Goal: Task Accomplishment & Management: Manage account settings

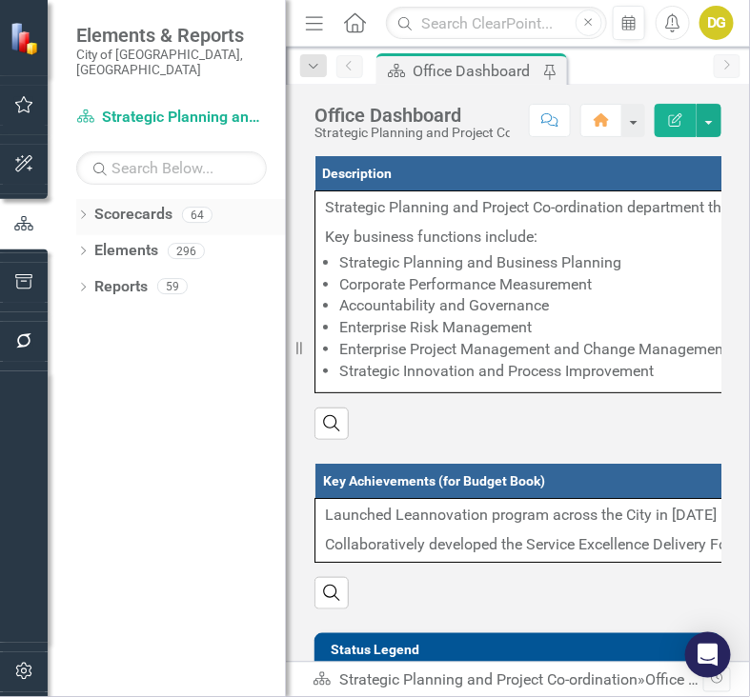
click at [77, 211] on icon "Dropdown" at bounding box center [82, 216] width 13 height 10
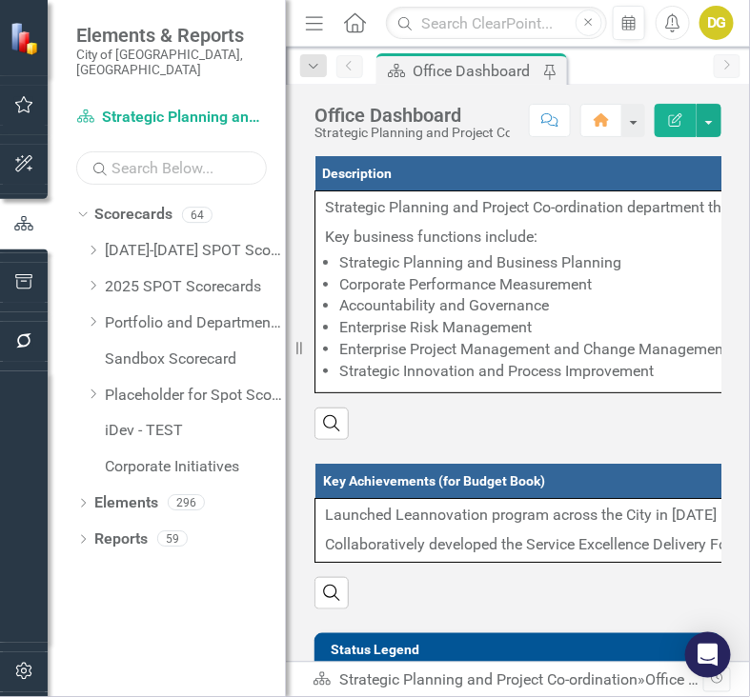
click at [123, 157] on input "text" at bounding box center [171, 167] width 190 height 33
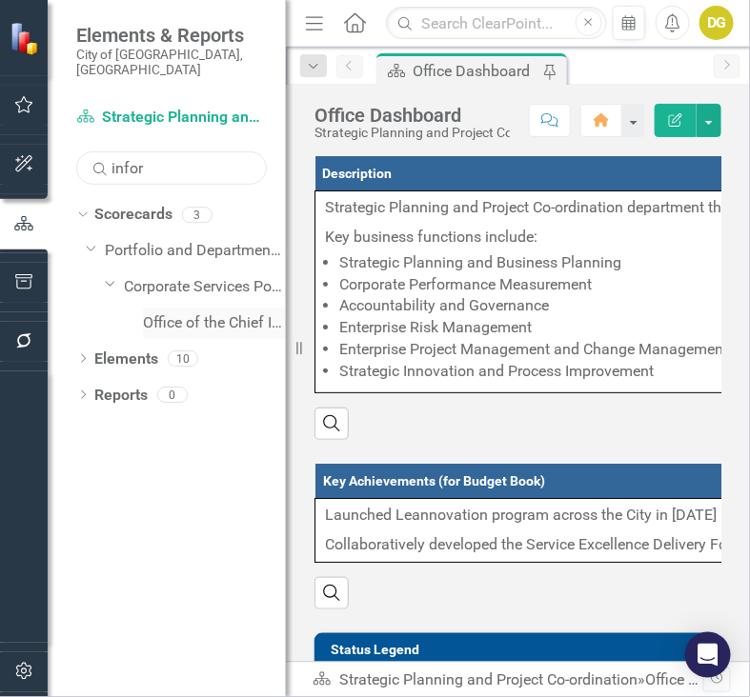
type input "inform"
click at [187, 312] on link "Office of the Chief Information Officer" at bounding box center [214, 323] width 143 height 22
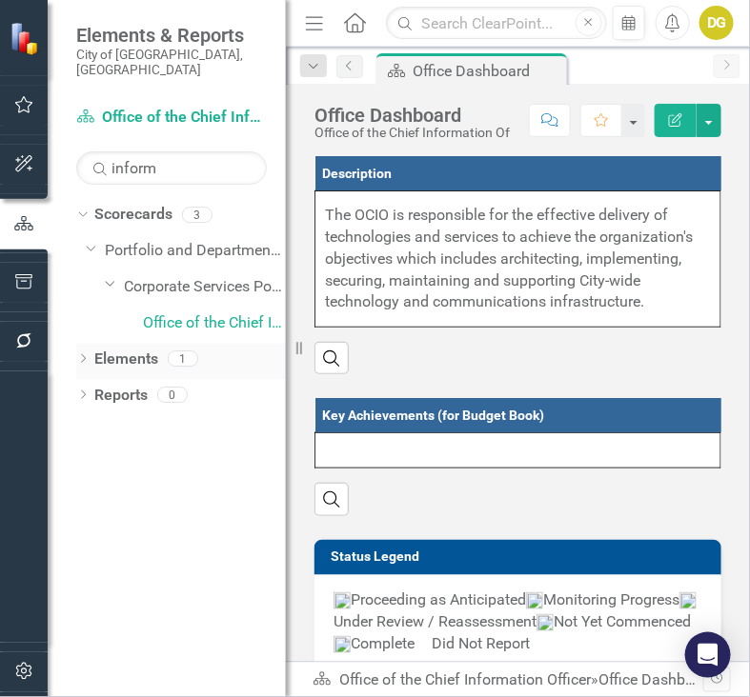
click at [110, 349] on link "Elements" at bounding box center [126, 360] width 64 height 22
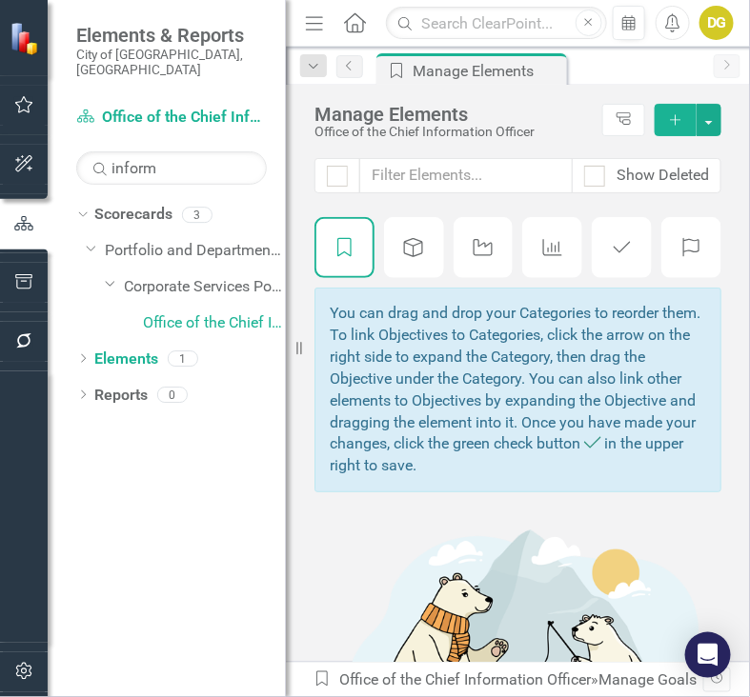
click at [485, 252] on icon "Key Activity" at bounding box center [483, 247] width 25 height 19
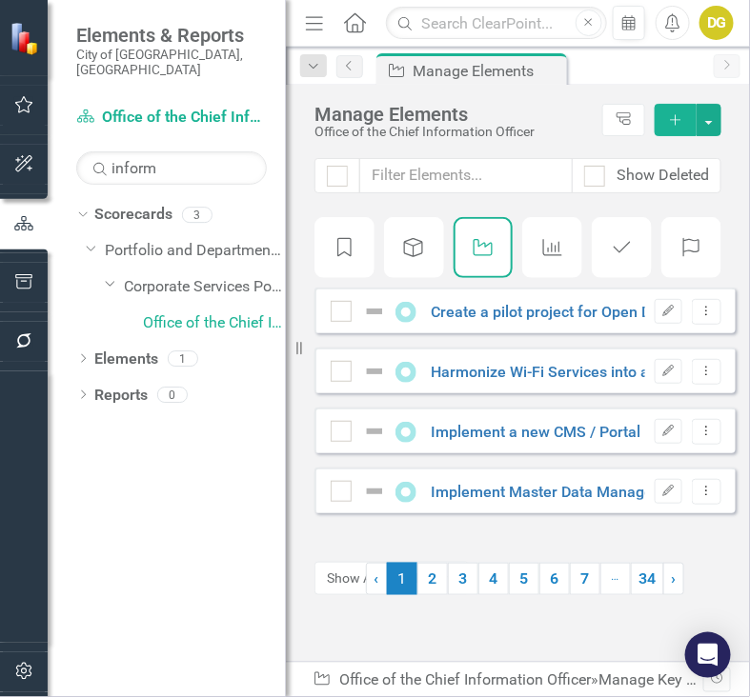
click at [306, 22] on icon "button" at bounding box center [314, 22] width 17 height 13
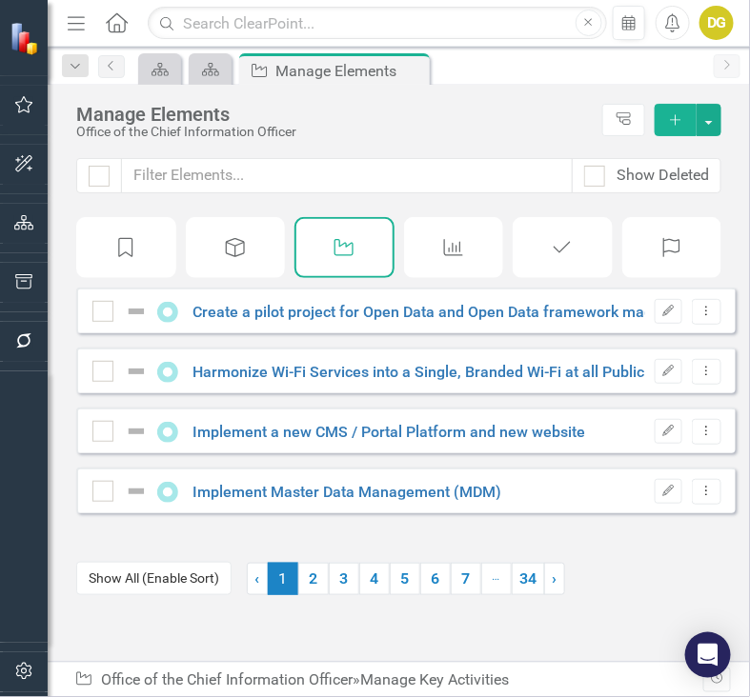
click at [171, 591] on button "Show All (Enable Sort)" at bounding box center [153, 578] width 155 height 33
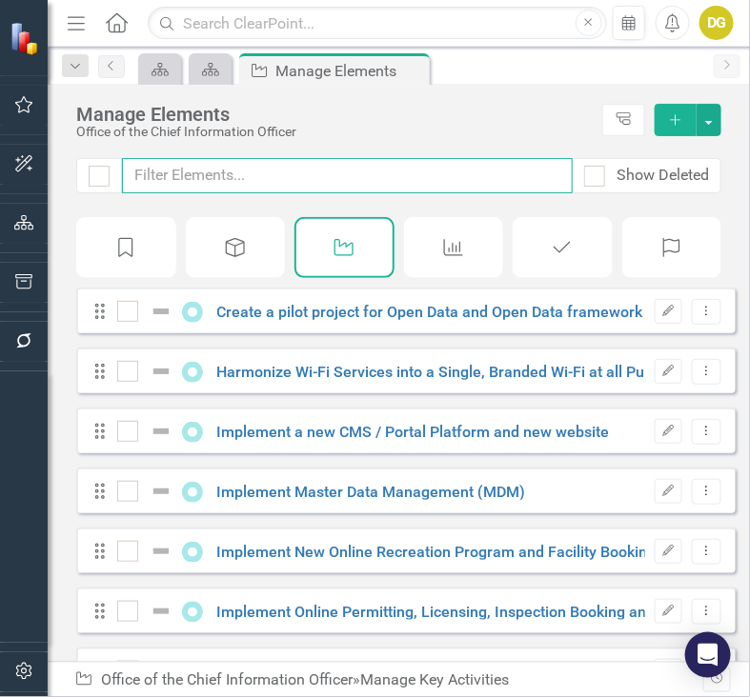
click at [211, 175] on input "text" at bounding box center [347, 175] width 451 height 35
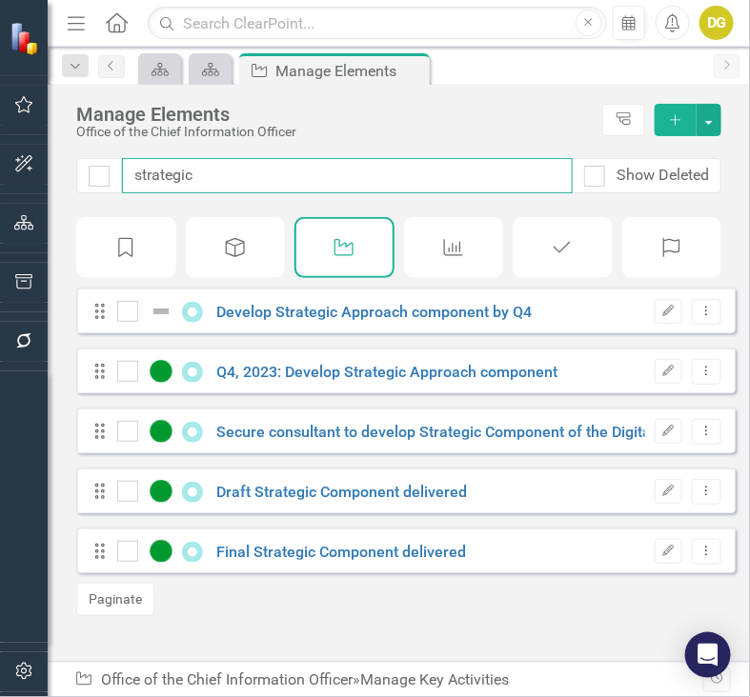
type input "strategic c"
checkbox input "false"
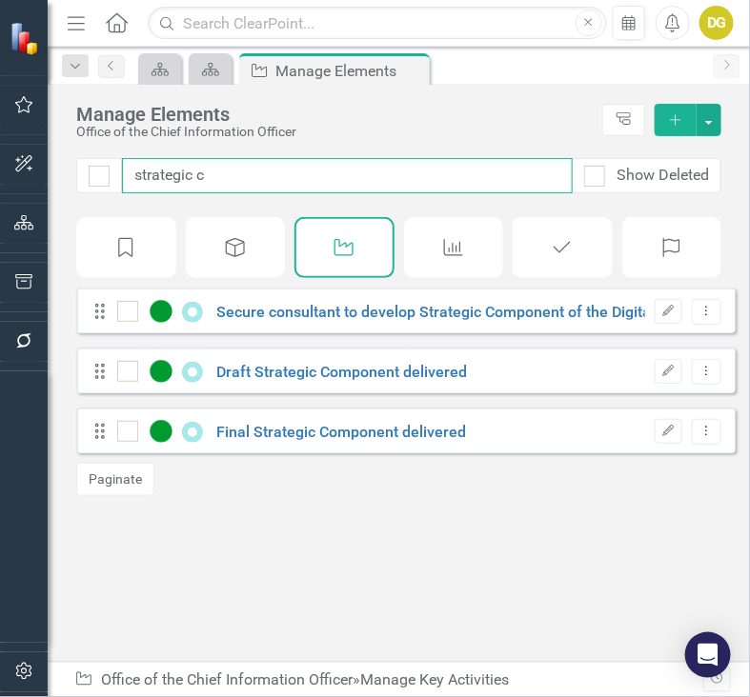
type input "strategic co"
checkbox input "false"
type input "strategic com"
checkbox input "false"
type input "strategic comp"
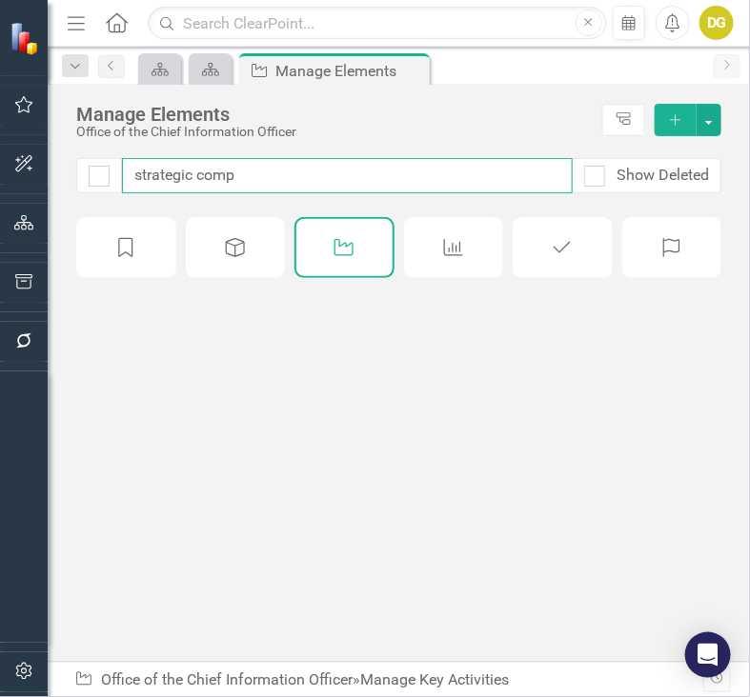
checkbox input "false"
type input "strategic compo"
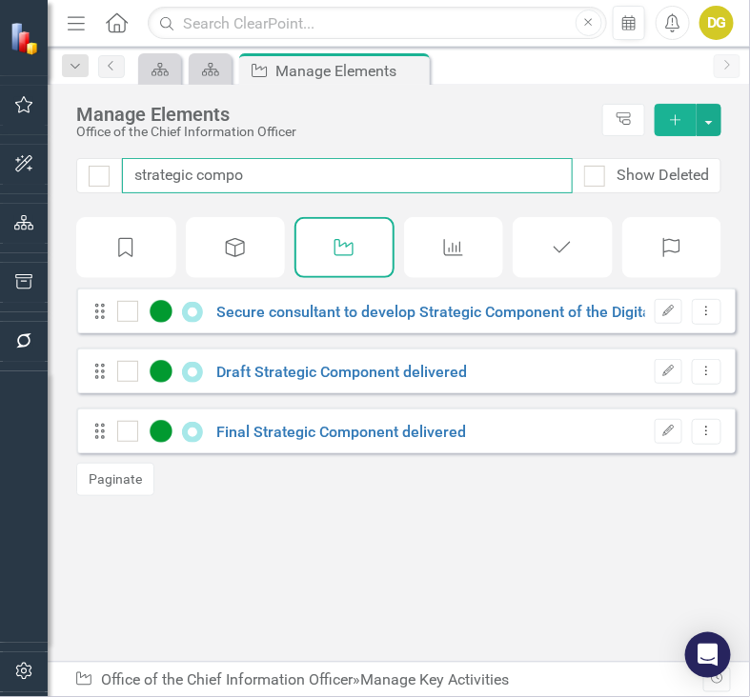
checkbox input "false"
type input "strategic compon"
checkbox input "false"
type input "strategic compone"
checkbox input "false"
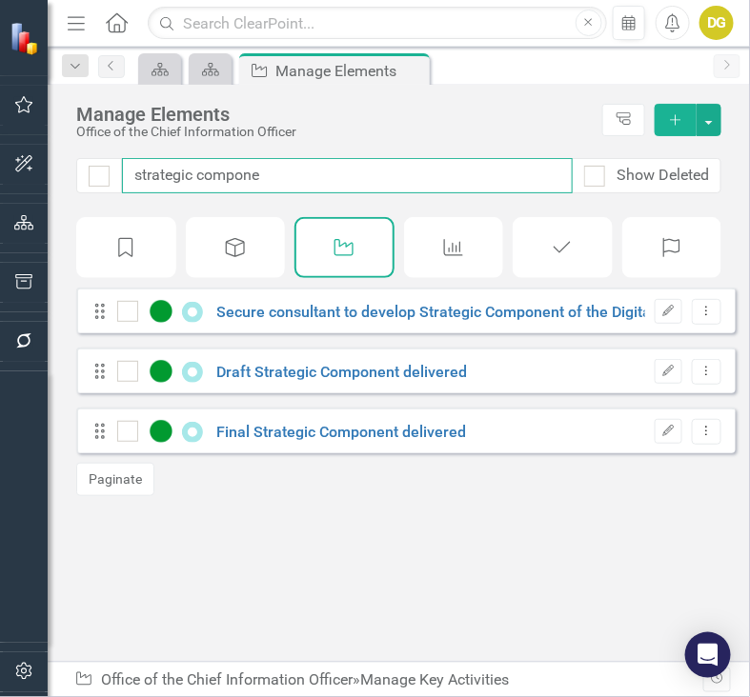
type input "strategic componen"
checkbox input "false"
type input "strategic component"
checkbox input "false"
drag, startPoint x: 296, startPoint y: 173, endPoint x: -7, endPoint y: 140, distance: 304.7
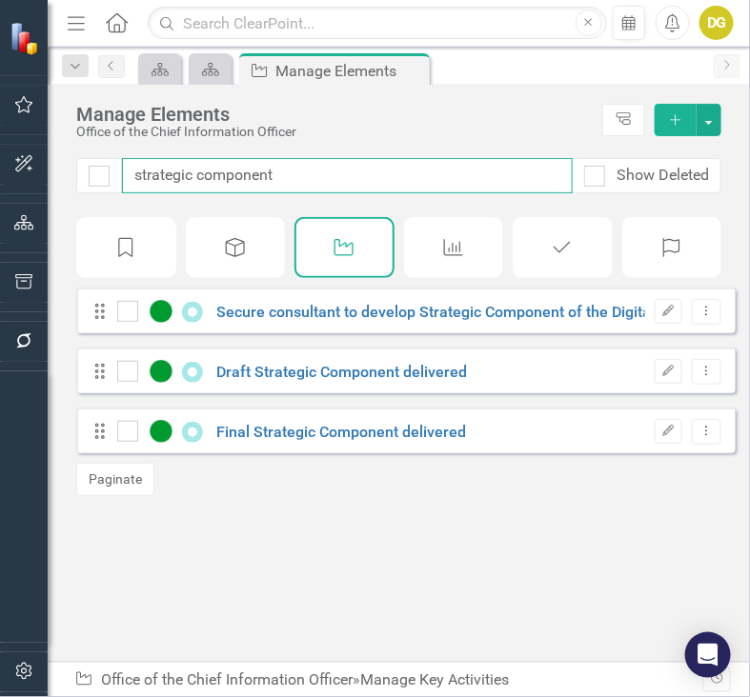
click at [0, 140] on html "Elements & Reports City of Vaughan, ON Scorecard Office of the Chief Informatio…" at bounding box center [375, 348] width 750 height 697
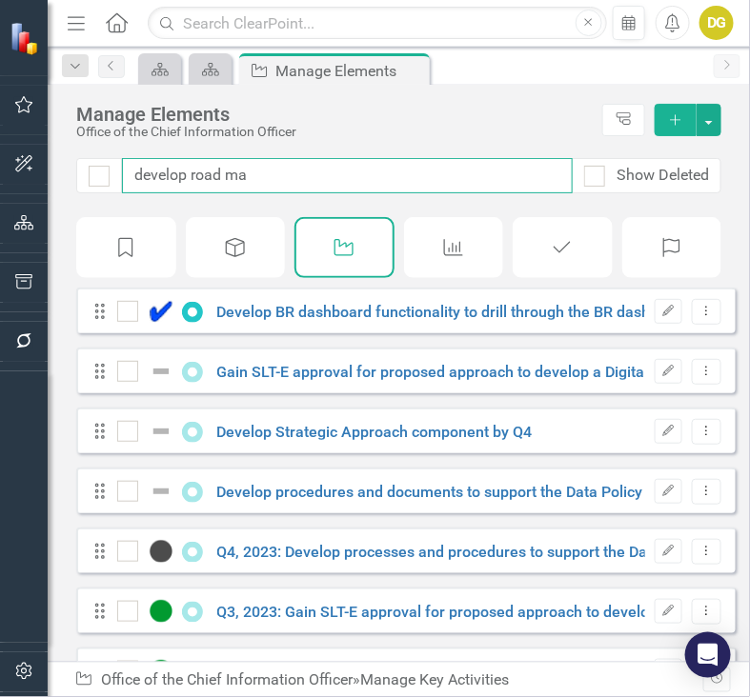
type input "develop road map"
checkbox input "false"
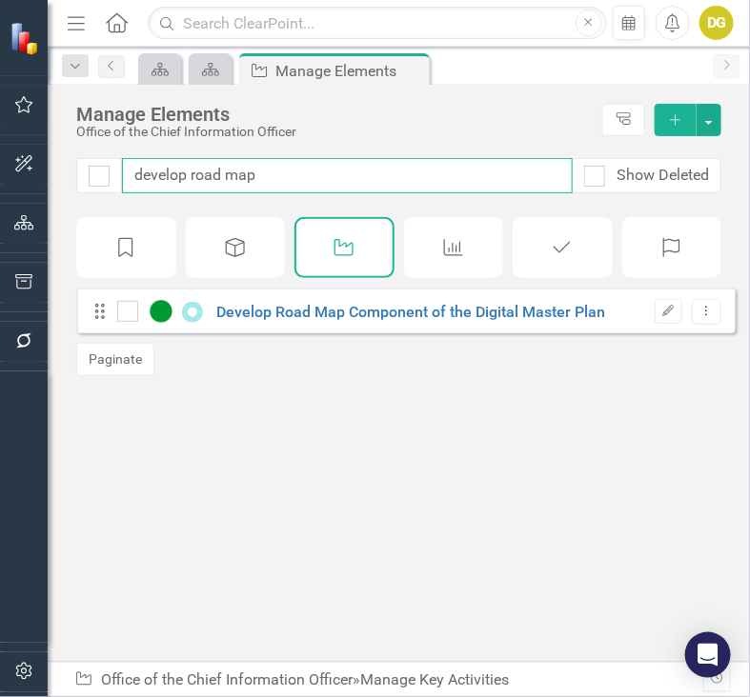
drag, startPoint x: 294, startPoint y: 182, endPoint x: -7, endPoint y: 159, distance: 301.9
click at [0, 159] on html "Elements & Reports City of Vaughan, ON Scorecard Office of the Chief Informatio…" at bounding box center [375, 348] width 750 height 697
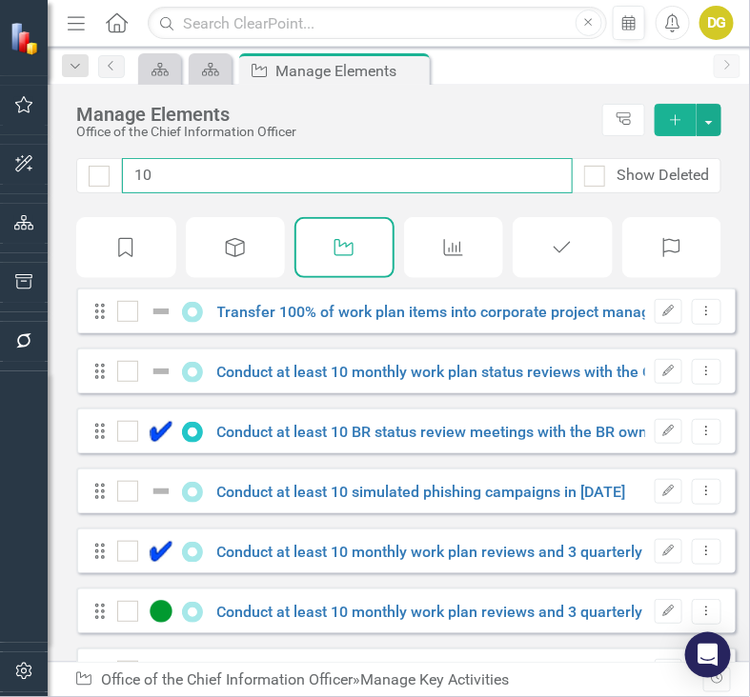
type input "10"
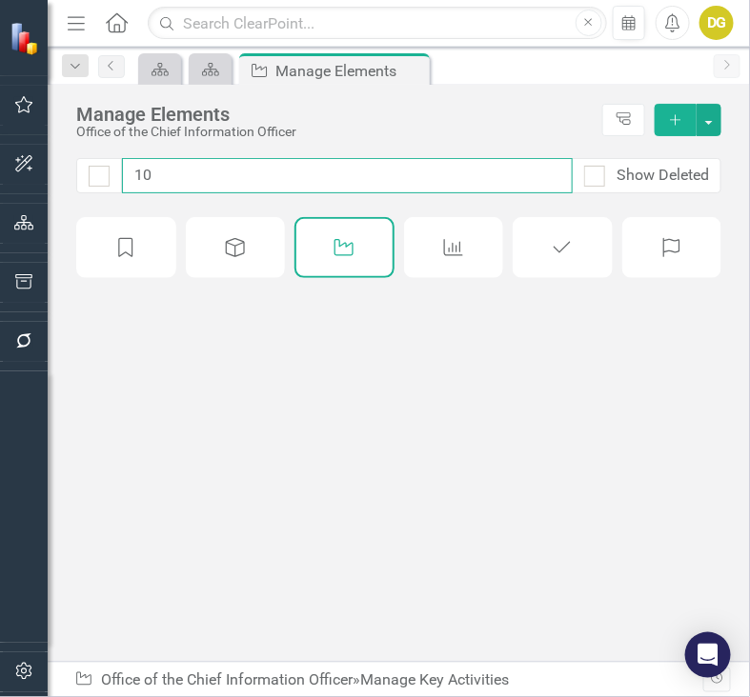
checkbox input "false"
type input "10 mon"
checkbox input "false"
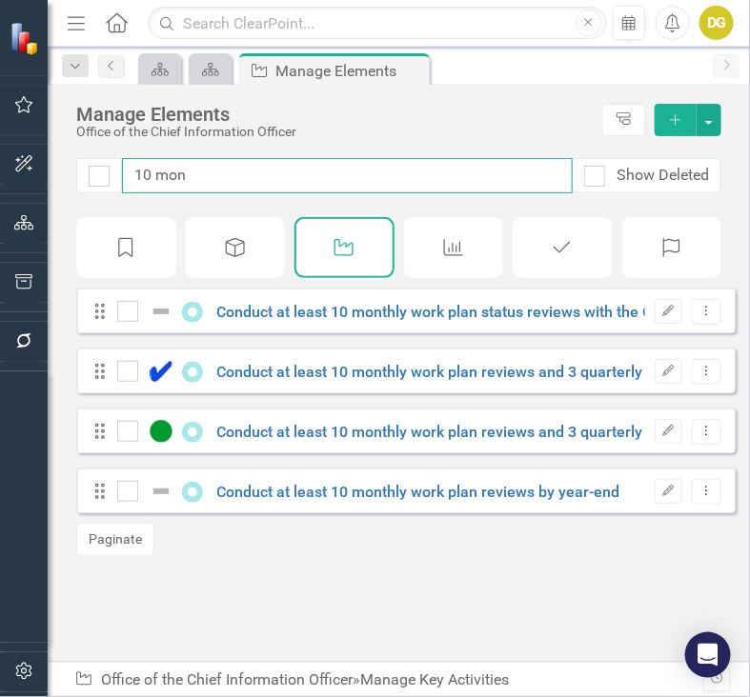
type input "10 mont"
checkbox input "false"
type input "10 month"
checkbox input "false"
type input "10 monthl"
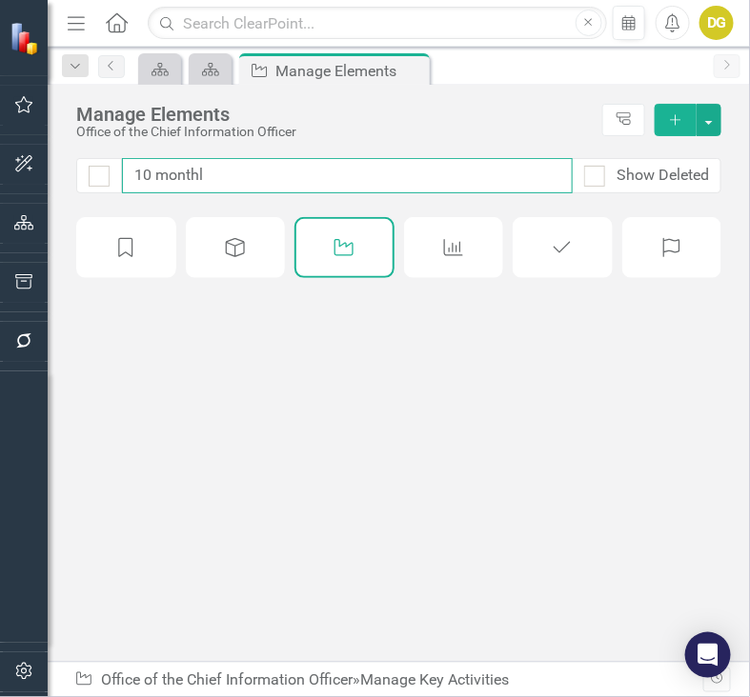
checkbox input "true"
type input "10 monthly"
checkbox input "false"
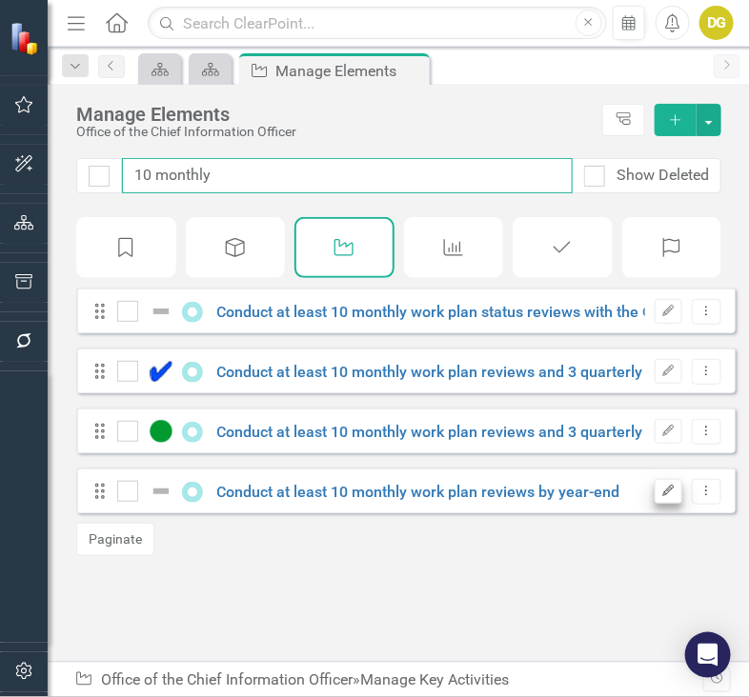
type input "10 monthly"
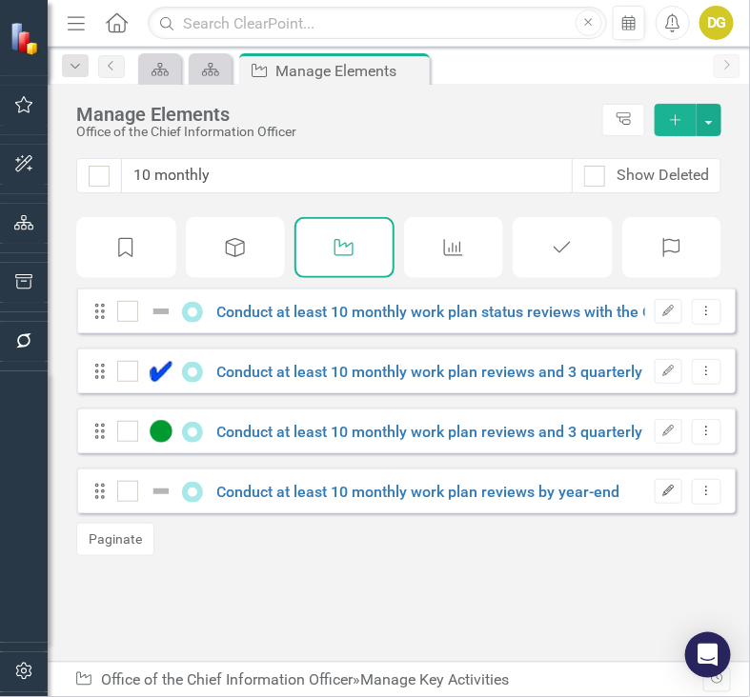
click at [661, 497] on icon "Edit" at bounding box center [668, 491] width 14 height 11
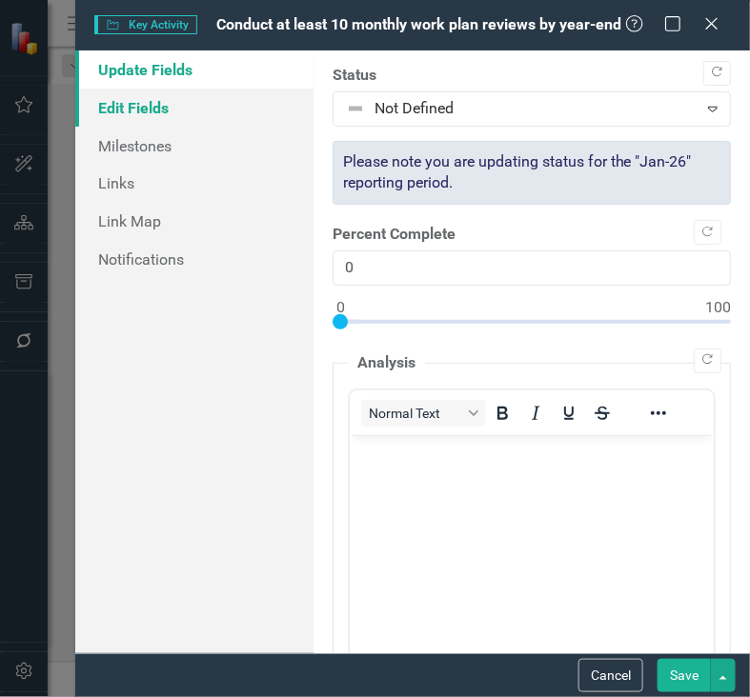
click at [138, 103] on link "Edit Fields" at bounding box center [194, 108] width 238 height 38
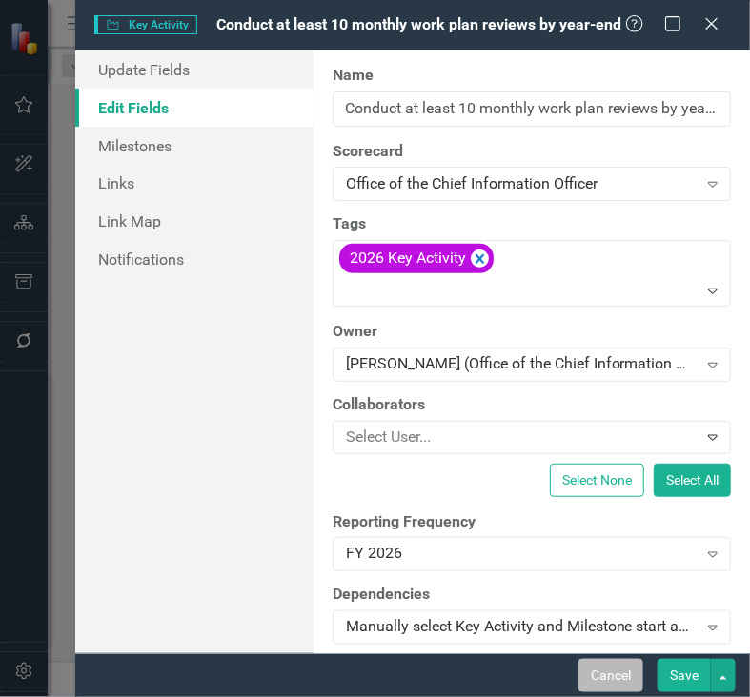
click at [622, 683] on button "Cancel" at bounding box center [610, 675] width 65 height 33
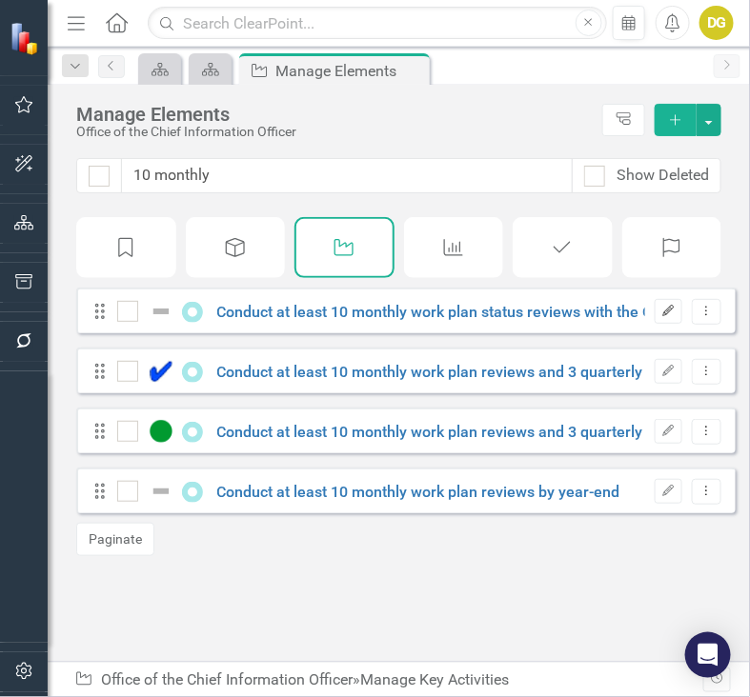
click at [662, 317] on icon "Edit" at bounding box center [668, 311] width 14 height 11
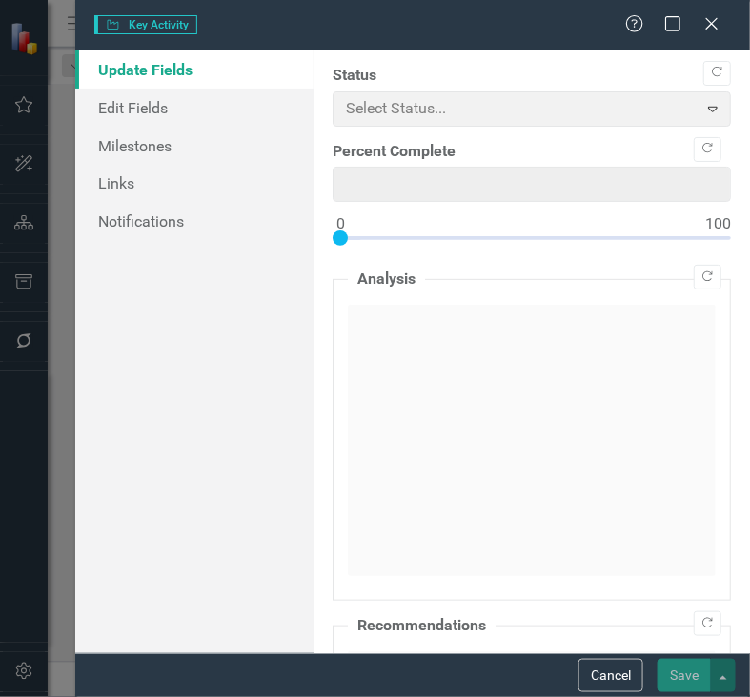
type input "0"
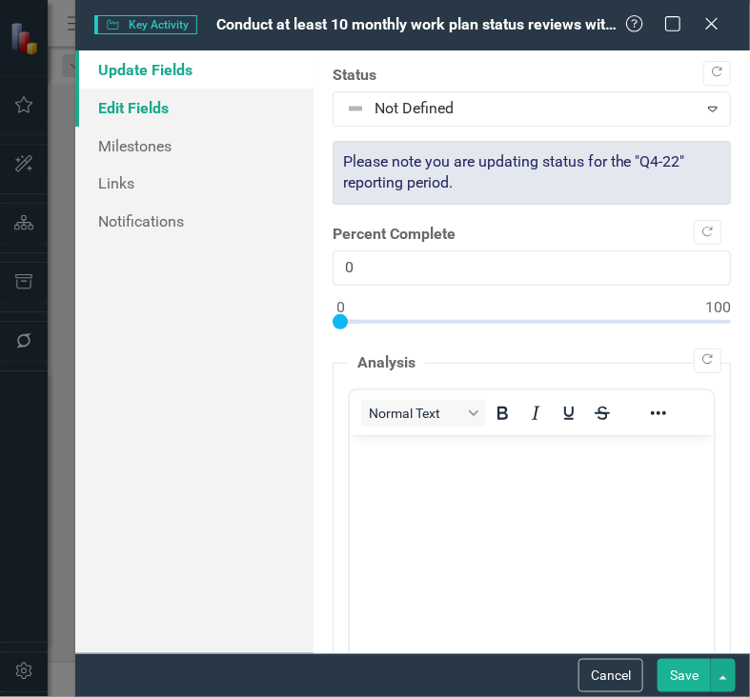
click at [192, 104] on link "Edit Fields" at bounding box center [194, 108] width 238 height 38
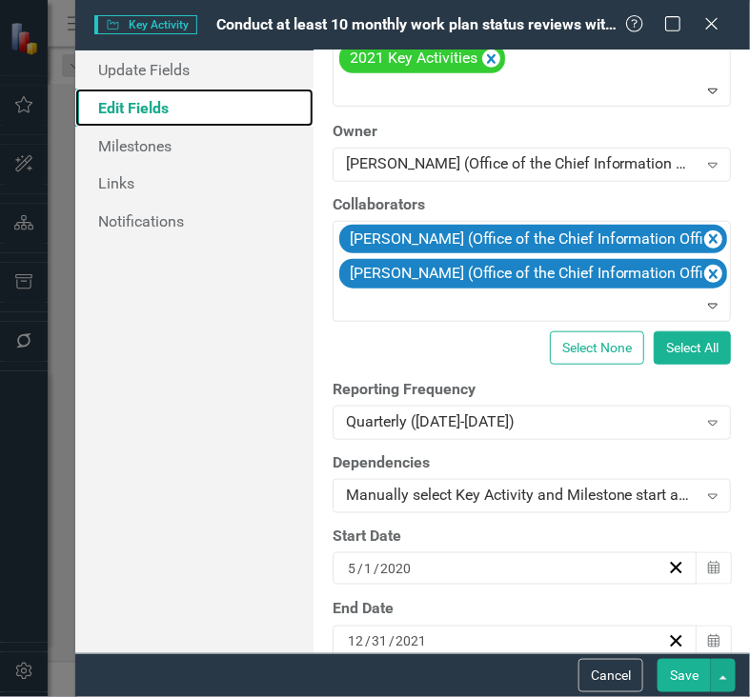
scroll to position [237, 0]
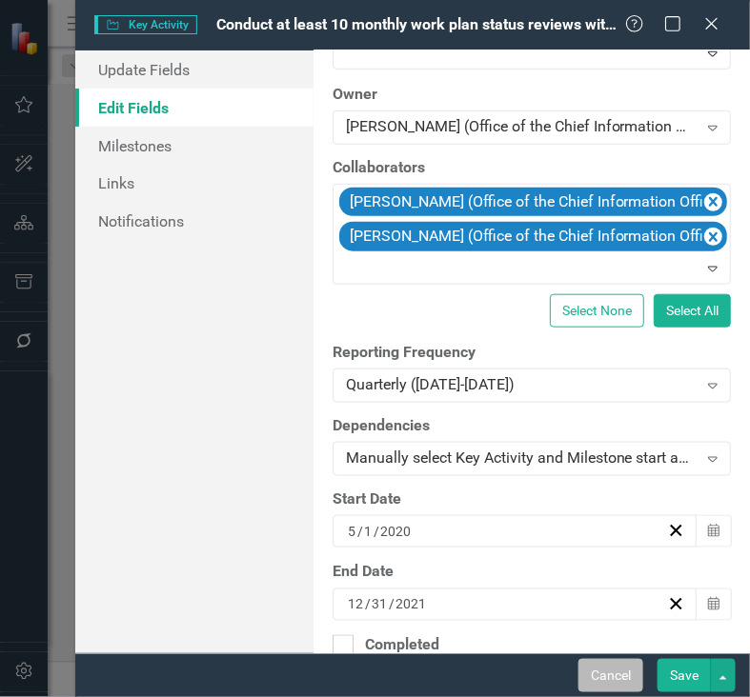
click at [602, 672] on button "Cancel" at bounding box center [610, 675] width 65 height 33
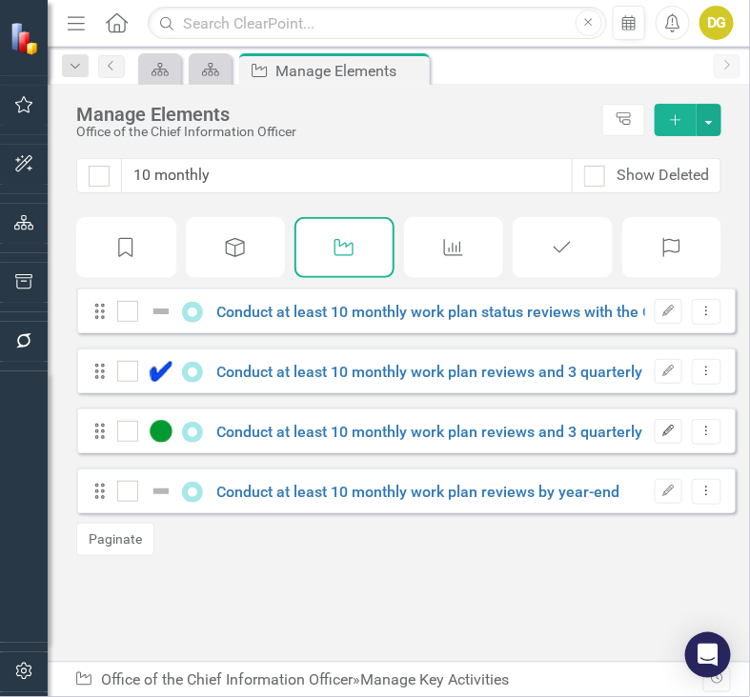
click at [661, 437] on icon "Edit" at bounding box center [668, 431] width 14 height 11
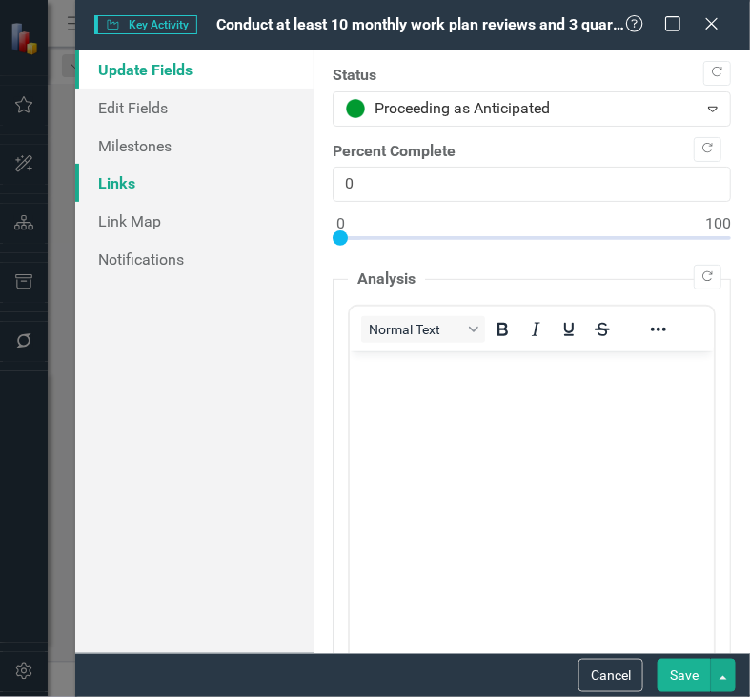
scroll to position [0, 0]
click at [166, 119] on link "Edit Fields" at bounding box center [194, 108] width 238 height 38
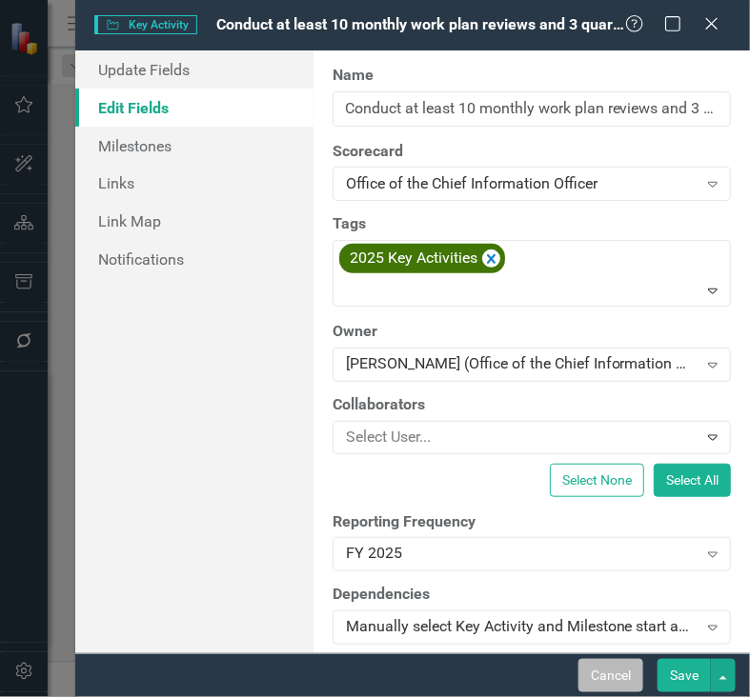
click at [597, 672] on button "Cancel" at bounding box center [610, 675] width 65 height 33
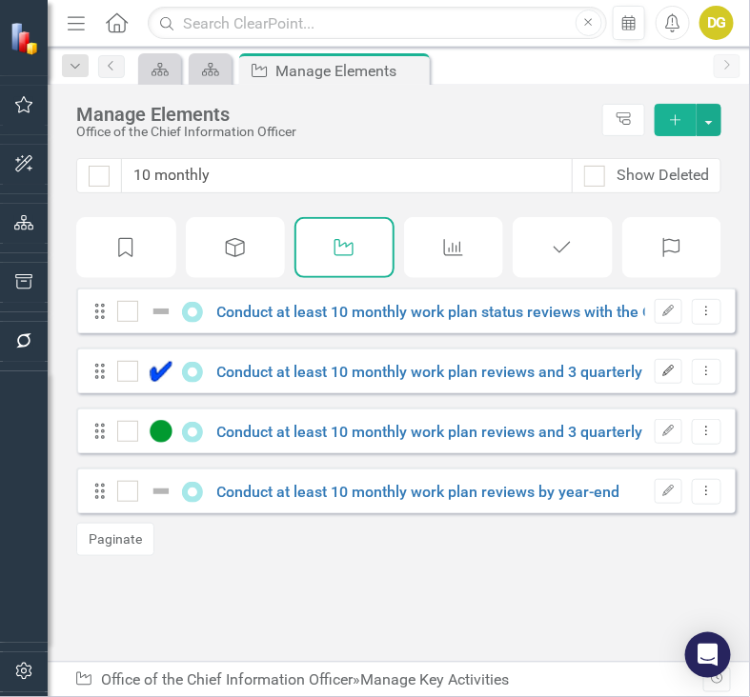
click at [661, 377] on icon "Edit" at bounding box center [668, 371] width 14 height 11
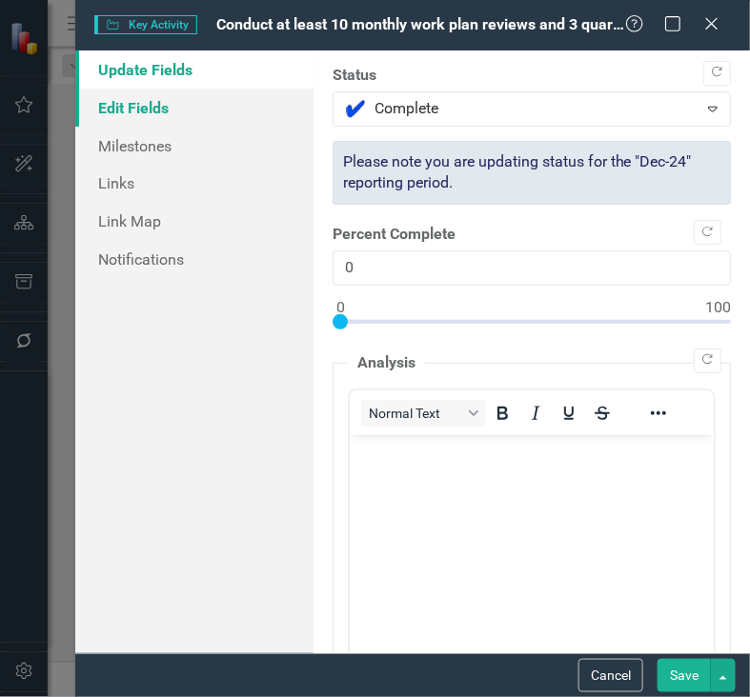
click at [157, 115] on link "Edit Fields" at bounding box center [194, 108] width 238 height 38
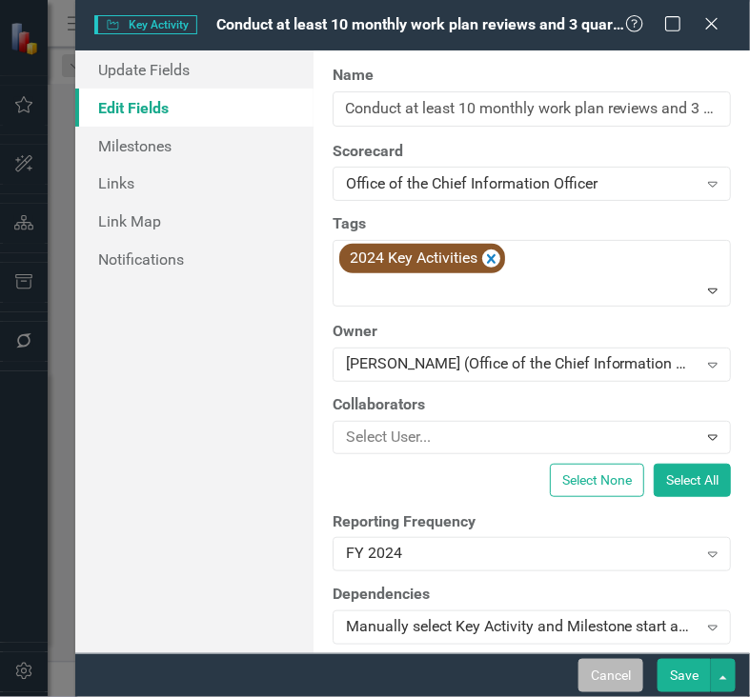
click at [619, 683] on button "Cancel" at bounding box center [610, 675] width 65 height 33
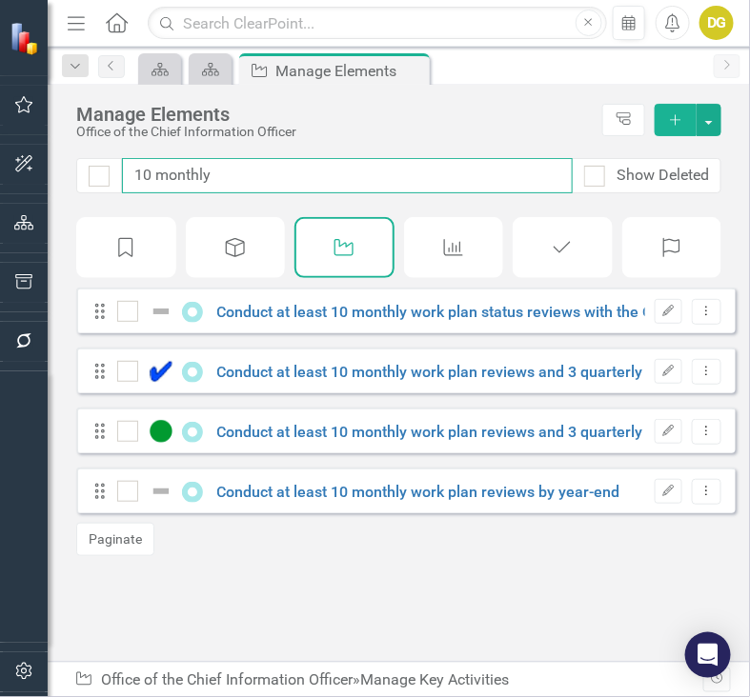
drag, startPoint x: 230, startPoint y: 184, endPoint x: -7, endPoint y: 145, distance: 239.4
click at [0, 145] on html "Elements & Reports City of Vaughan, ON Scorecard Office of the Chief Informatio…" at bounding box center [375, 348] width 750 height 697
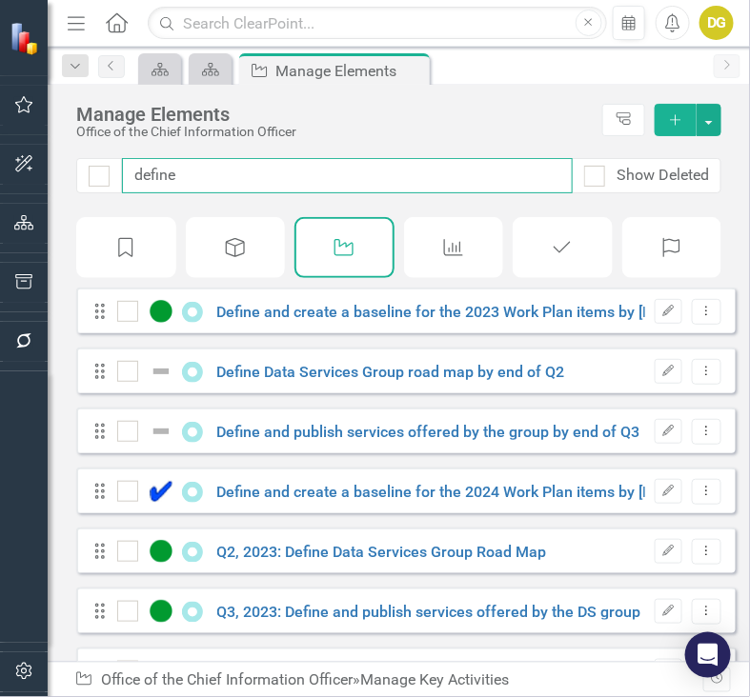
type input "define a"
checkbox input "true"
type input "define an"
checkbox input "false"
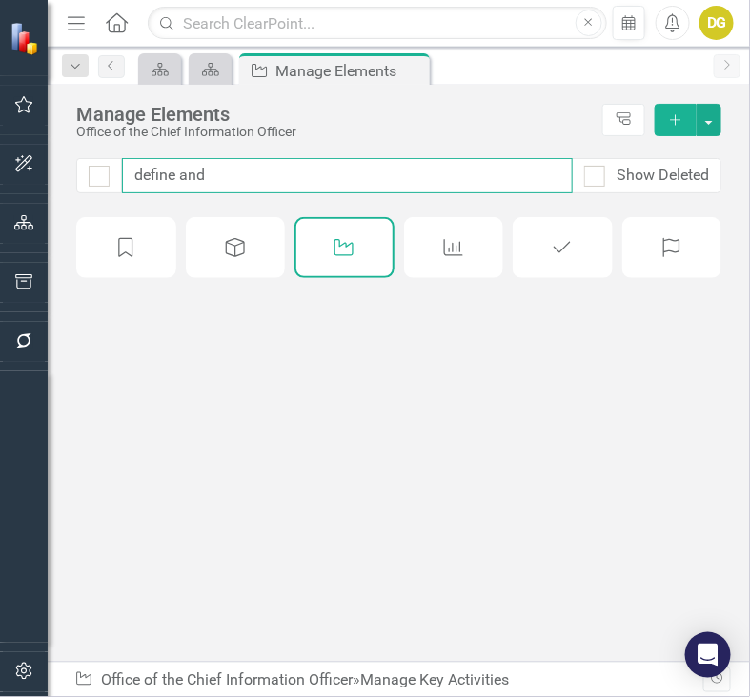
type input "define and c"
checkbox input "false"
type input "define and create"
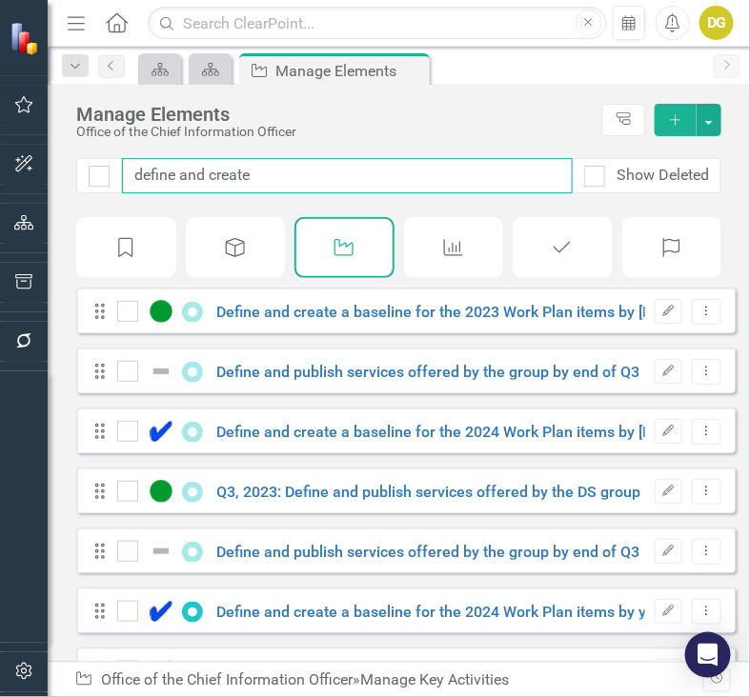
checkbox input "false"
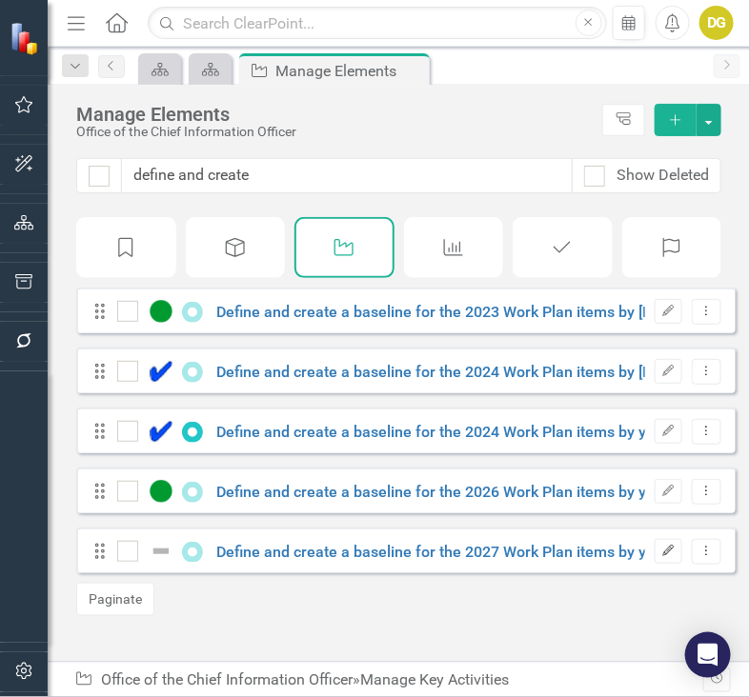
click at [661, 557] on icon "Edit" at bounding box center [668, 551] width 14 height 11
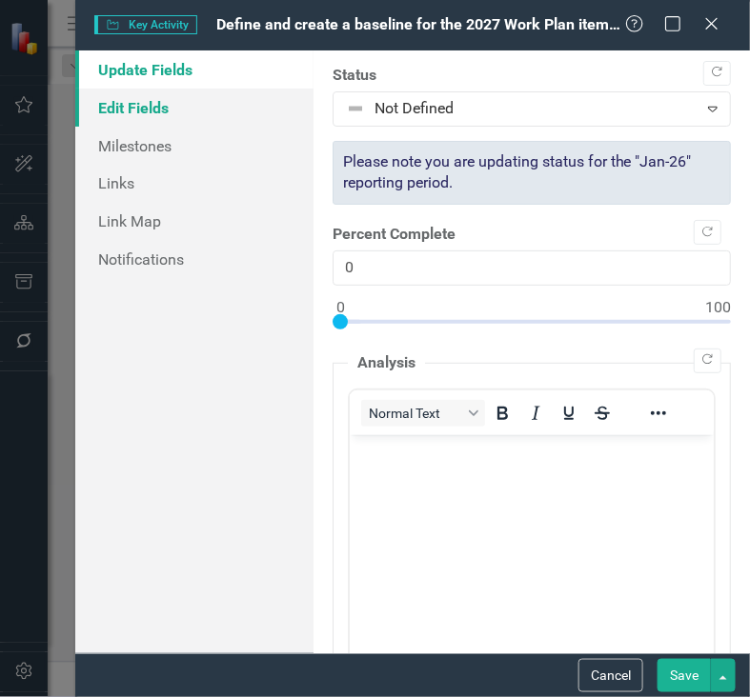
click at [158, 110] on link "Edit Fields" at bounding box center [194, 108] width 238 height 38
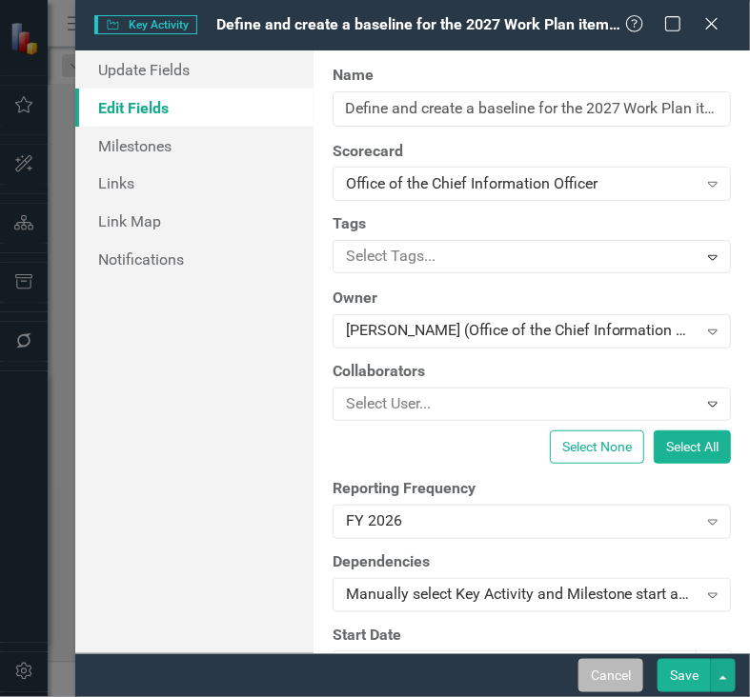
click at [619, 670] on button "Cancel" at bounding box center [610, 675] width 65 height 33
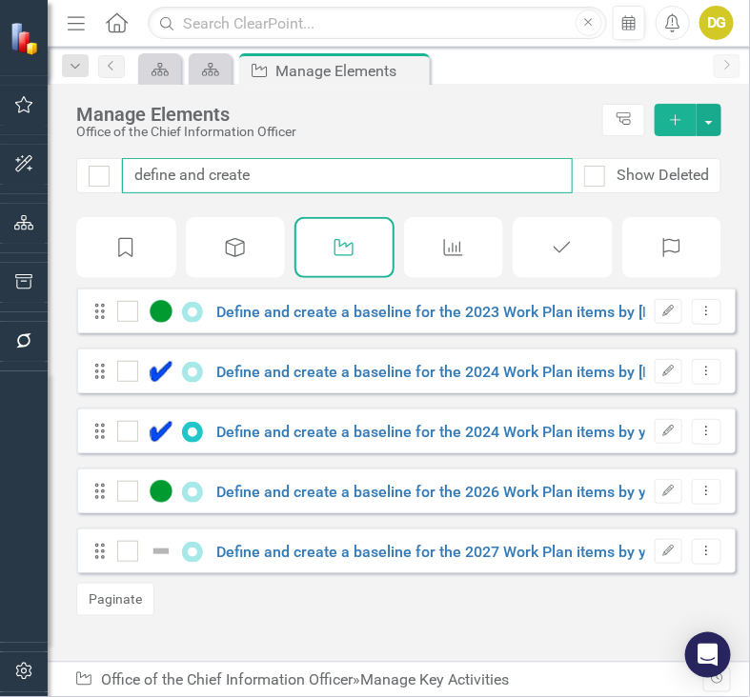
drag, startPoint x: 239, startPoint y: 168, endPoint x: 0, endPoint y: 131, distance: 241.8
click at [0, 130] on html "Elements & Reports City of Vaughan, ON Scorecard Office of the Chief Informatio…" at bounding box center [375, 348] width 750 height 697
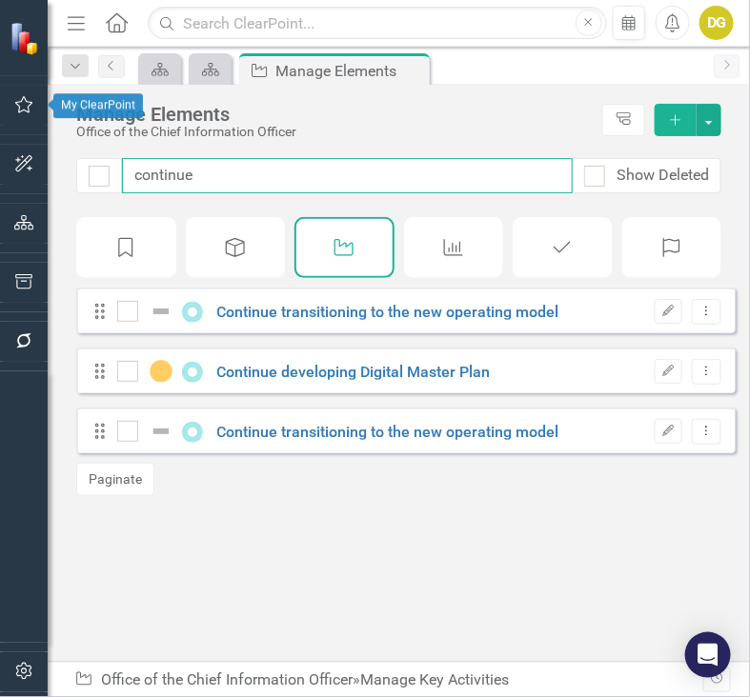
type input "continue d"
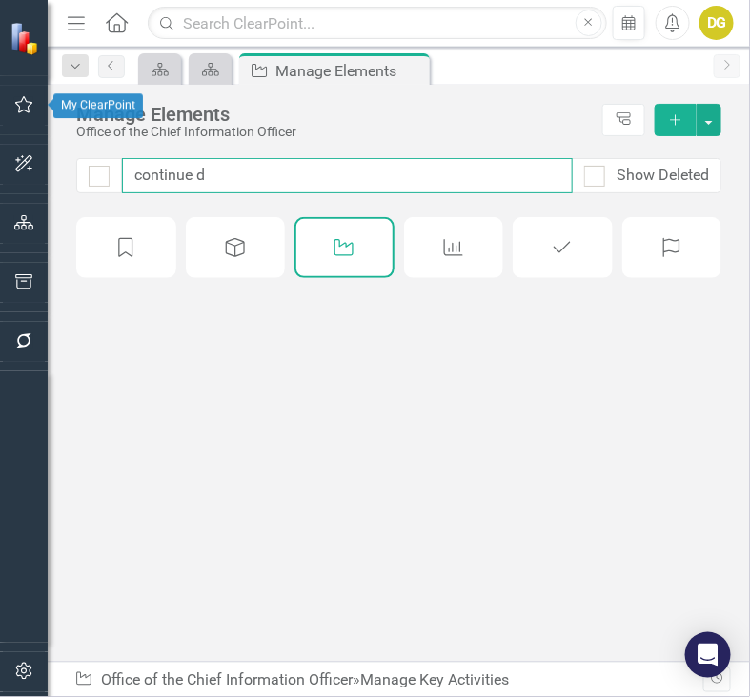
checkbox input "false"
type input "continue de"
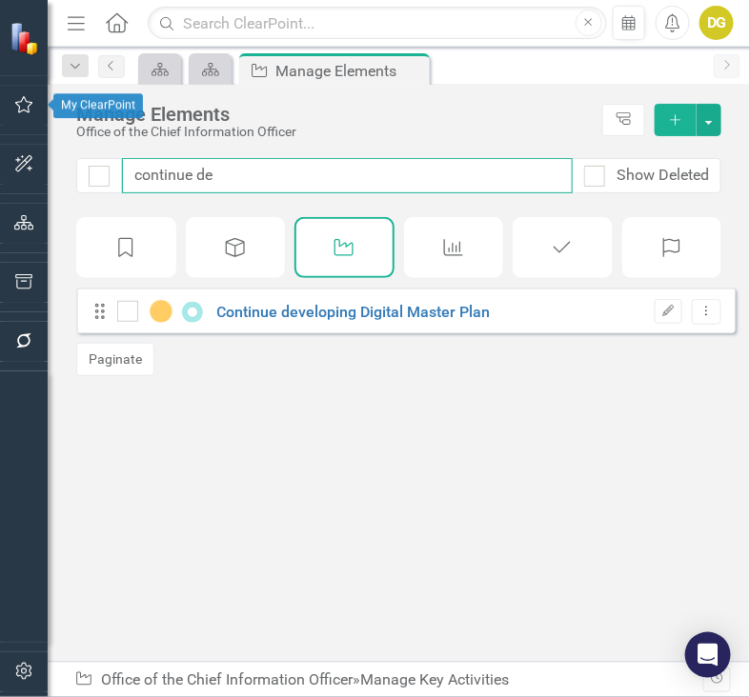
checkbox input "false"
type input "continue dev"
checkbox input "false"
type input "continue de"
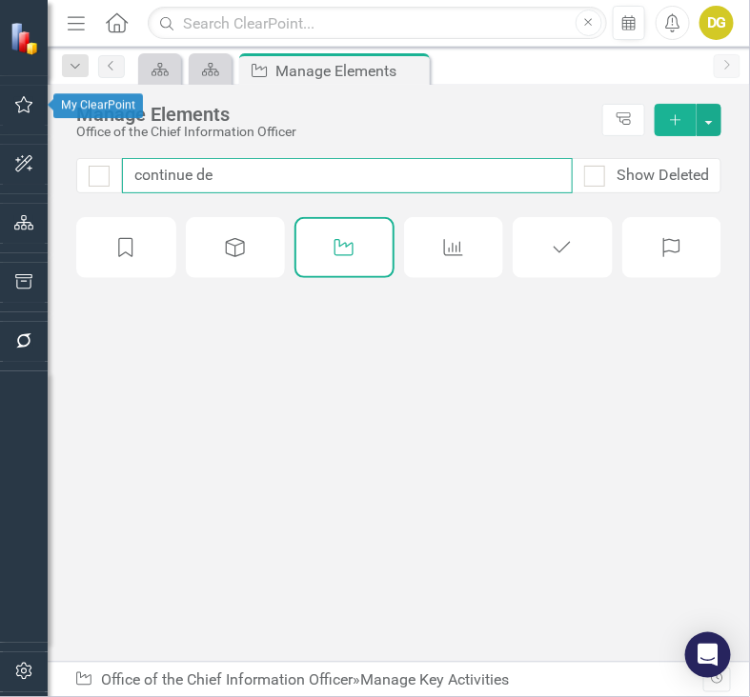
checkbox input "false"
type input "c"
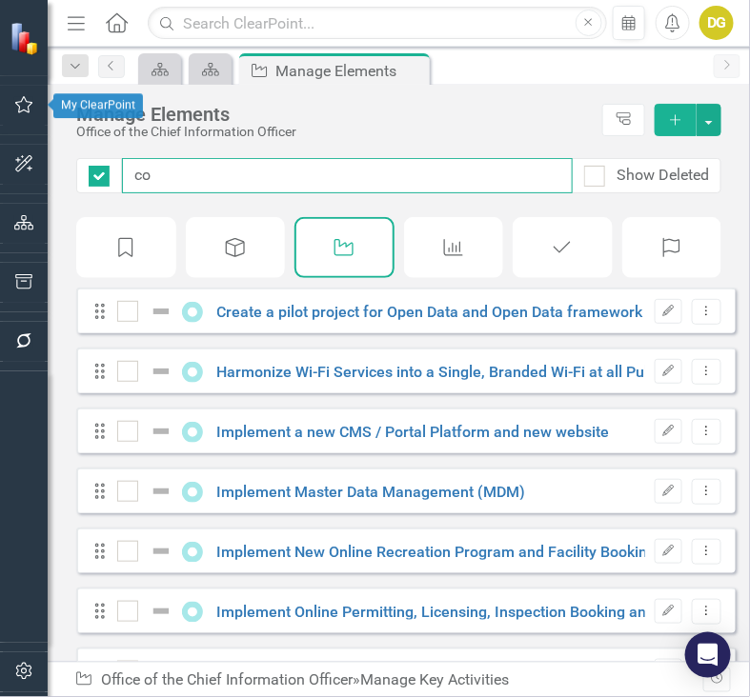
type input "com"
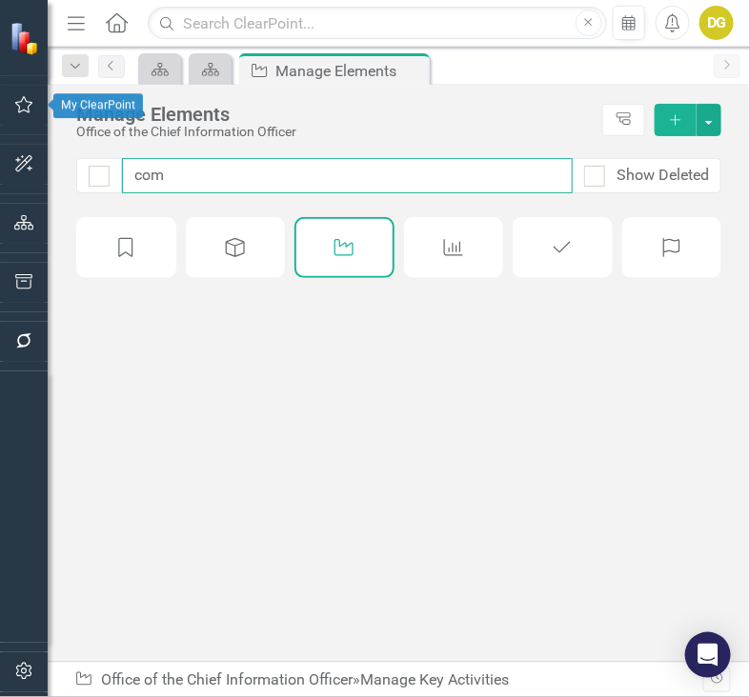
checkbox input "false"
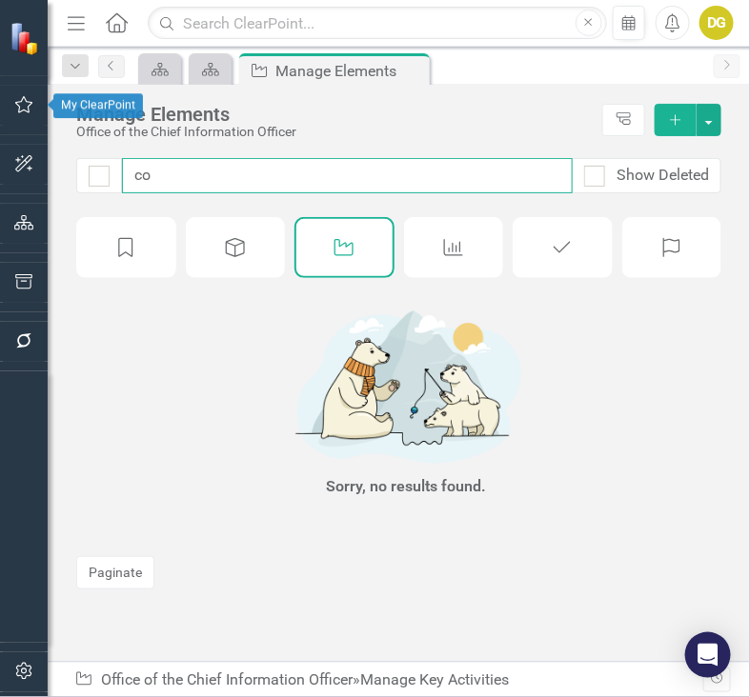
type input "c"
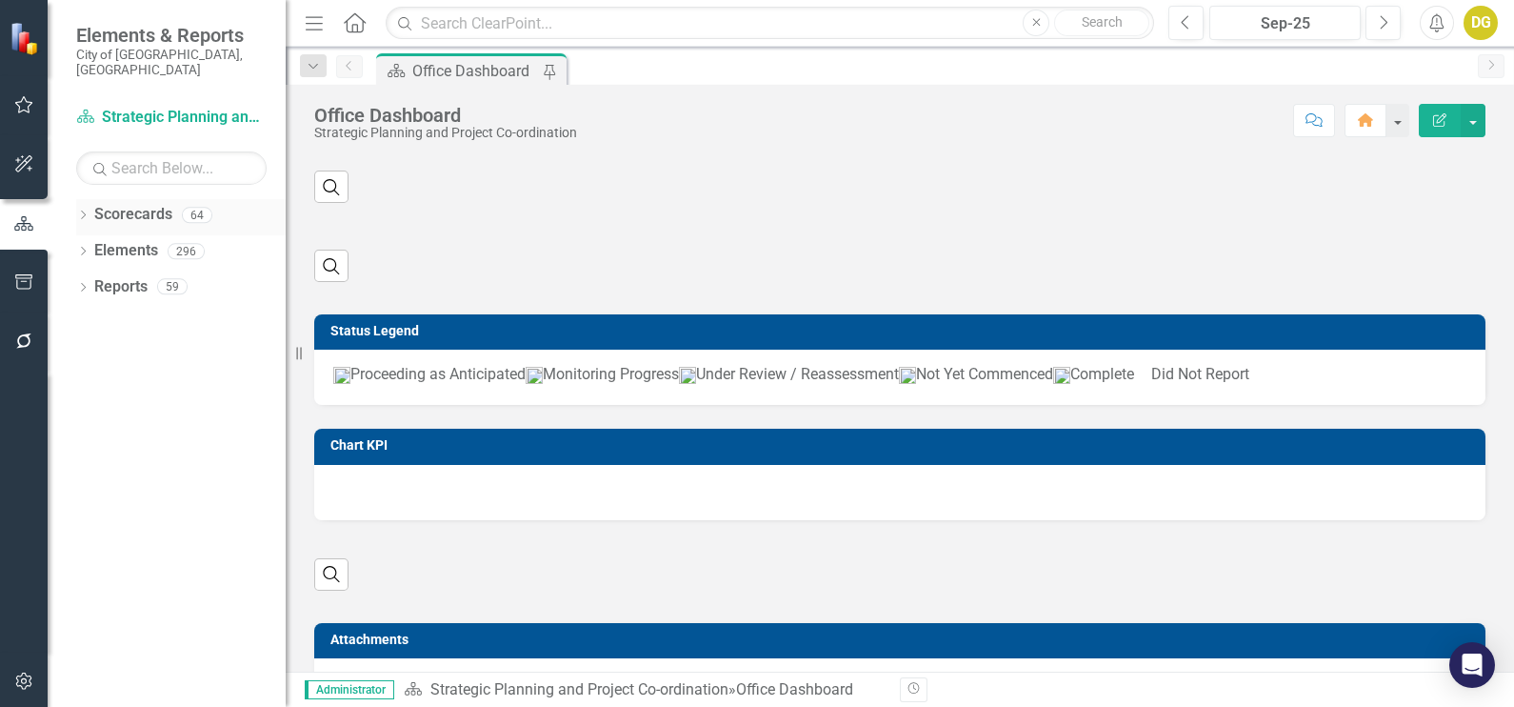
click at [77, 211] on icon "Dropdown" at bounding box center [82, 216] width 13 height 10
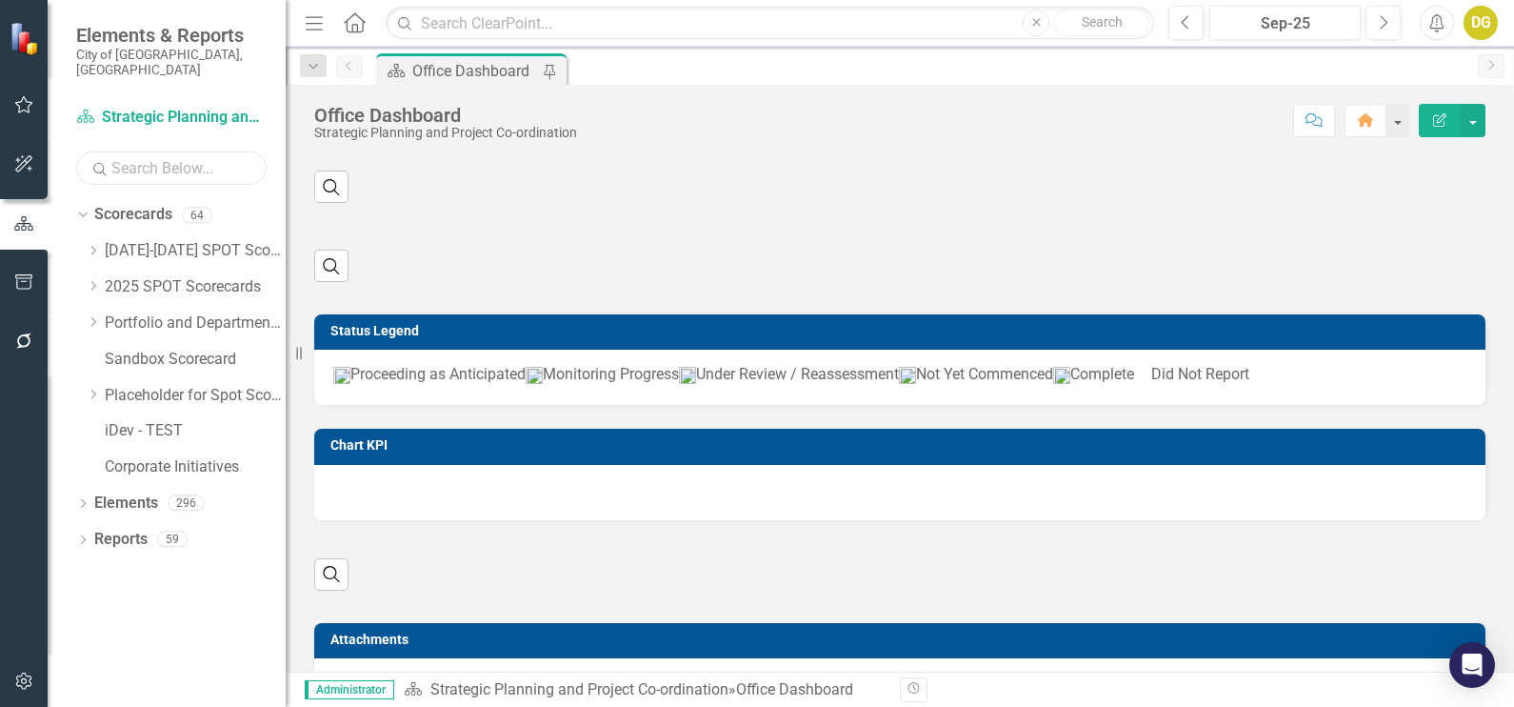
click at [118, 154] on input "text" at bounding box center [171, 167] width 190 height 33
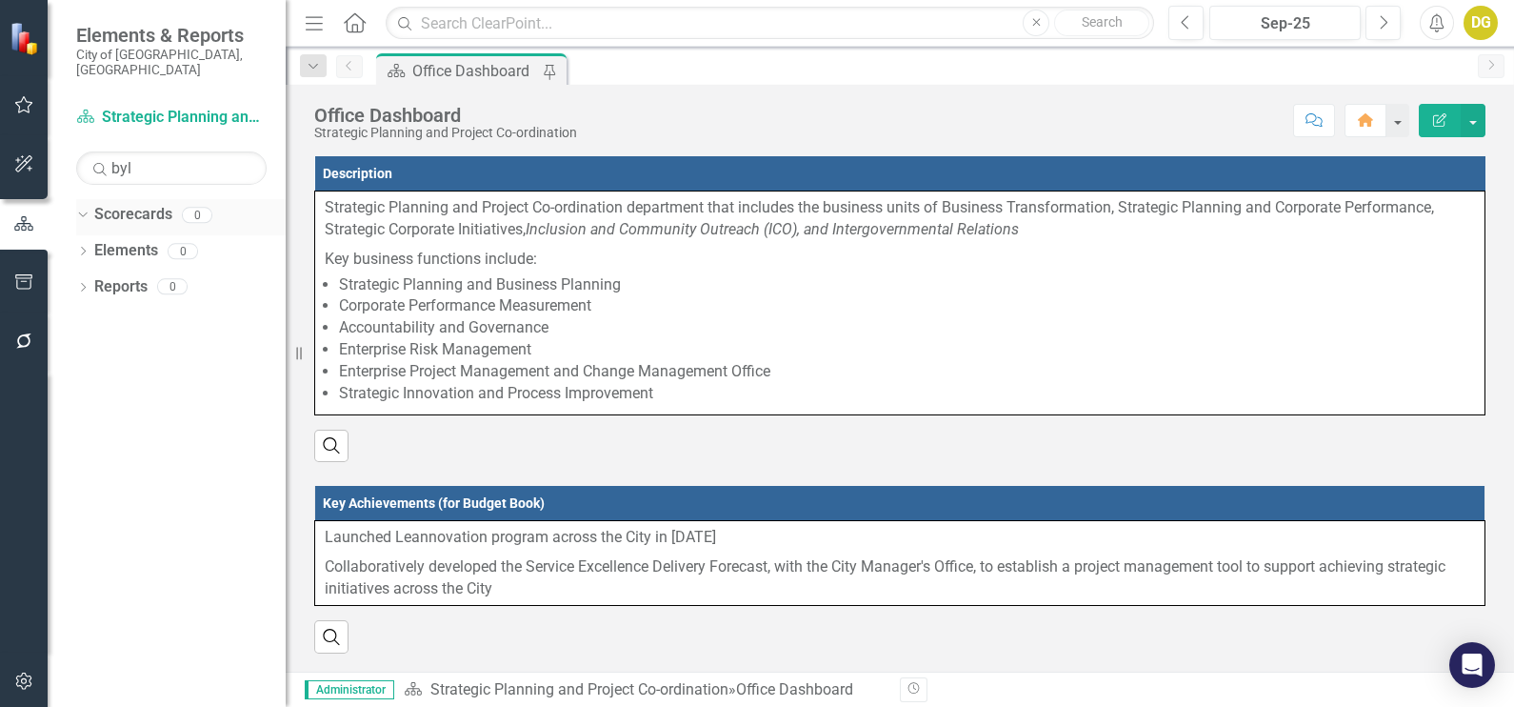
click at [82, 208] on icon "Dropdown" at bounding box center [80, 214] width 10 height 13
click at [82, 211] on icon "Dropdown" at bounding box center [82, 216] width 13 height 10
click at [157, 153] on input "byl" at bounding box center [171, 167] width 190 height 33
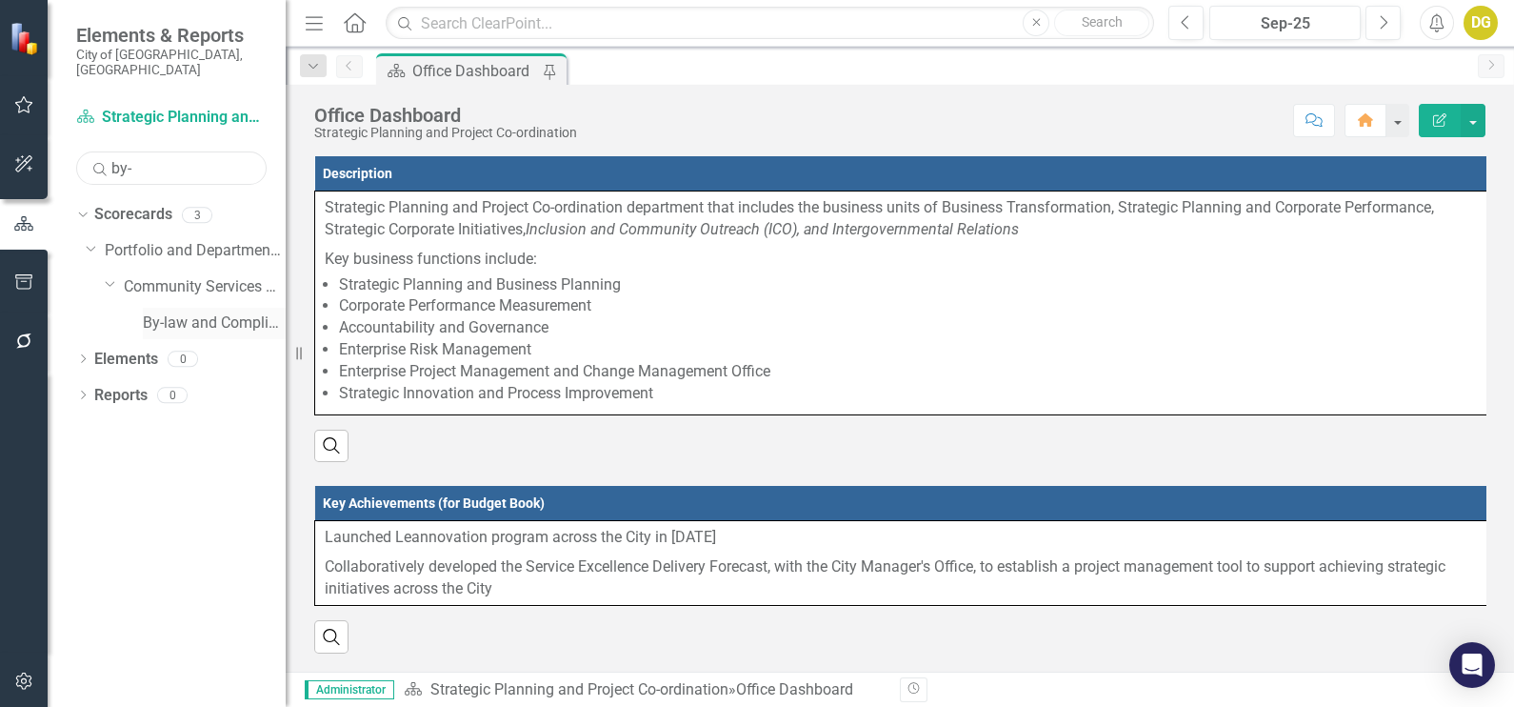
type input "by-"
click at [176, 314] on link "By-law and Compliance, Licensing and Permit Services" at bounding box center [214, 323] width 143 height 22
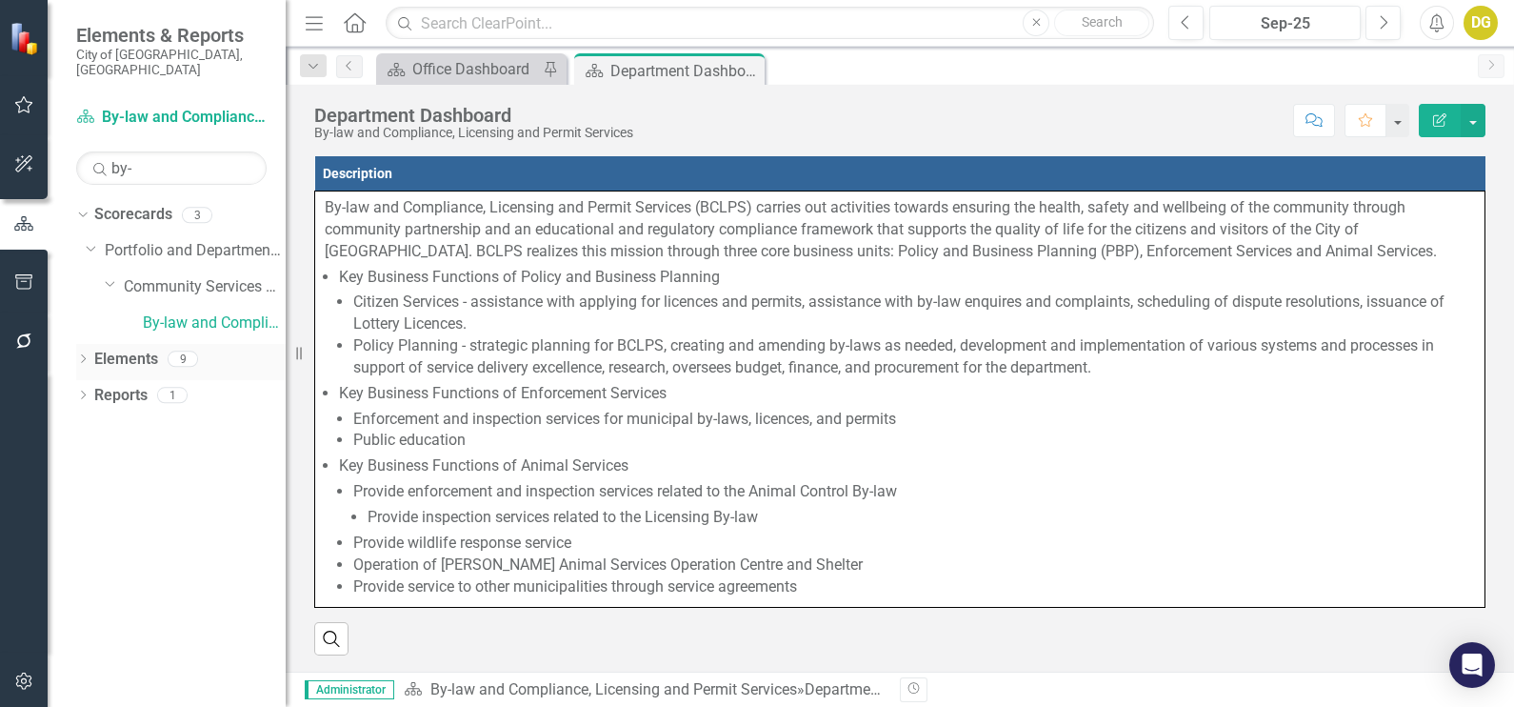
click at [124, 349] on link "Elements" at bounding box center [126, 360] width 64 height 22
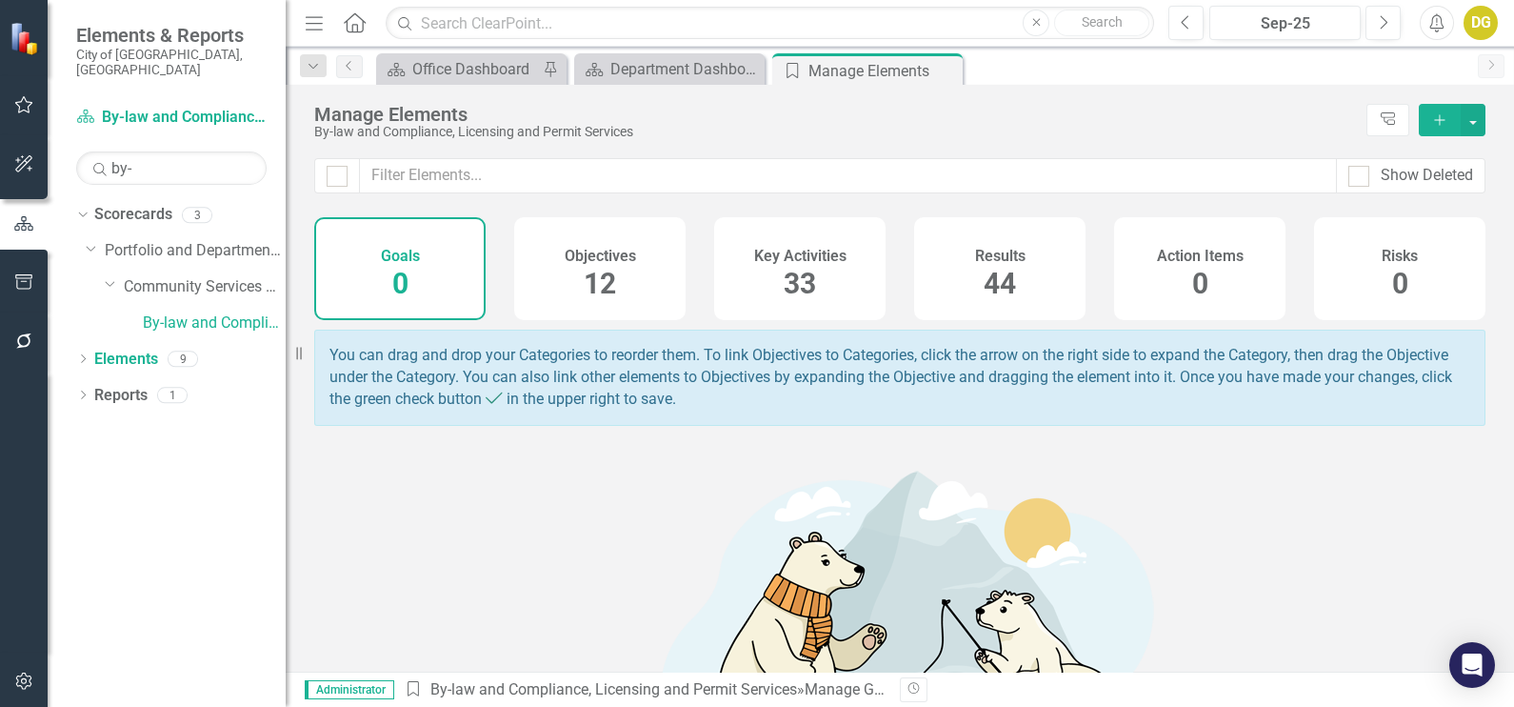
click at [770, 277] on div "Key Activities 33" at bounding box center [799, 268] width 171 height 103
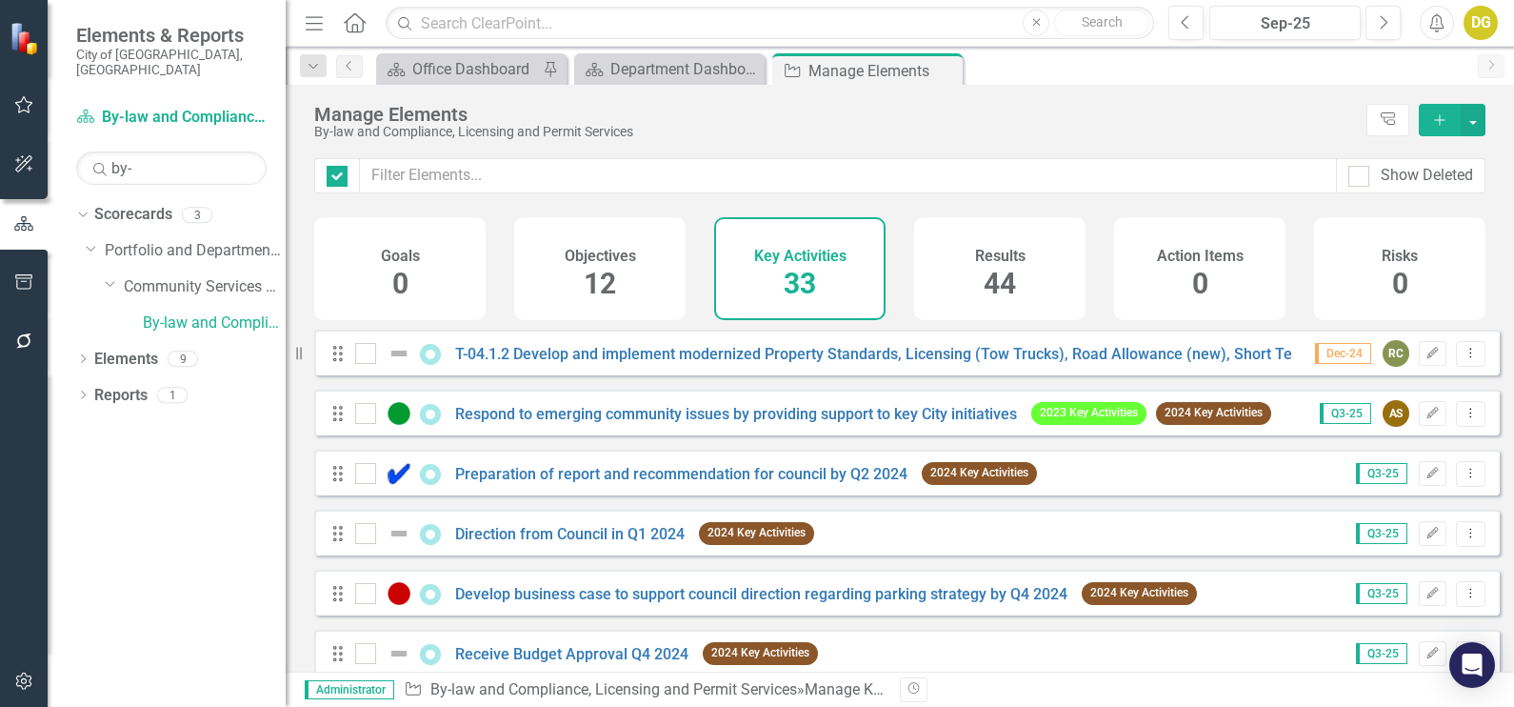
checkbox input "false"
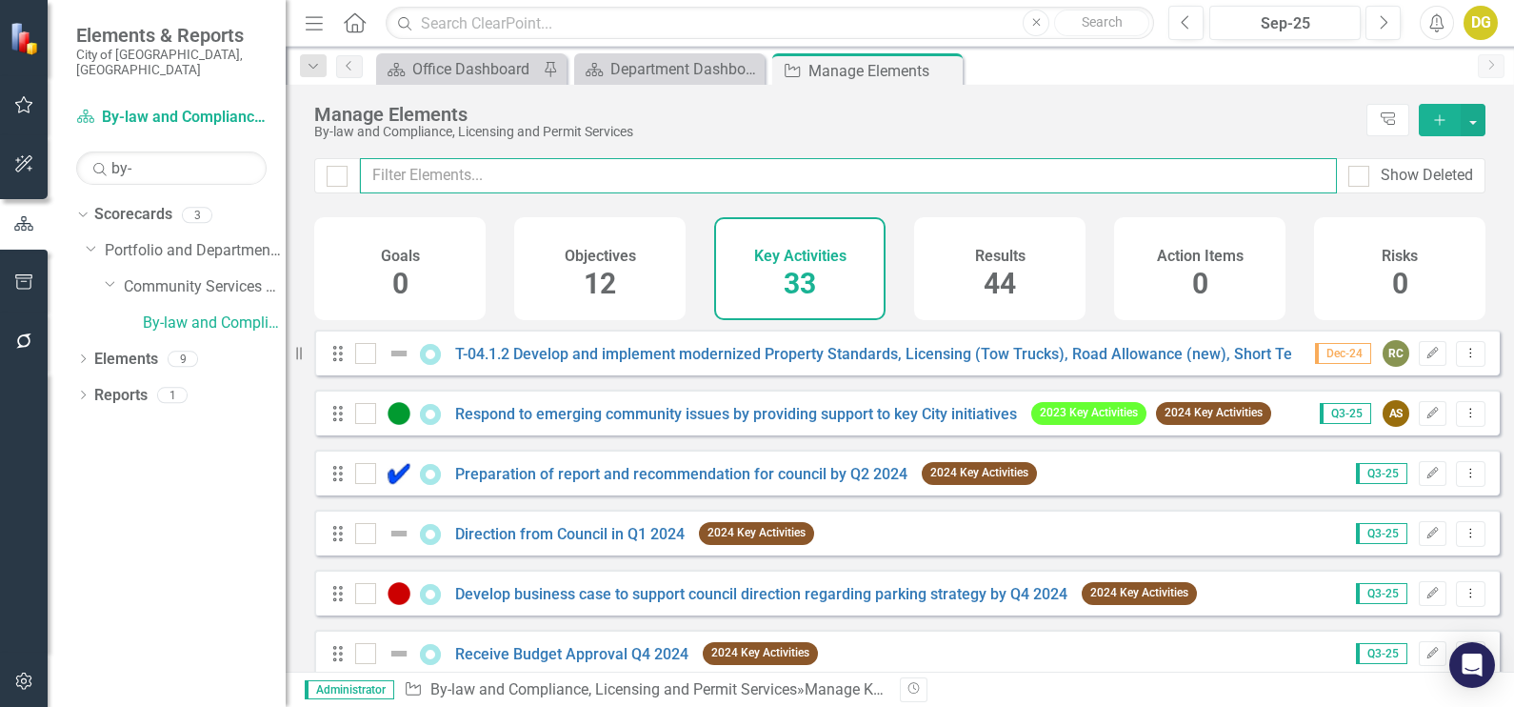
click at [538, 174] on input "text" at bounding box center [848, 175] width 977 height 35
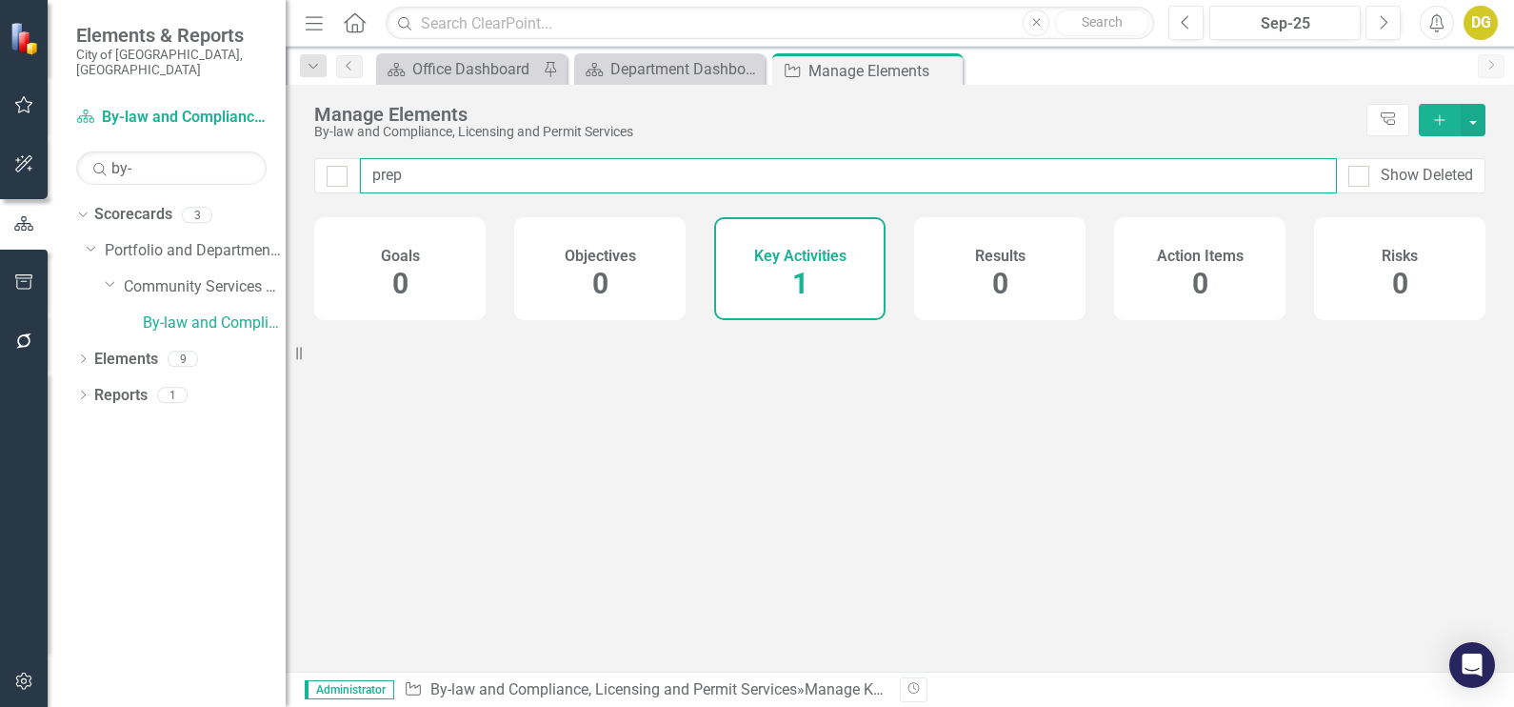
type input "prepa"
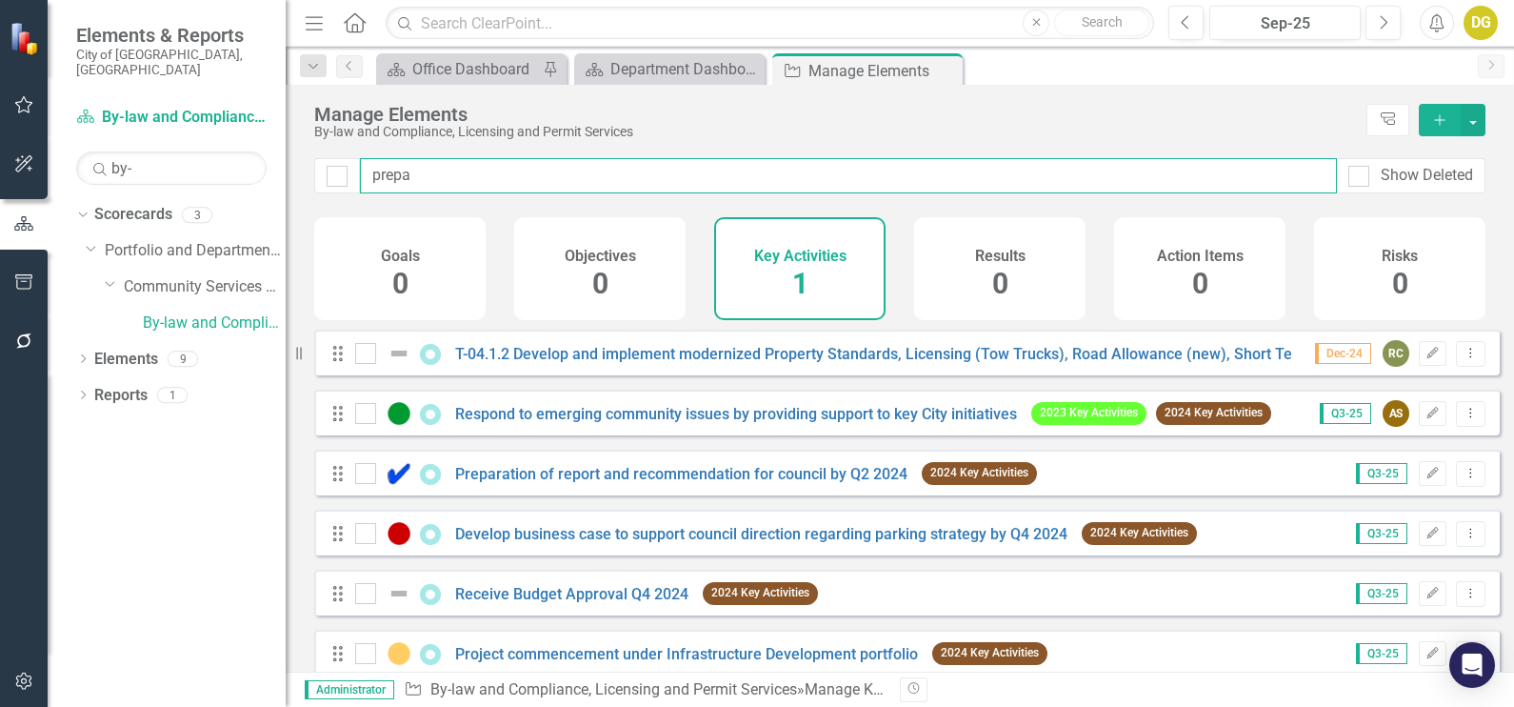
checkbox input "false"
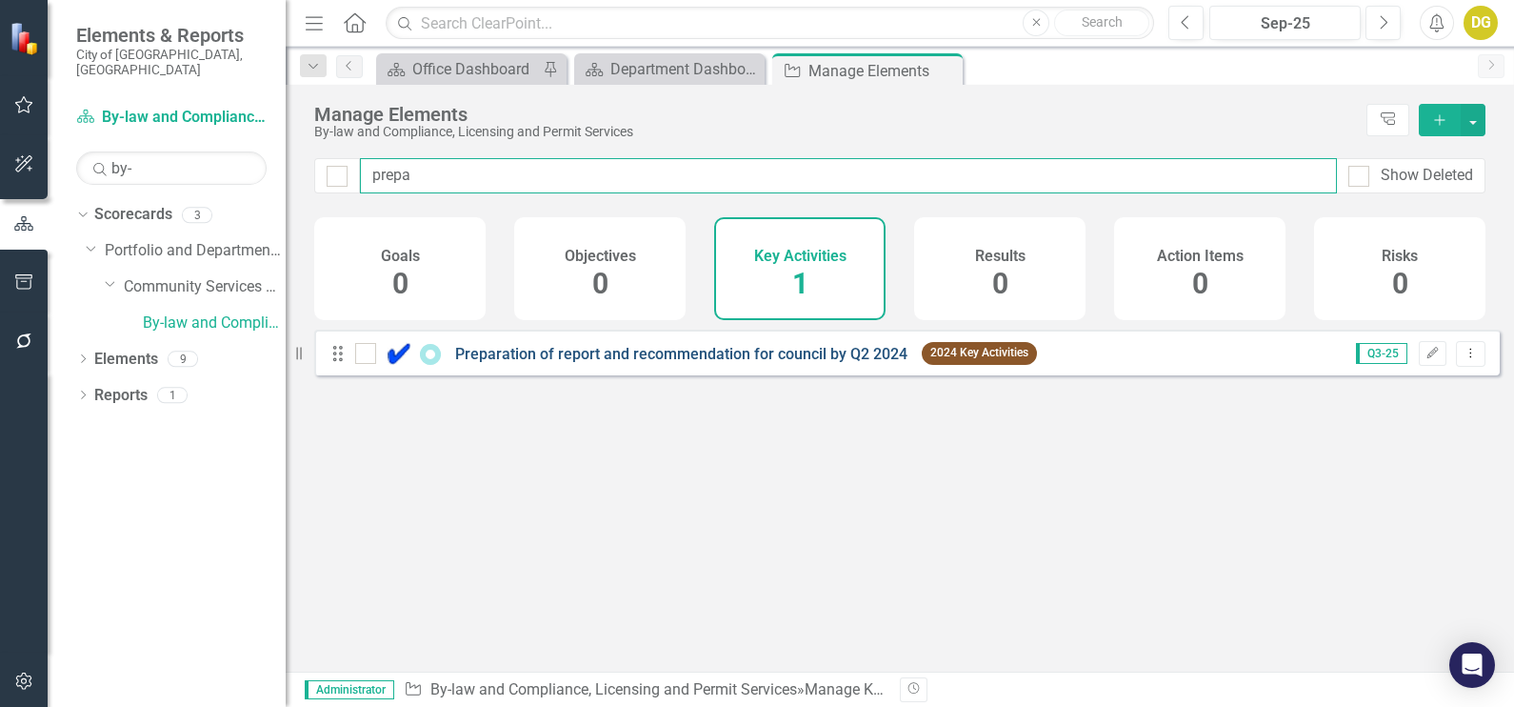
type input "prepa"
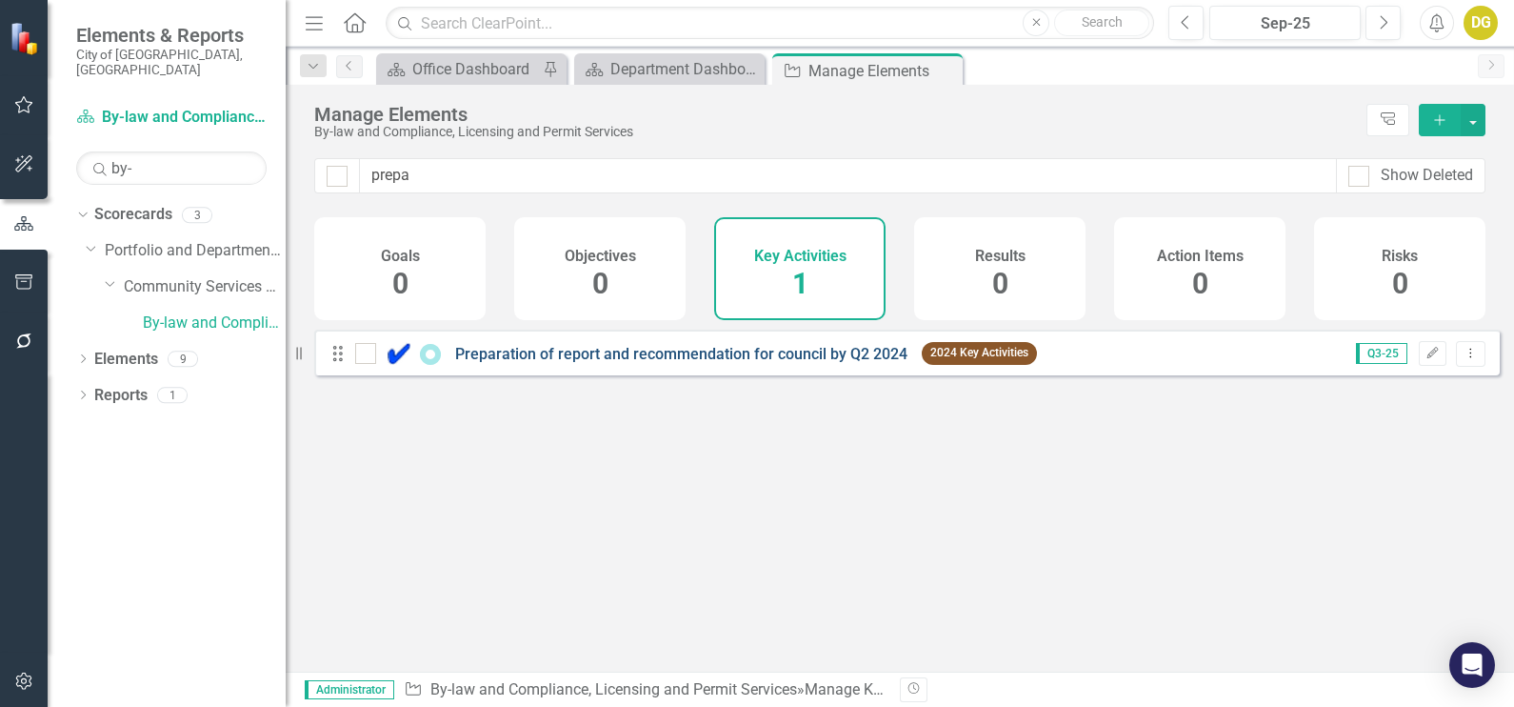
click at [762, 363] on link "Preparation of report and recommendation for council by Q2 2024" at bounding box center [681, 354] width 452 height 18
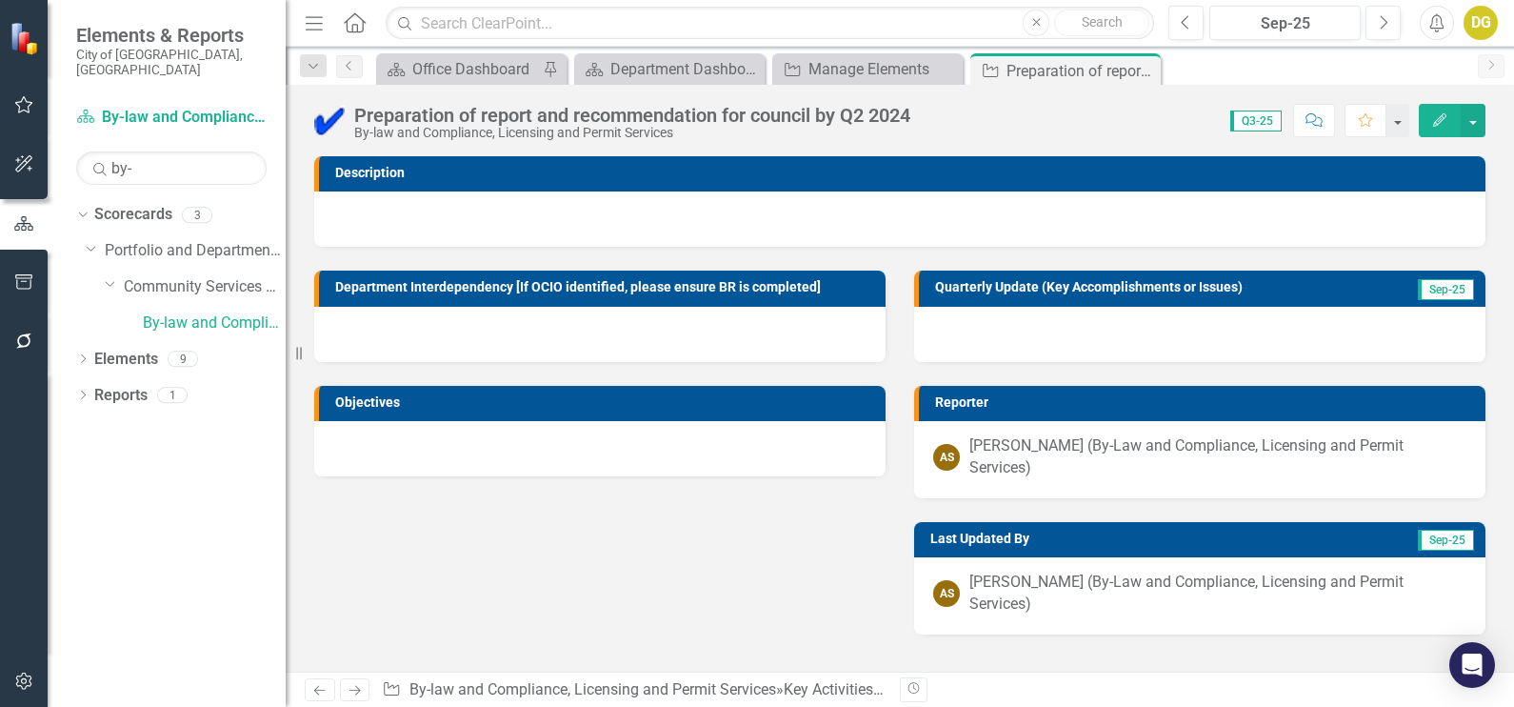
click at [1448, 107] on button "Edit" at bounding box center [1440, 120] width 42 height 33
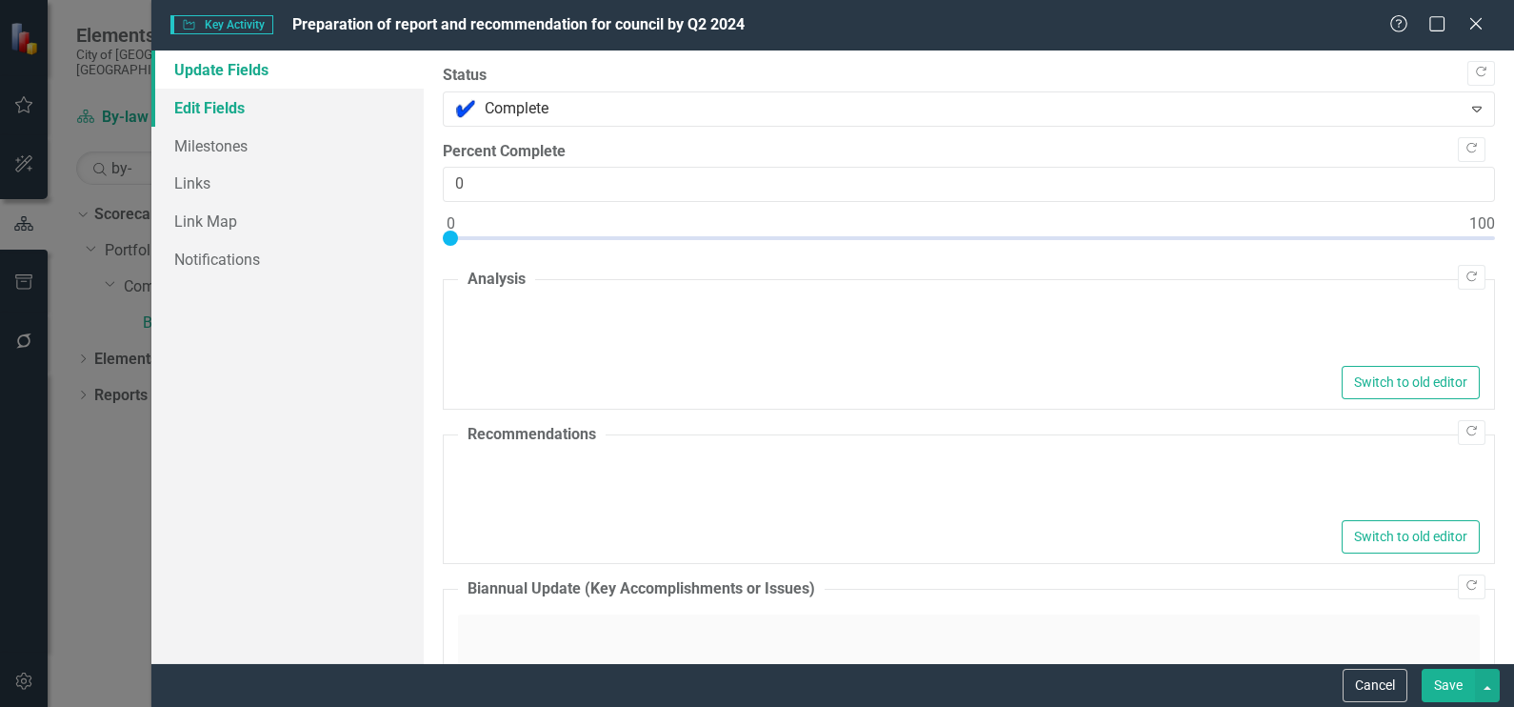
click at [211, 99] on link "Edit Fields" at bounding box center [287, 108] width 272 height 38
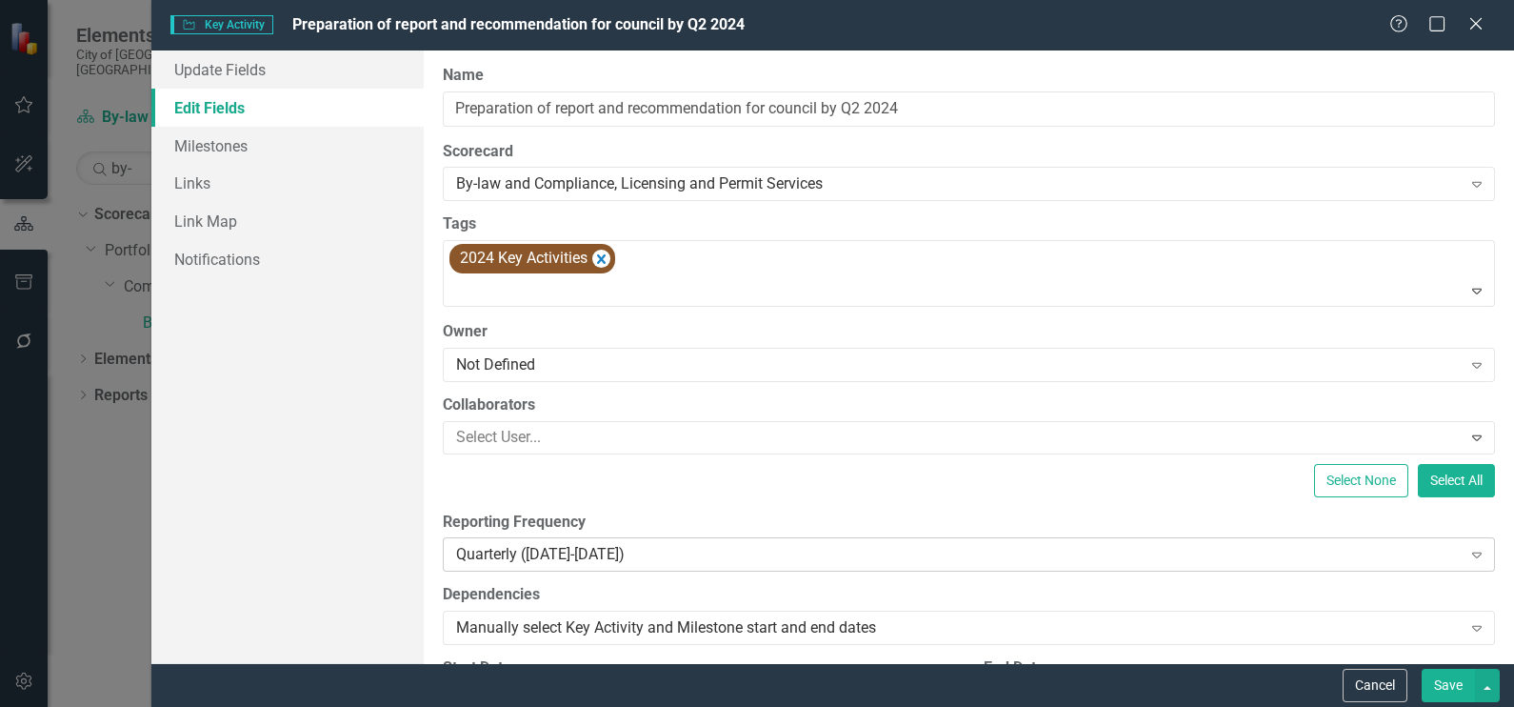
click at [551, 552] on div "Quarterly ([DATE]-[DATE])" at bounding box center [958, 555] width 1005 height 22
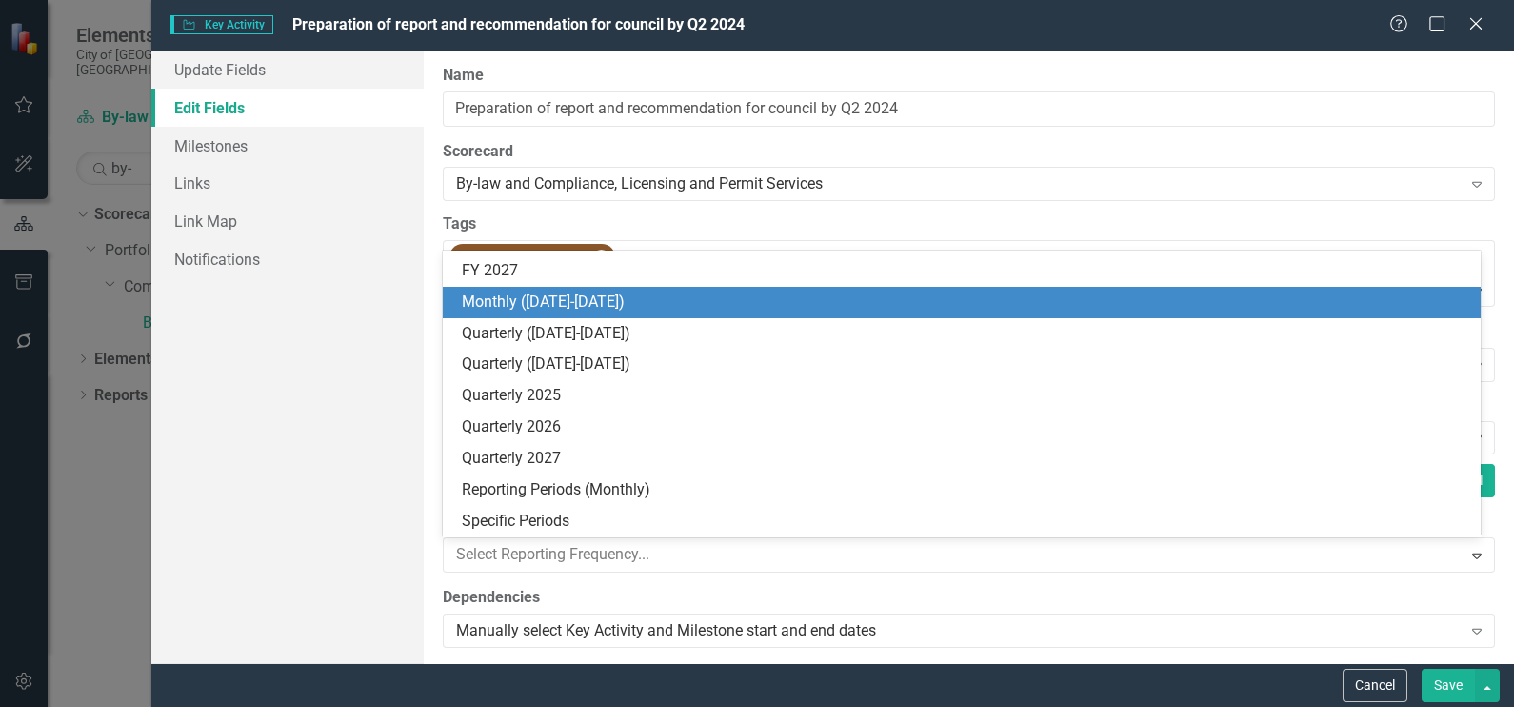
scroll to position [565, 0]
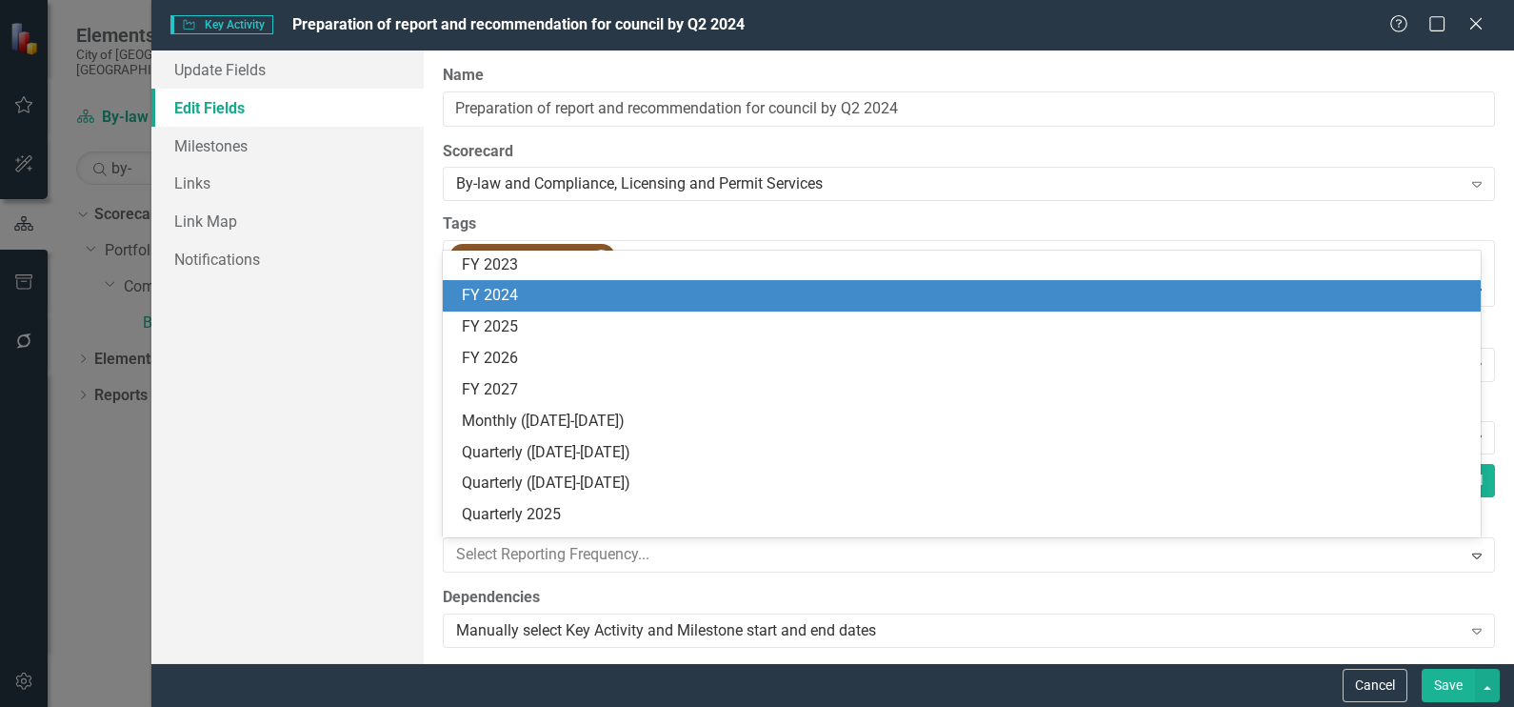
click at [513, 307] on div "FY 2024" at bounding box center [962, 295] width 1038 height 31
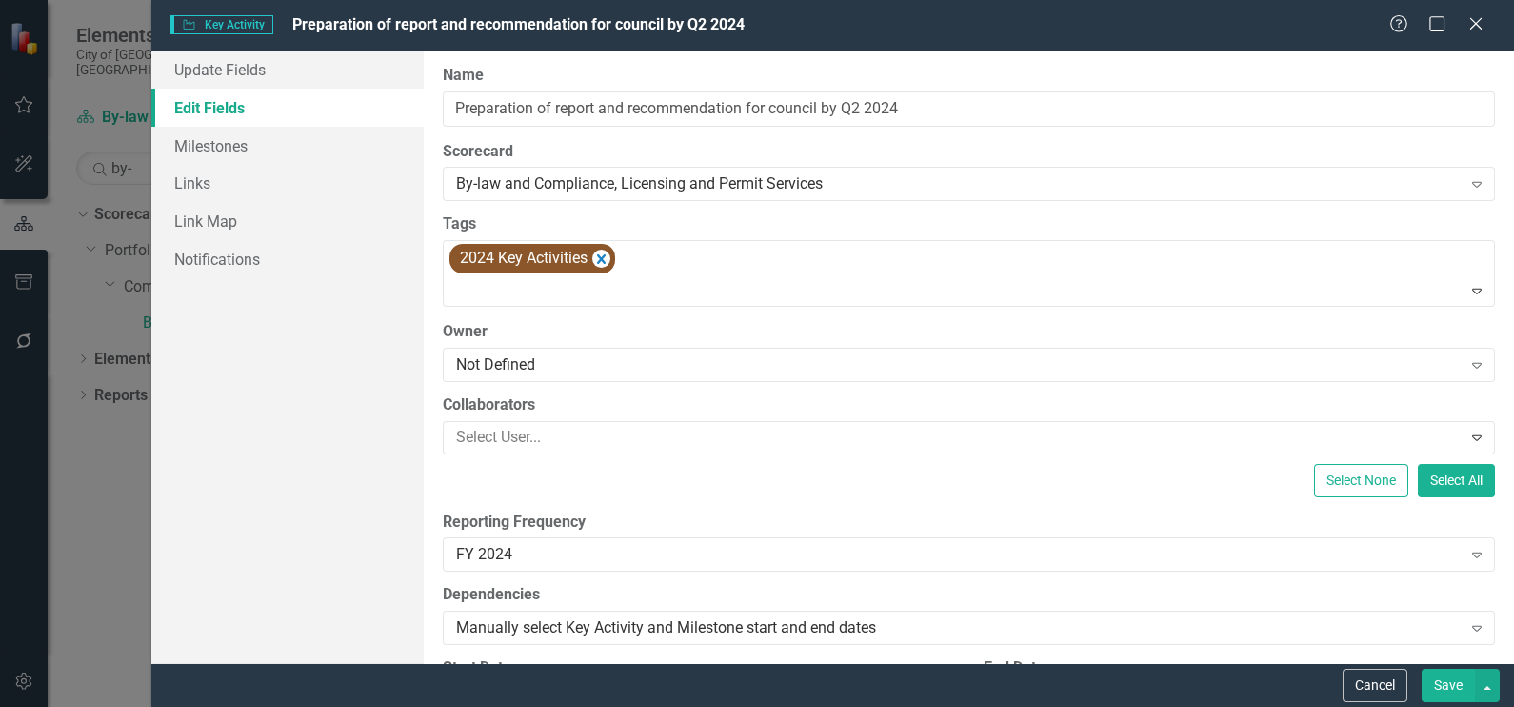
click at [1454, 681] on button "Save" at bounding box center [1448, 685] width 53 height 33
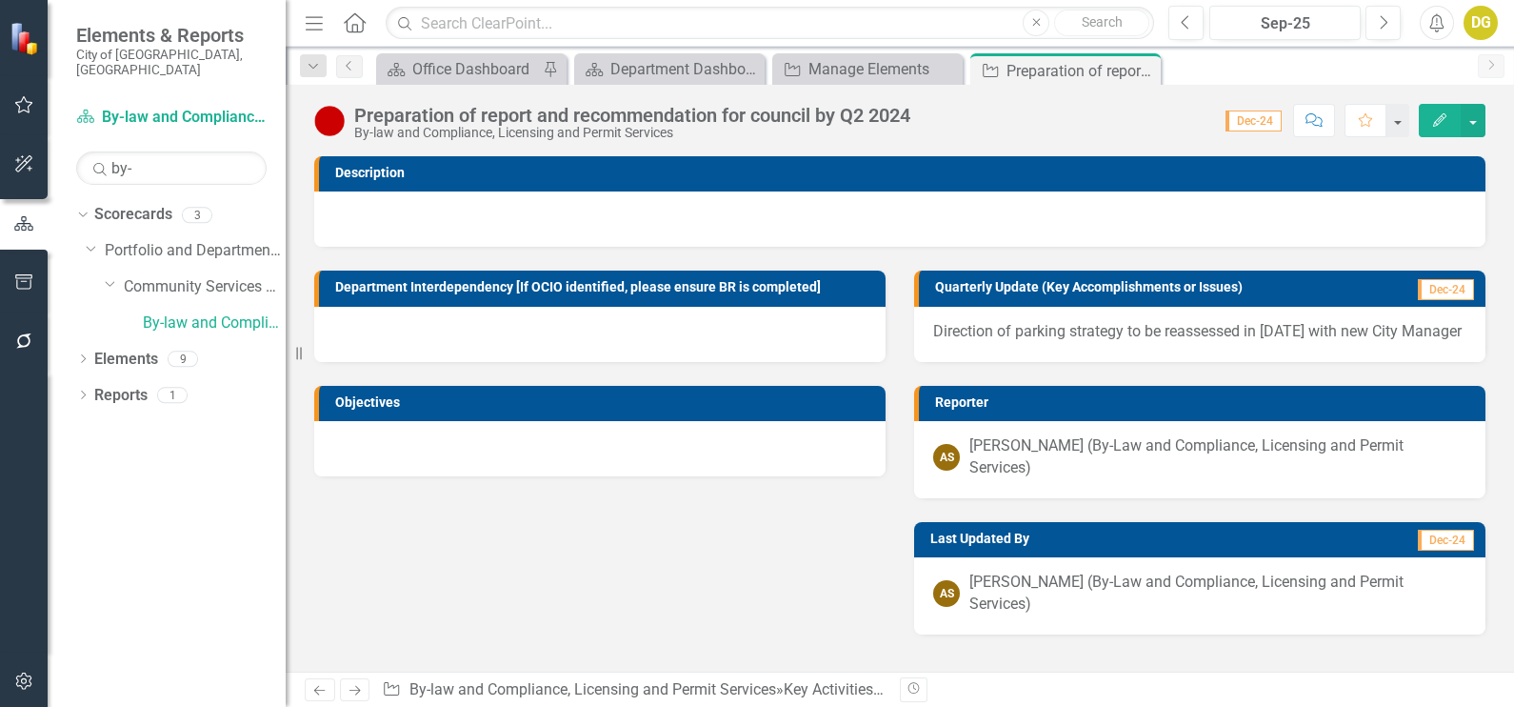
click at [0, 0] on icon "Close" at bounding box center [0, 0] width 0 height 0
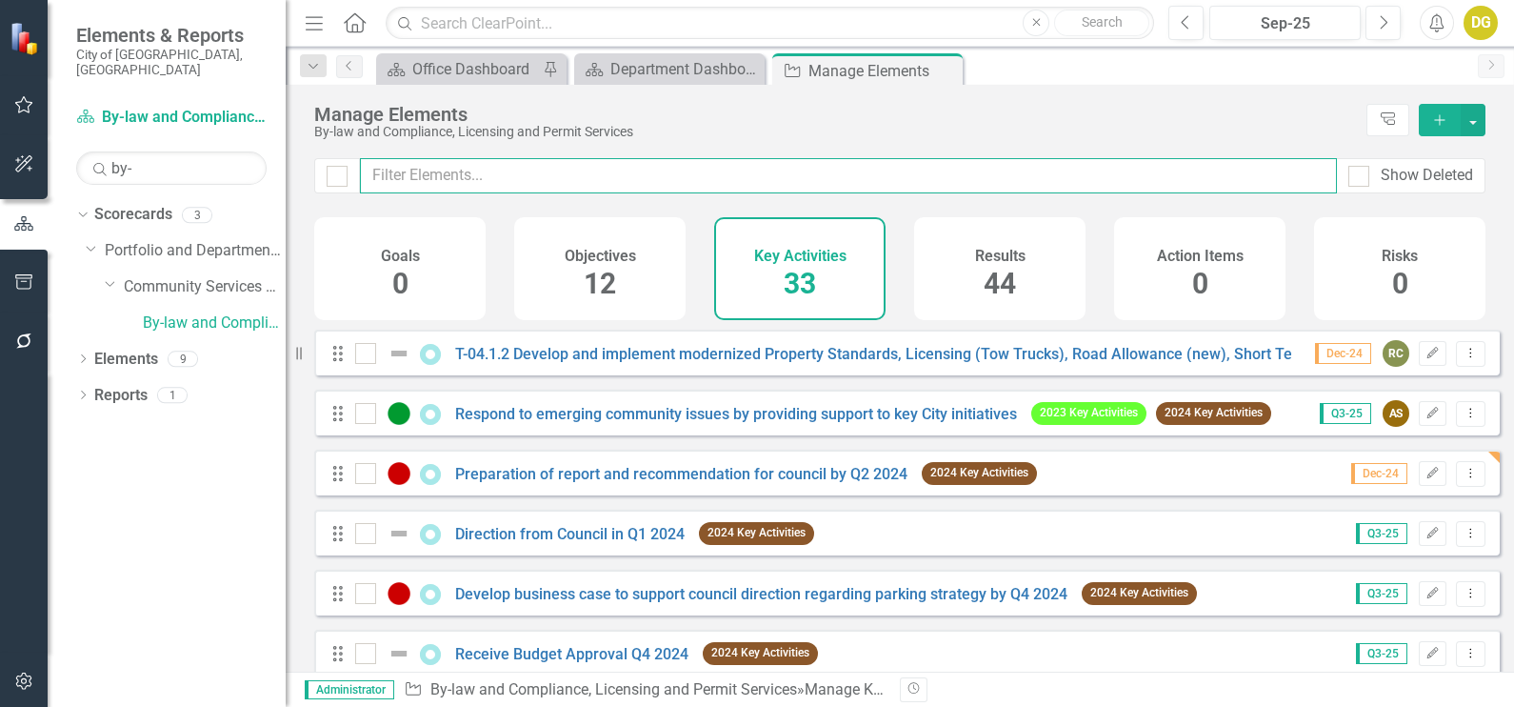
click at [626, 170] on input "text" at bounding box center [848, 175] width 977 height 35
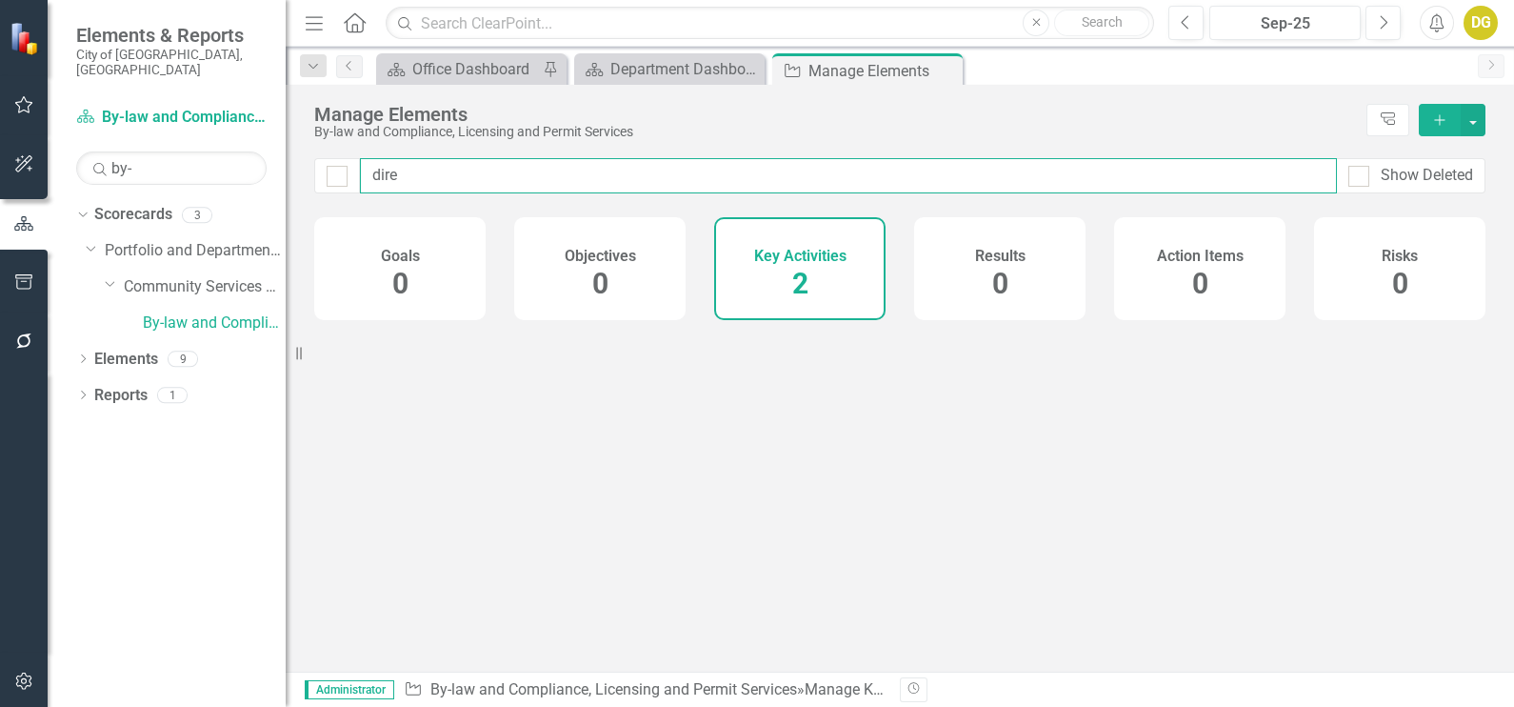
type input "direc"
checkbox input "false"
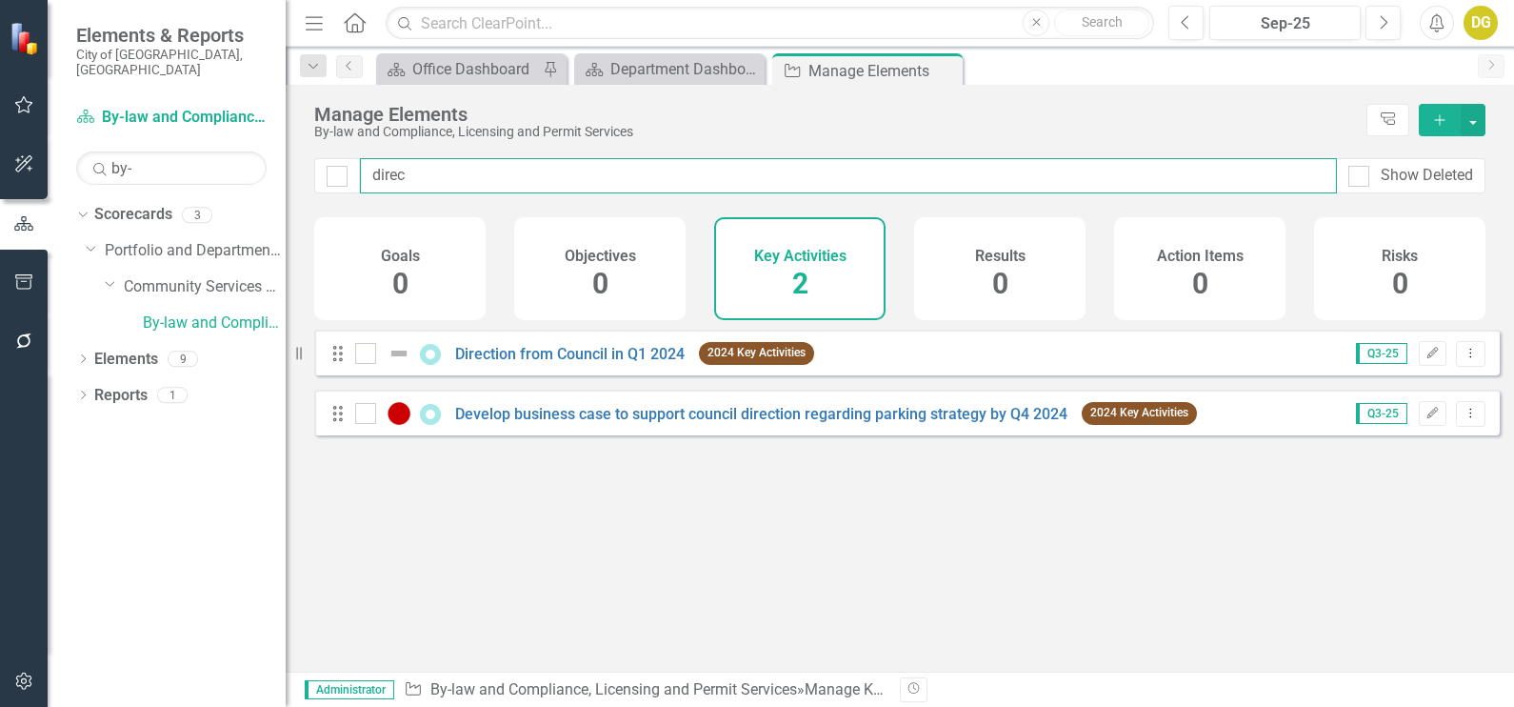
type input "direct"
checkbox input "false"
type input "directi"
checkbox input "false"
type input "direction"
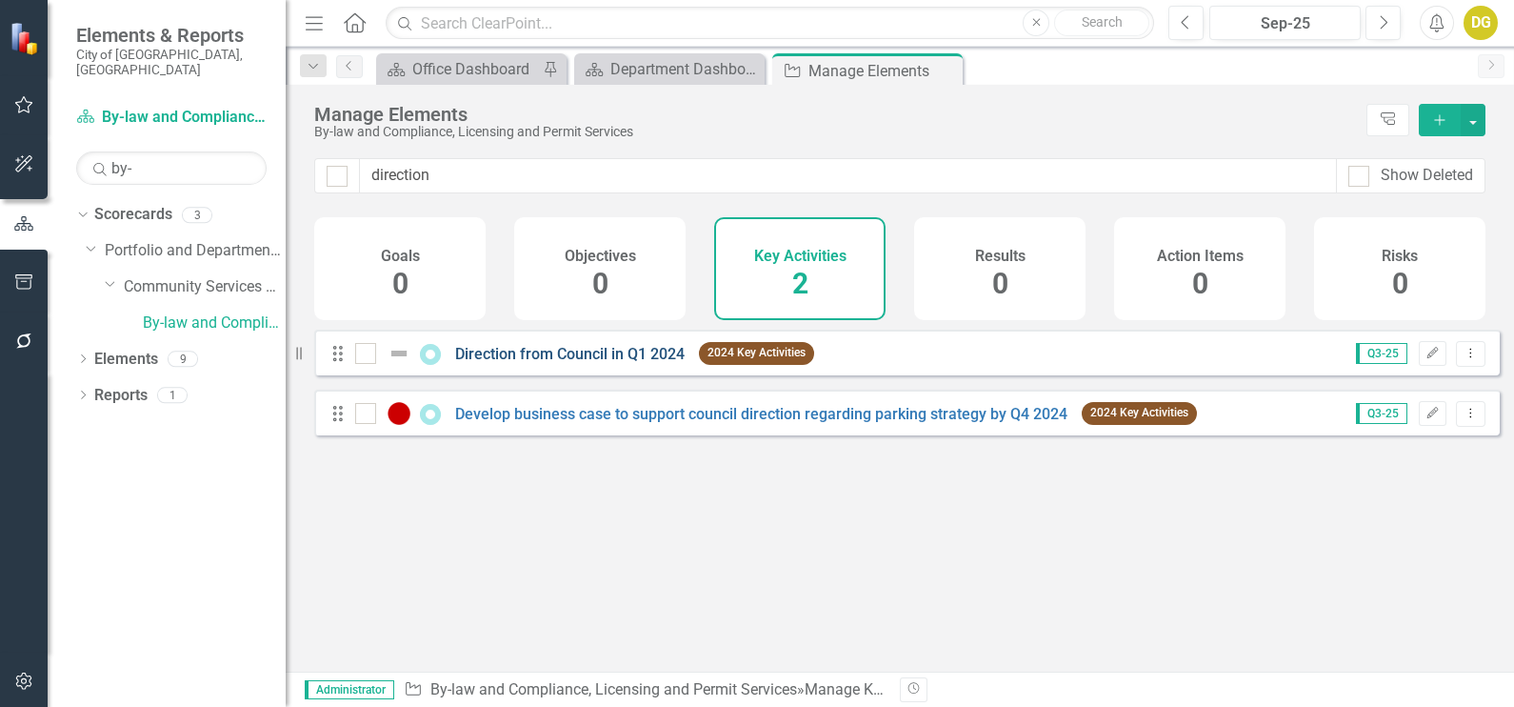
click at [599, 363] on link "Direction from Council in Q1 2024" at bounding box center [570, 354] width 230 height 18
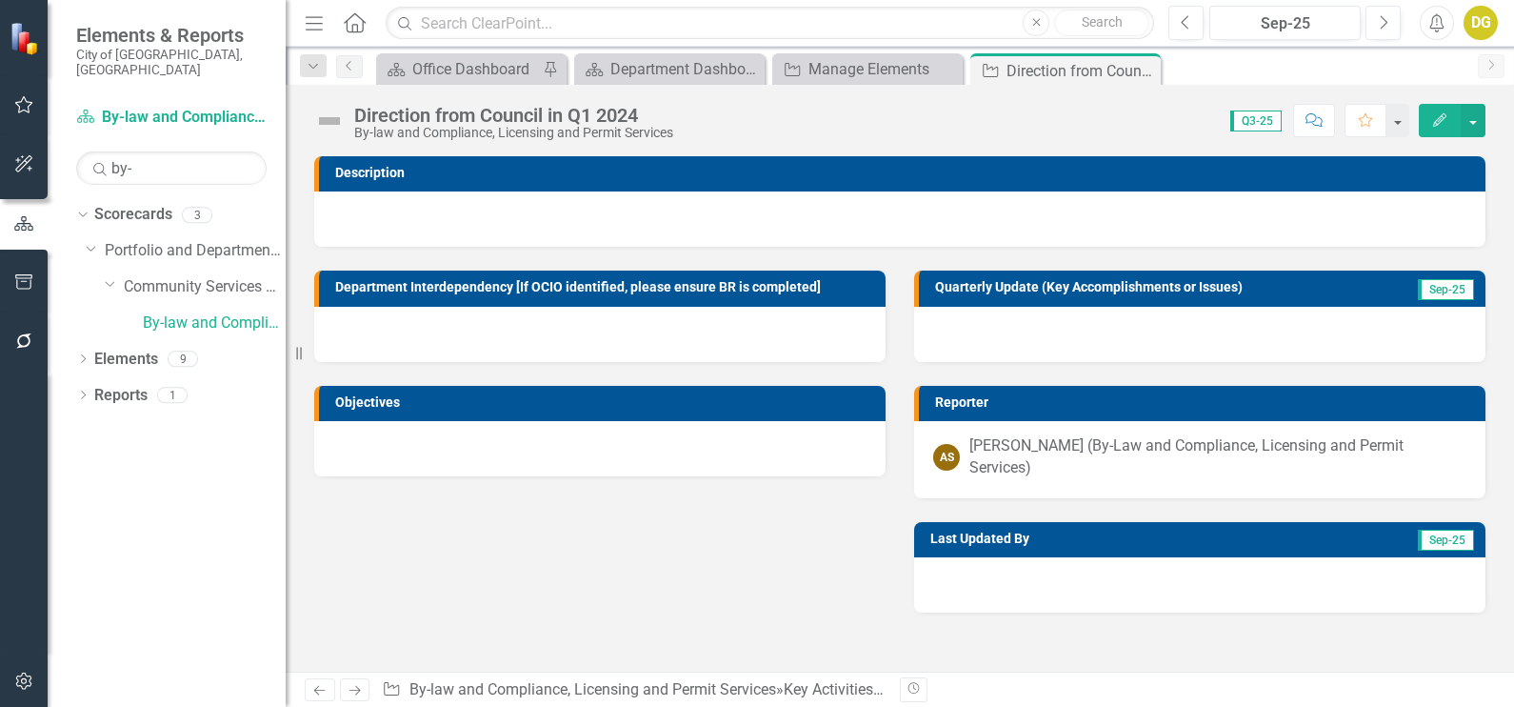
click at [1441, 114] on icon "Edit" at bounding box center [1440, 119] width 17 height 13
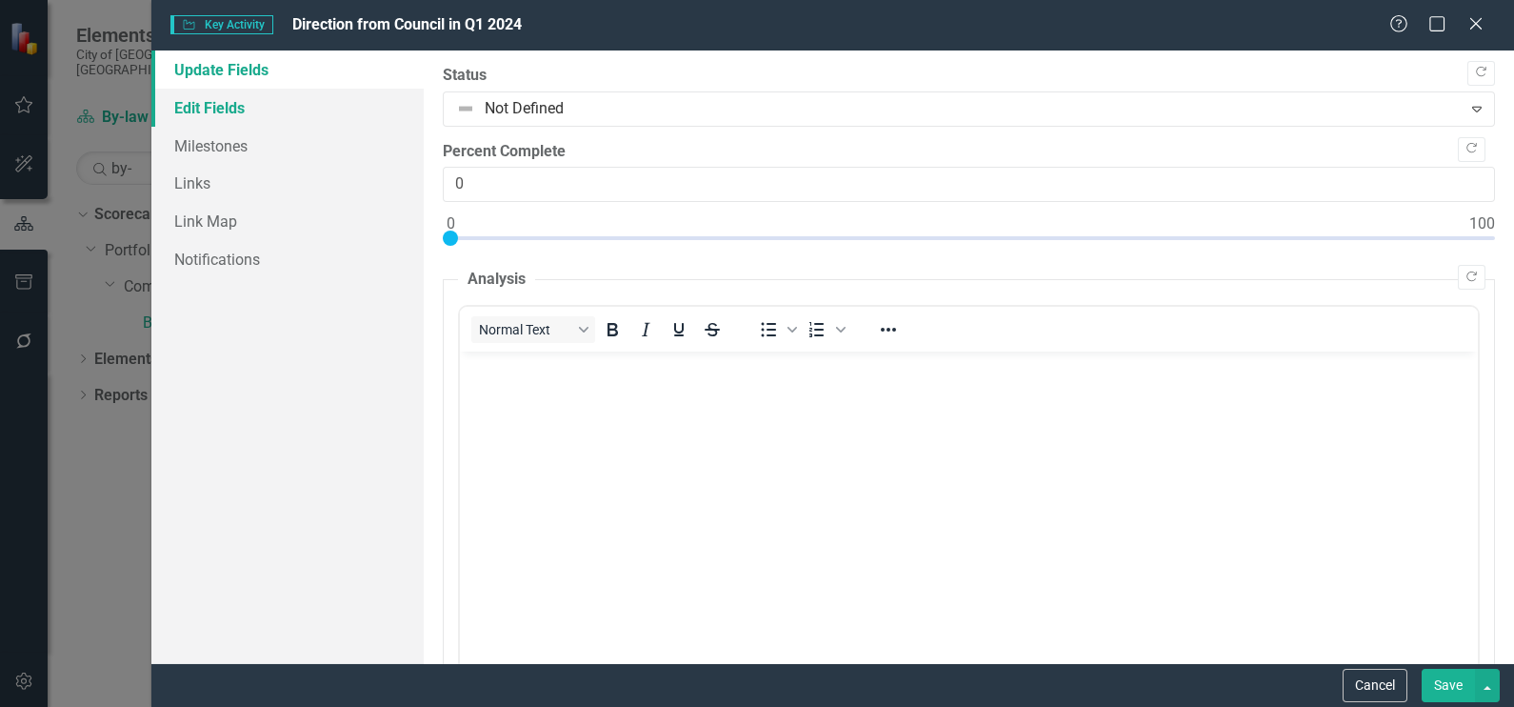
click at [235, 114] on link "Edit Fields" at bounding box center [287, 108] width 272 height 38
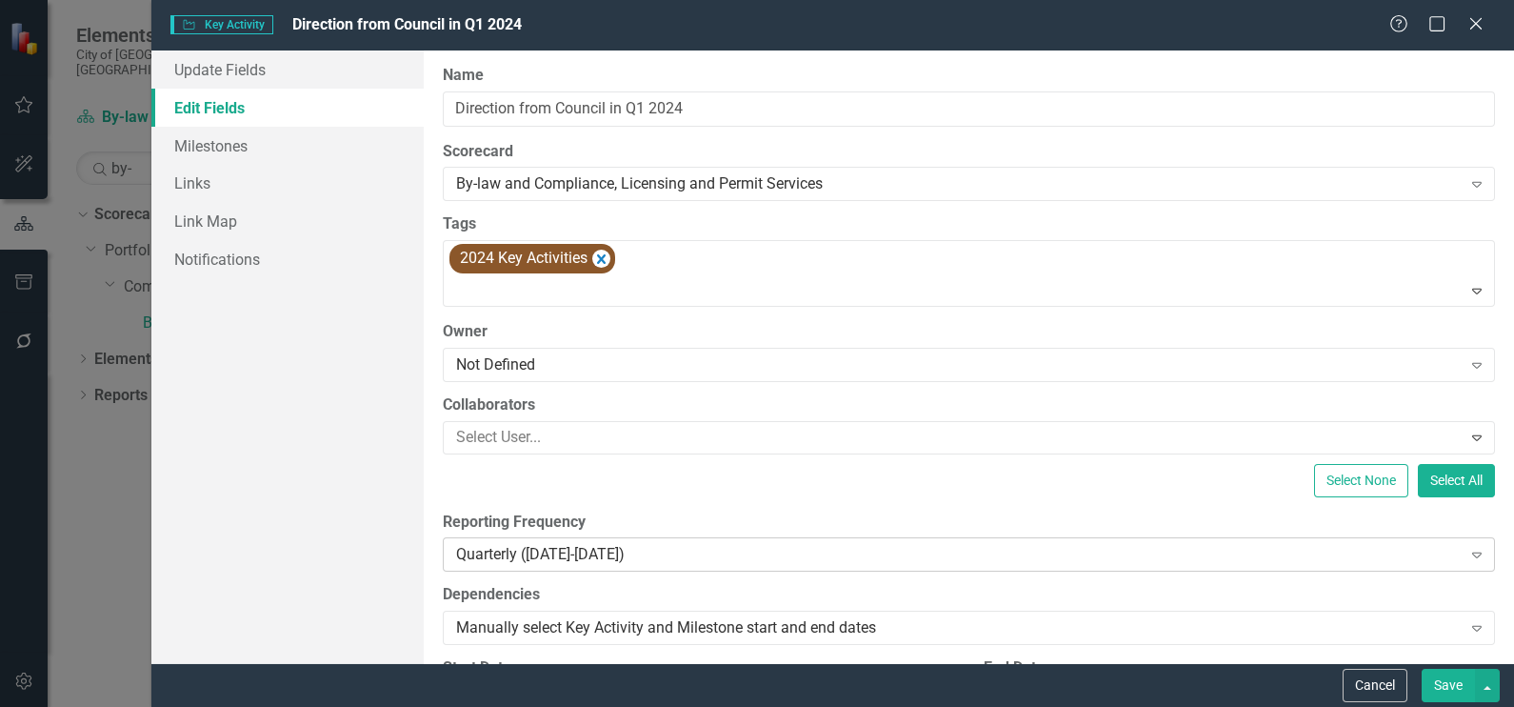
click at [618, 556] on div "Quarterly ([DATE]-[DATE])" at bounding box center [958, 555] width 1005 height 22
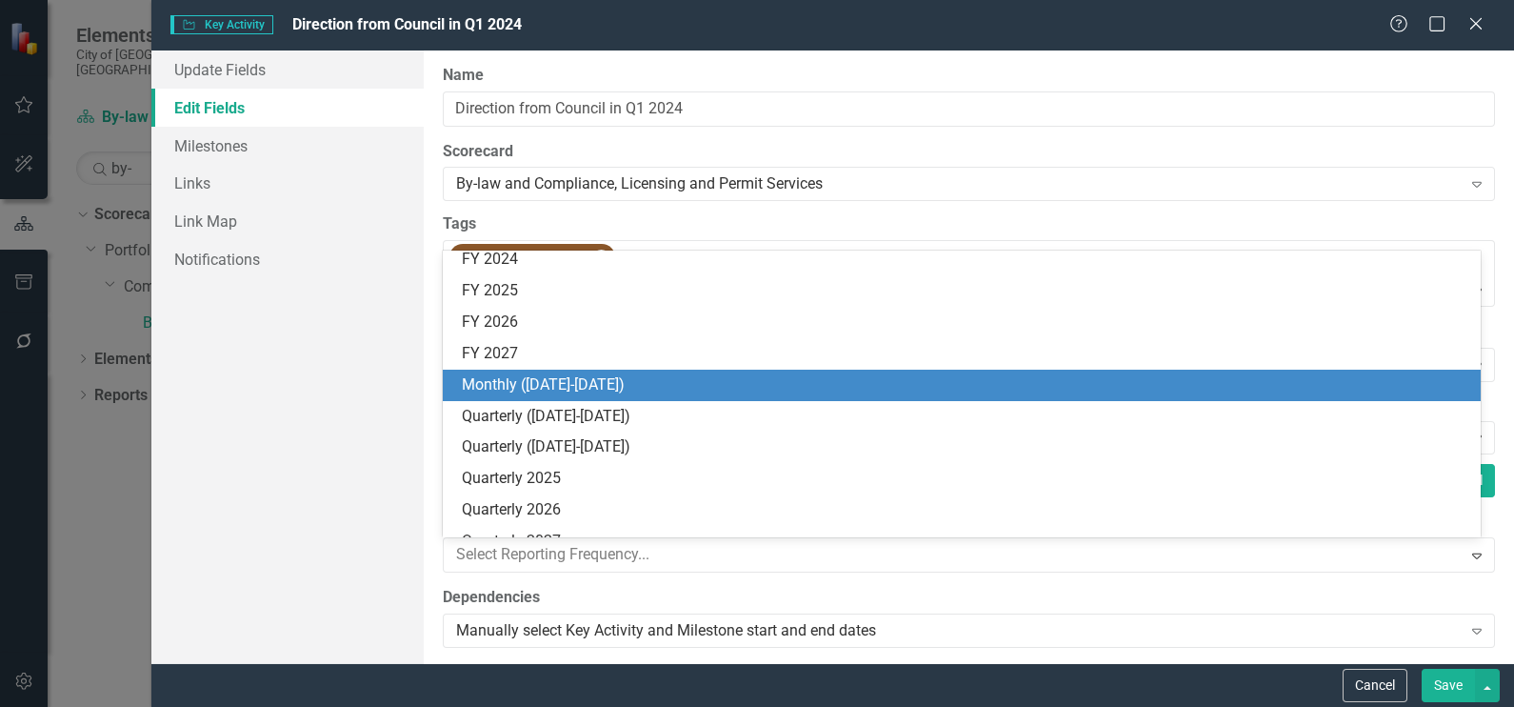
scroll to position [565, 0]
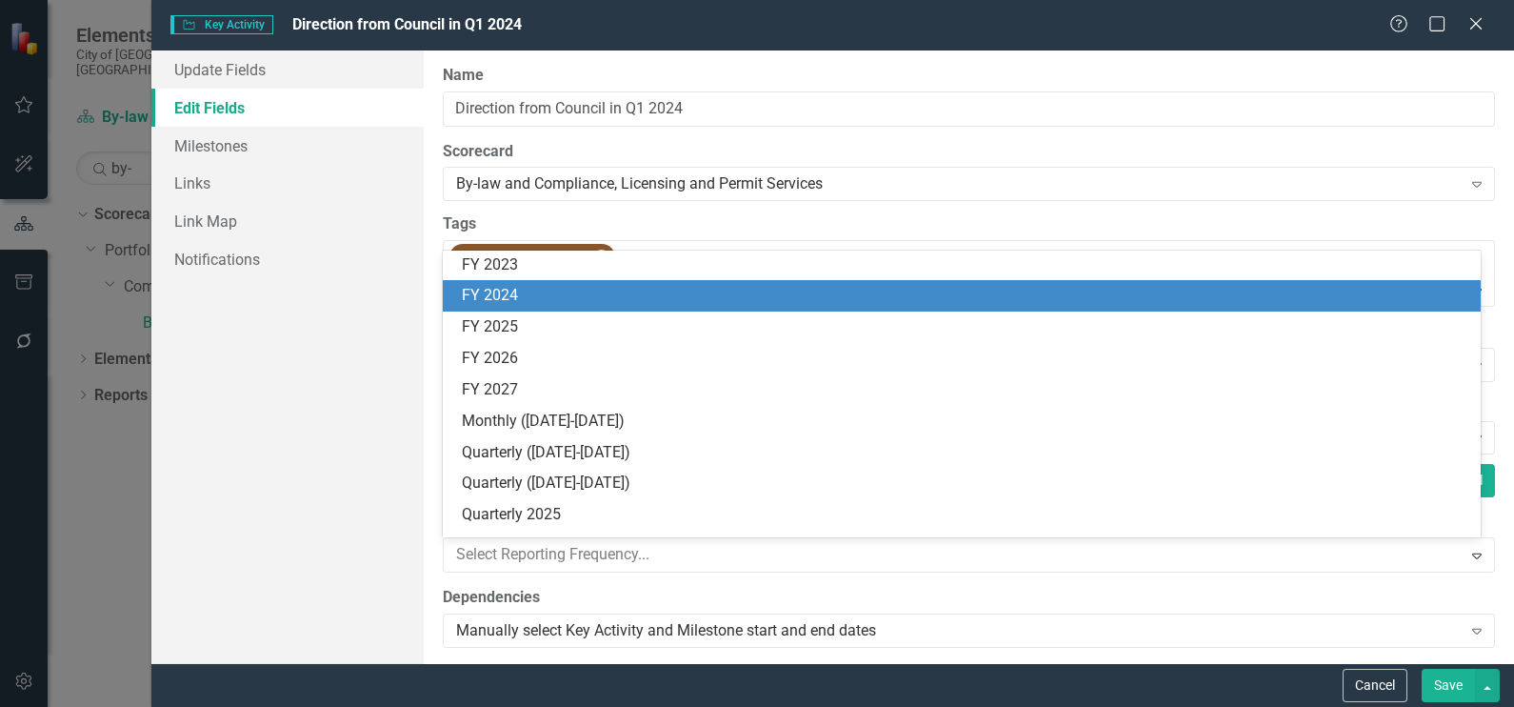
click at [518, 291] on div "FY 2024" at bounding box center [966, 296] width 1008 height 22
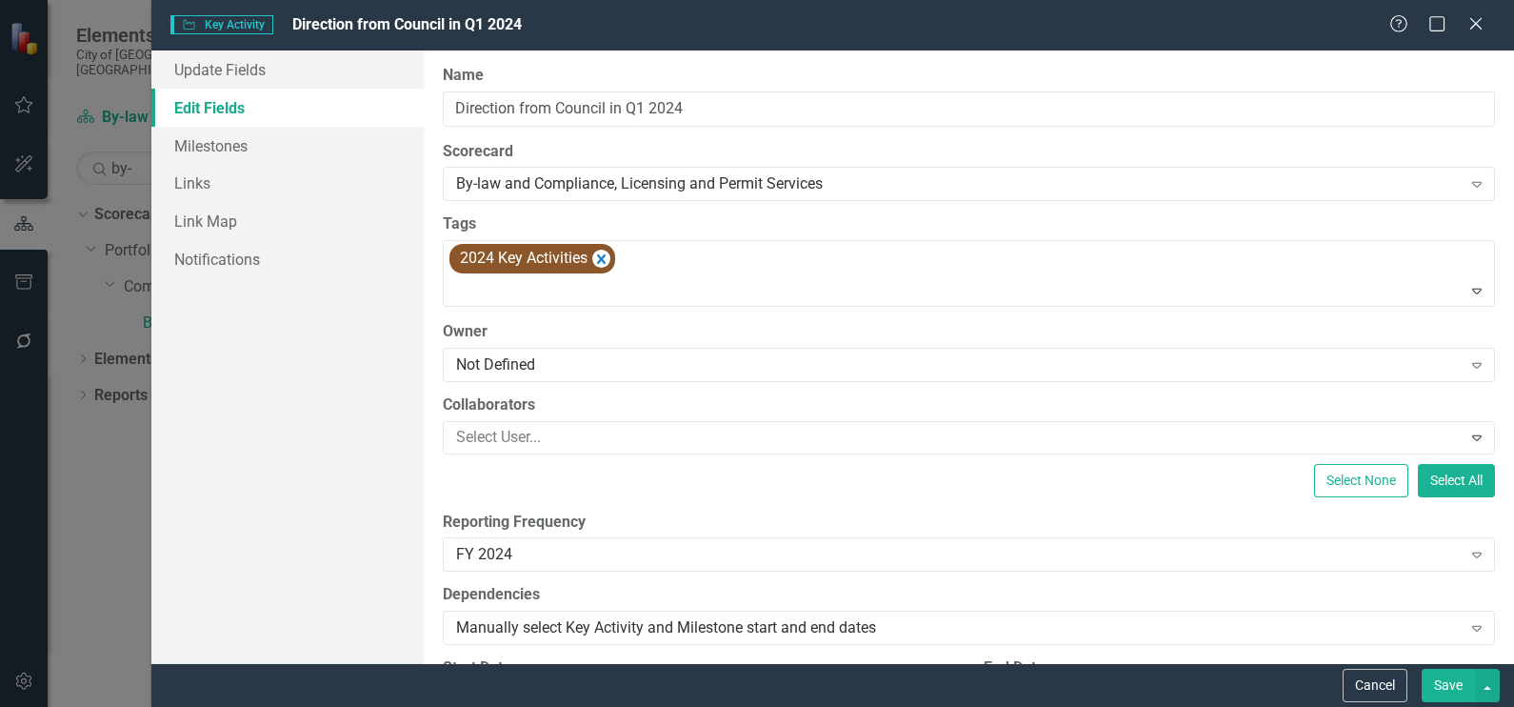
click at [1456, 680] on button "Save" at bounding box center [1448, 685] width 53 height 33
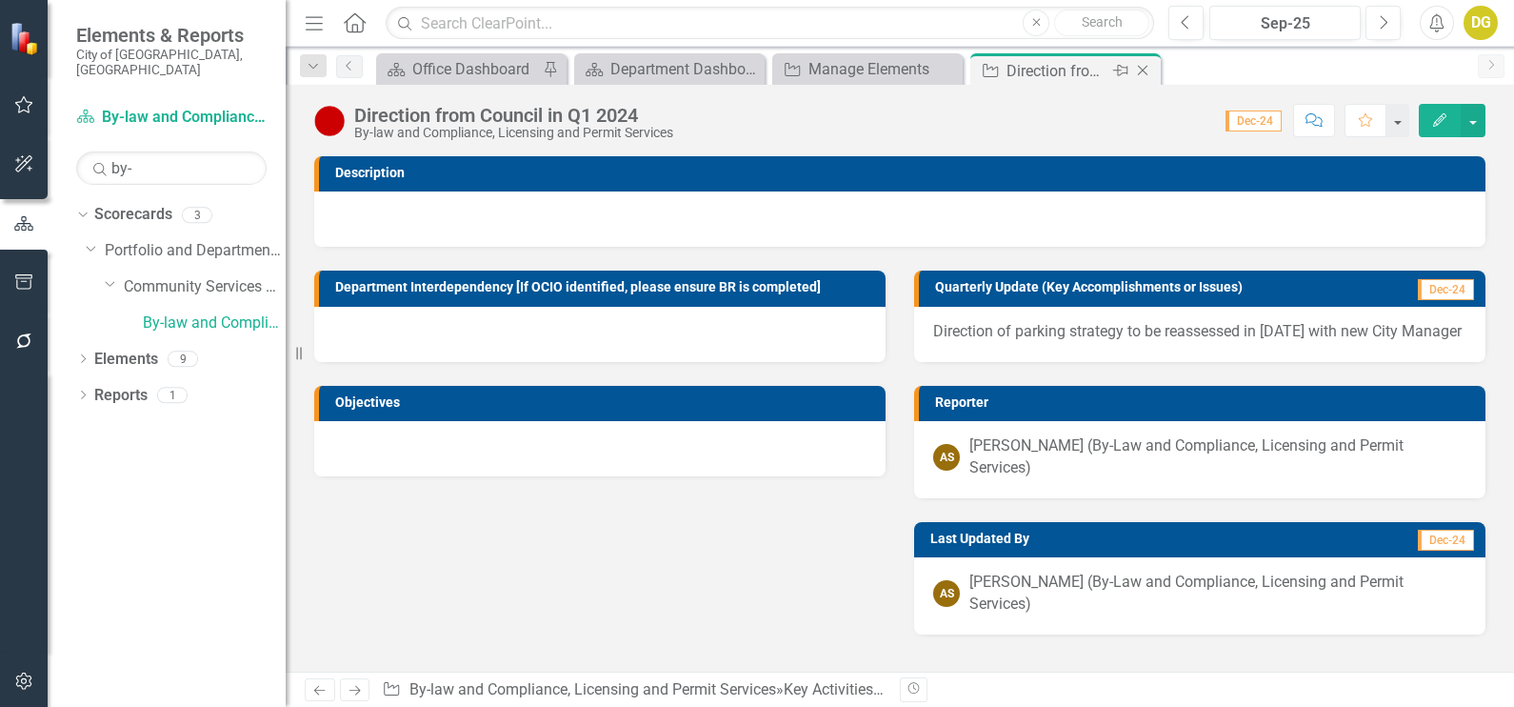
click at [1145, 71] on icon "Close" at bounding box center [1142, 70] width 19 height 15
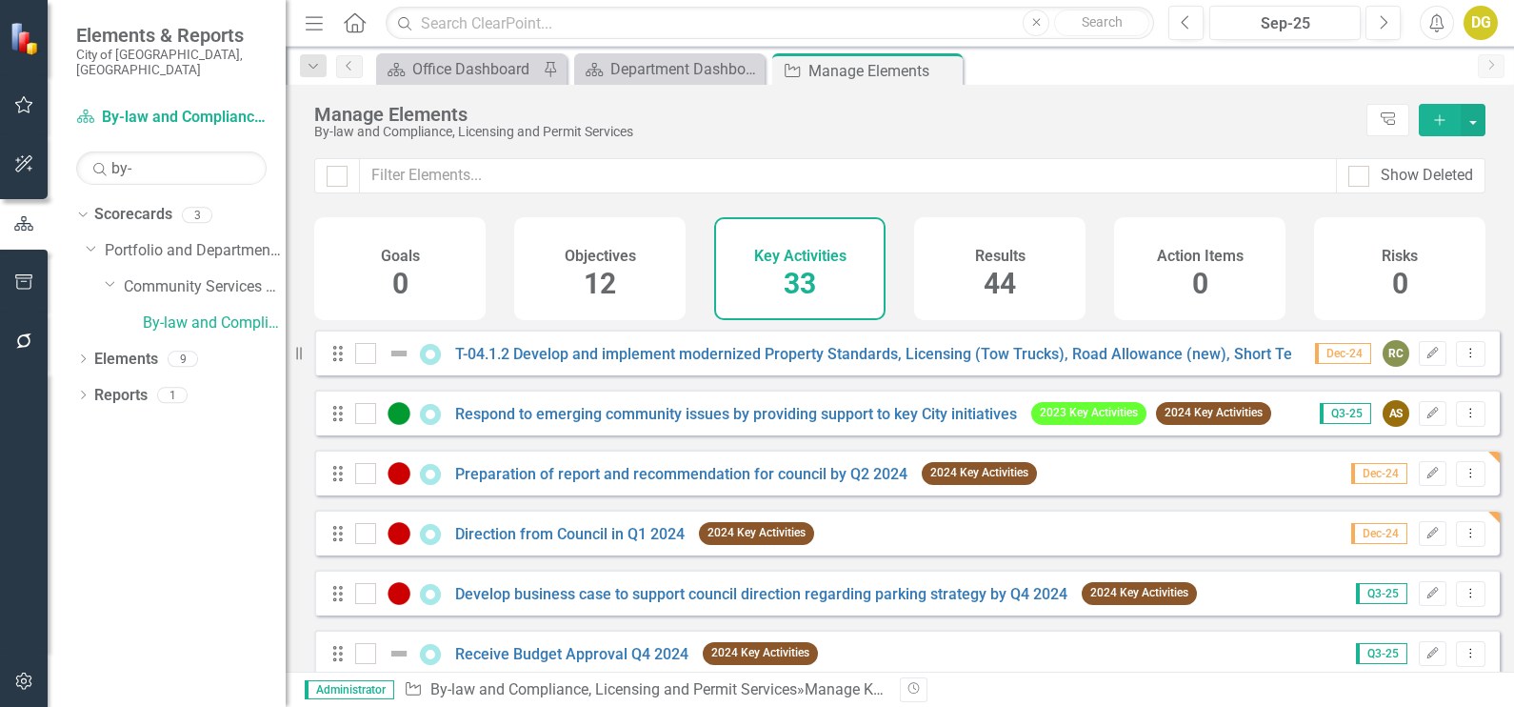
click at [1033, 278] on div "Results 44" at bounding box center [999, 268] width 171 height 103
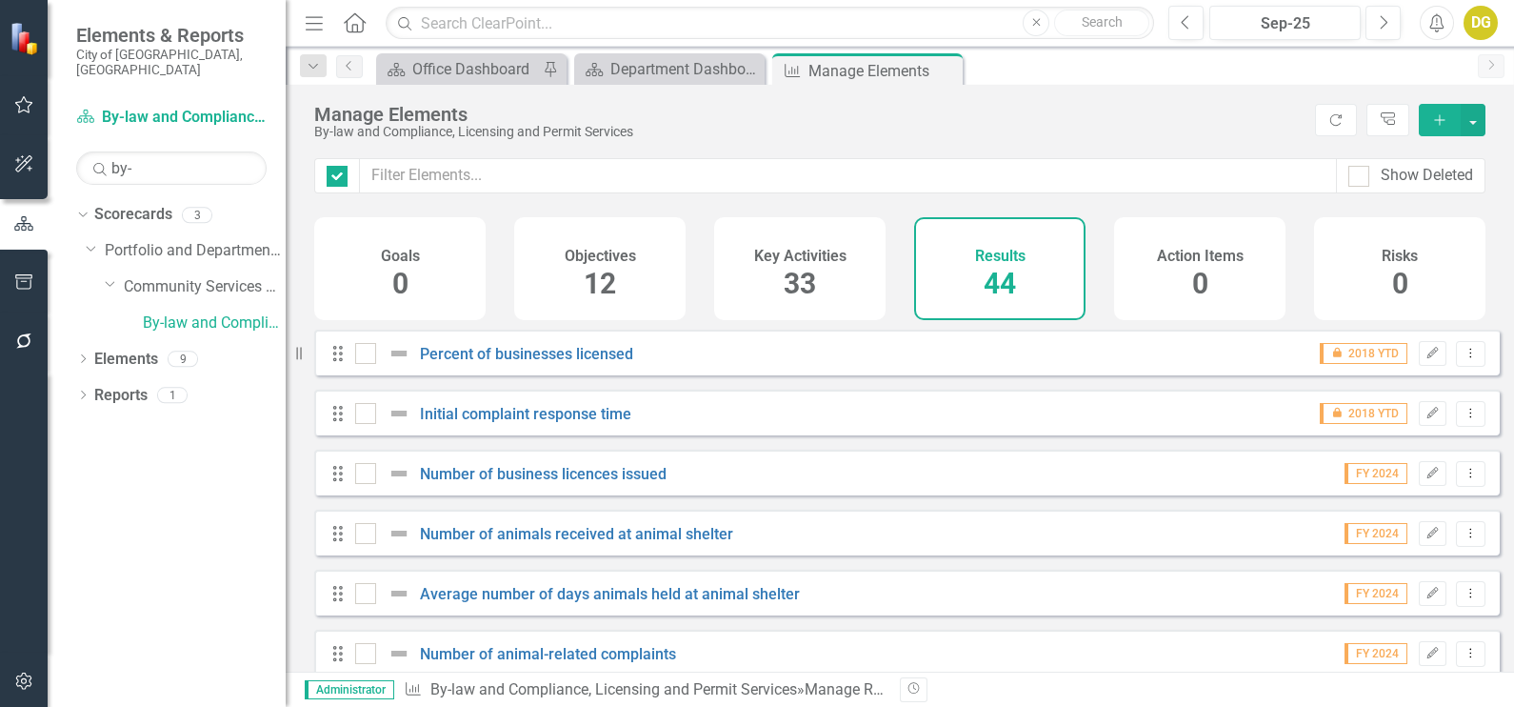
checkbox input "false"
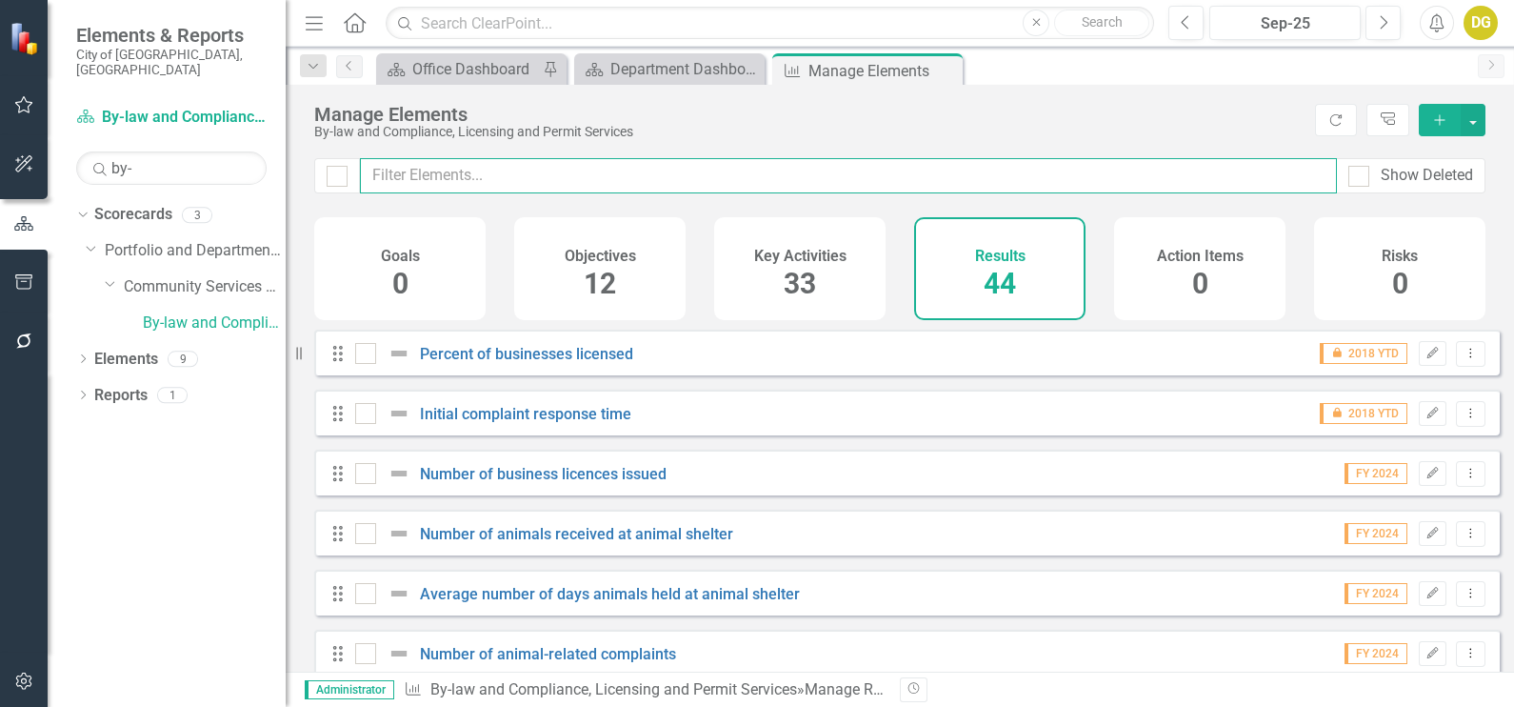
click at [795, 172] on input "text" at bounding box center [848, 175] width 977 height 35
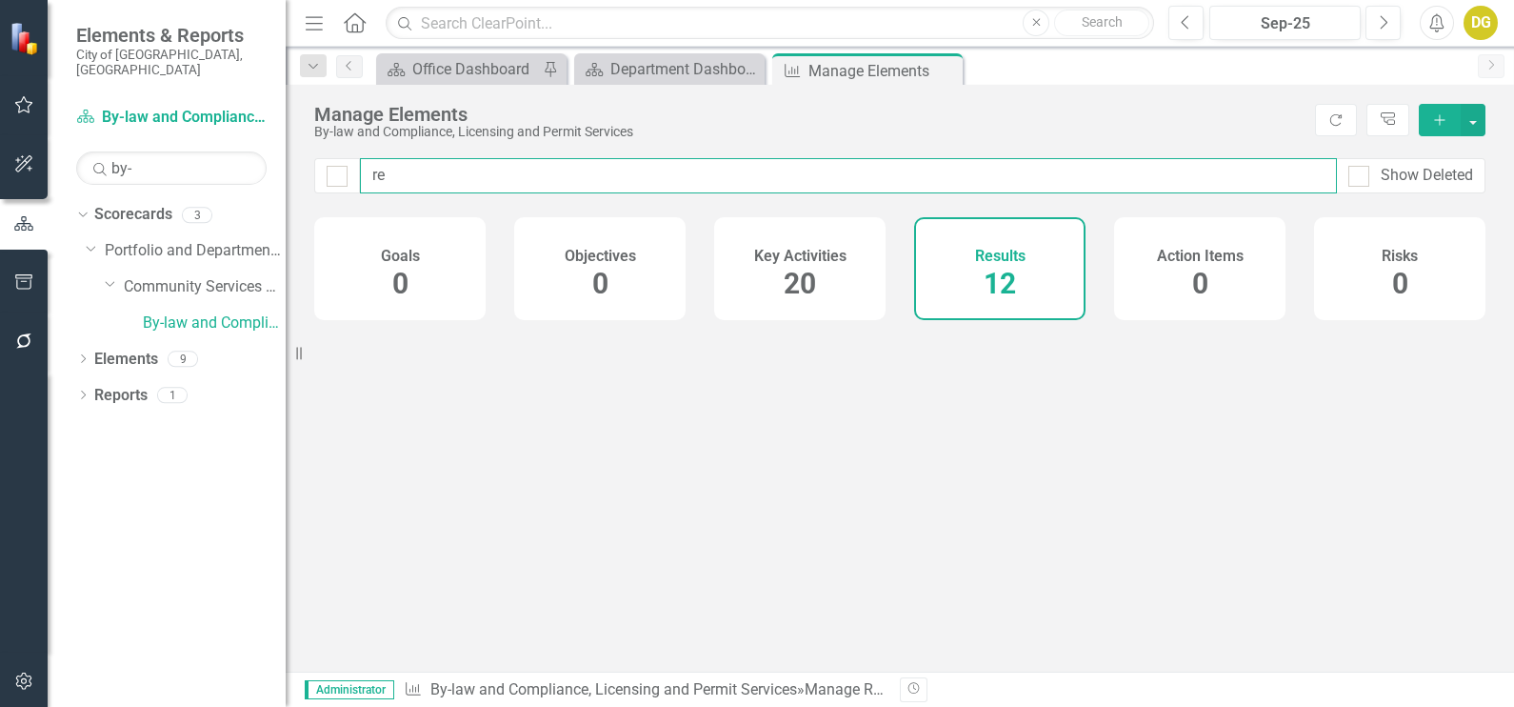
type input "r"
type input "2024"
checkbox input "false"
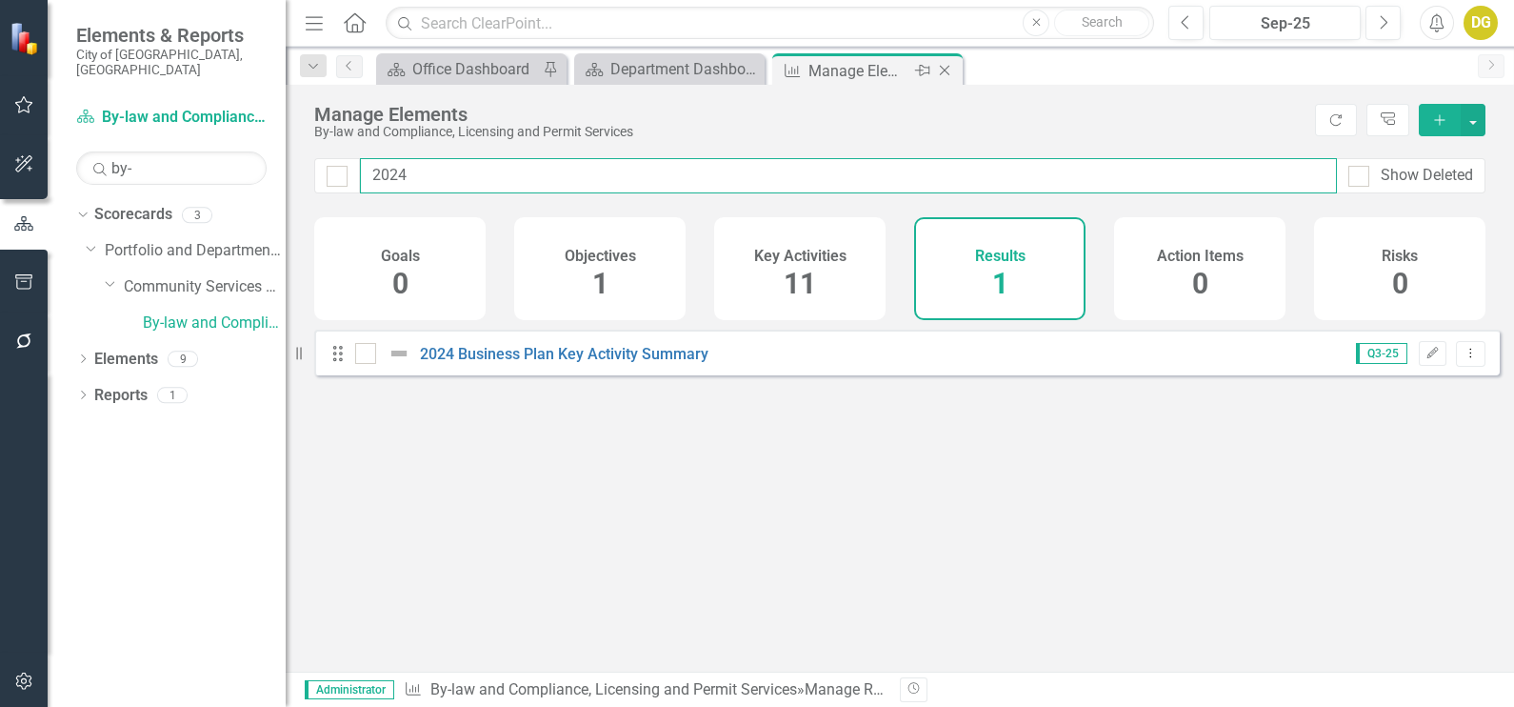
type input "2024"
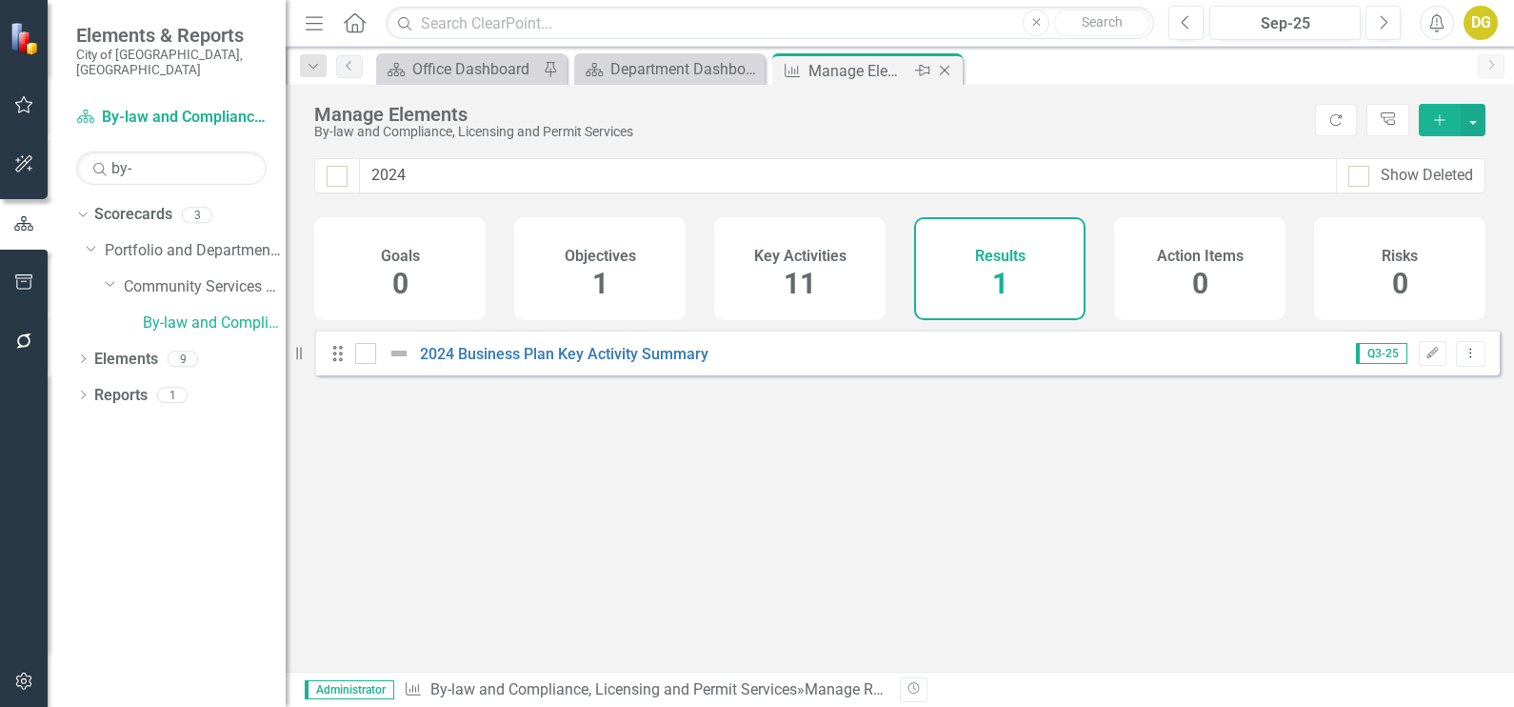
click at [943, 65] on icon "Close" at bounding box center [944, 70] width 19 height 15
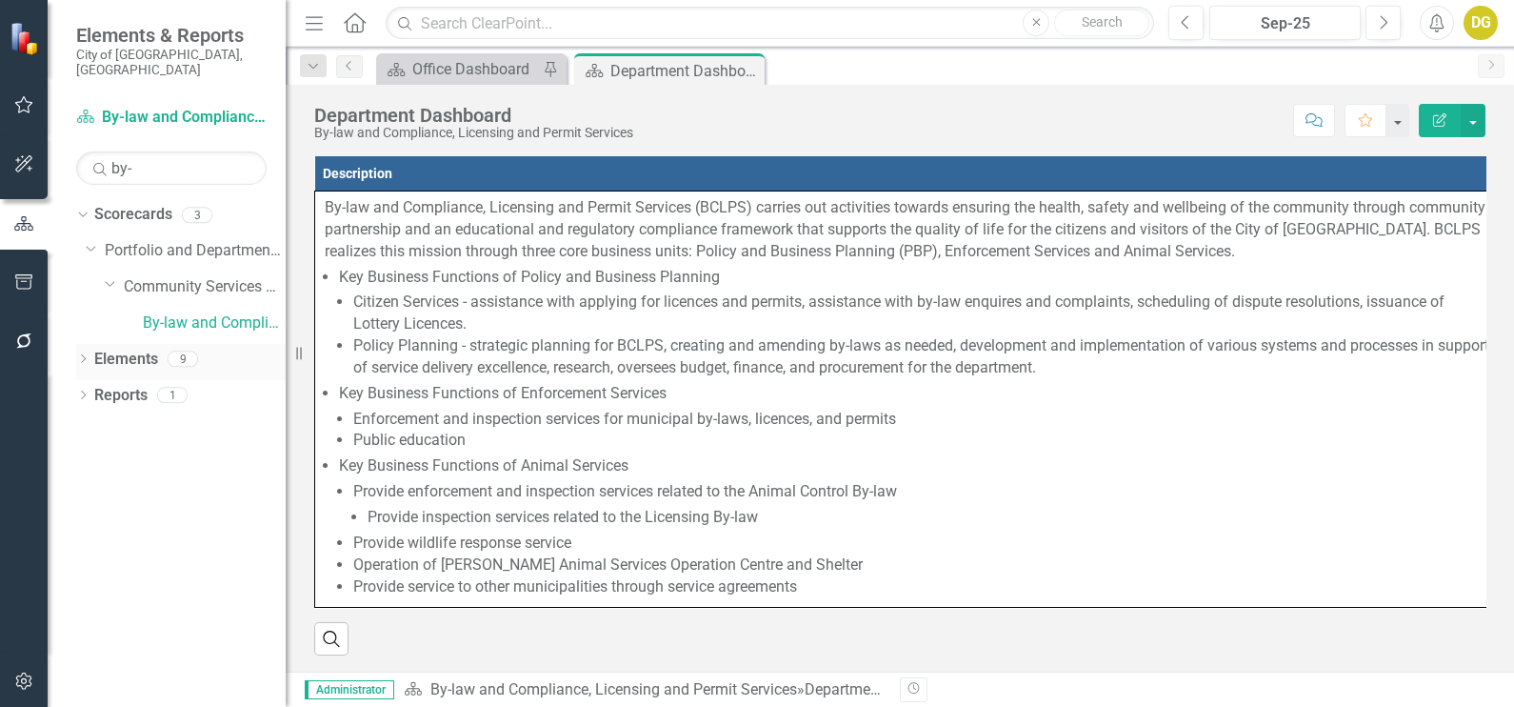
click at [138, 350] on link "Elements" at bounding box center [126, 360] width 64 height 22
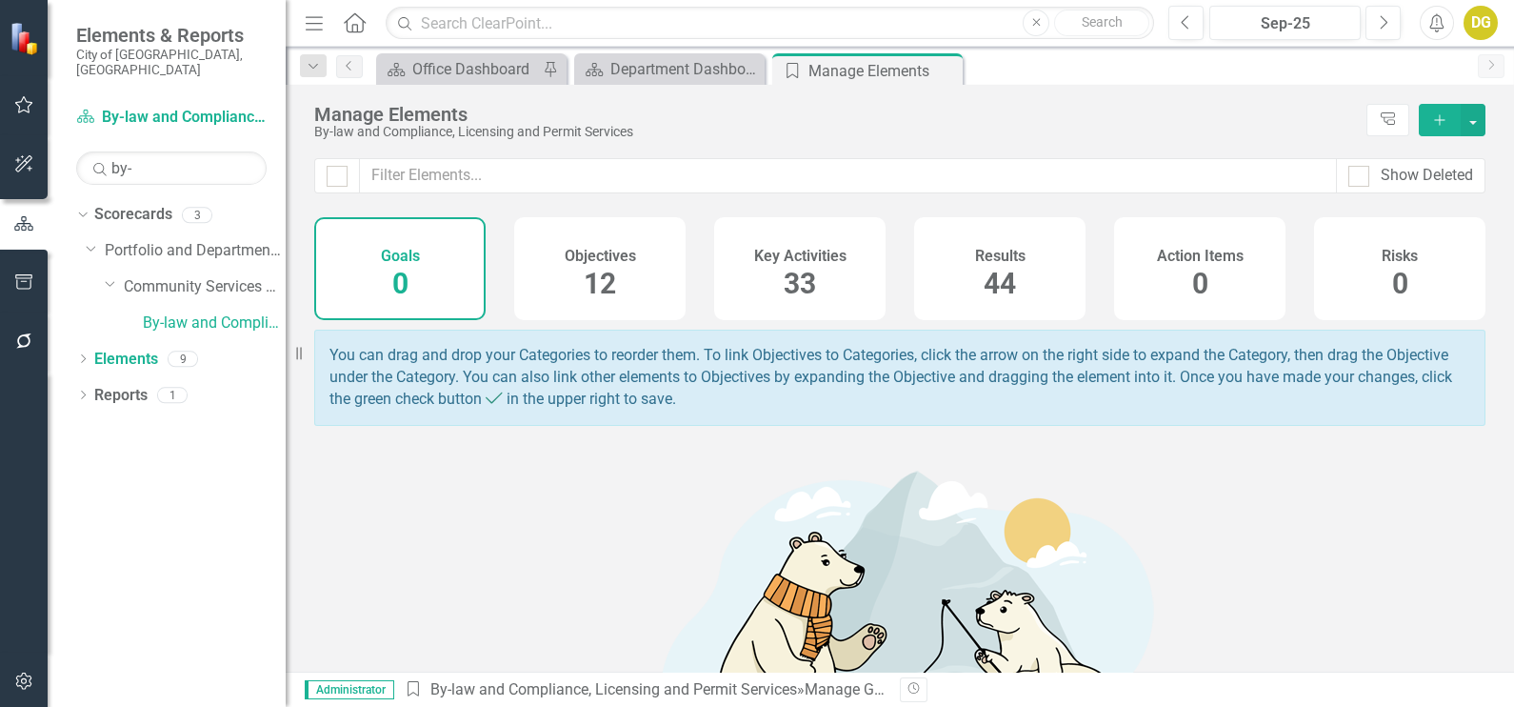
click at [875, 279] on div "Key Activities 33" at bounding box center [799, 268] width 171 height 103
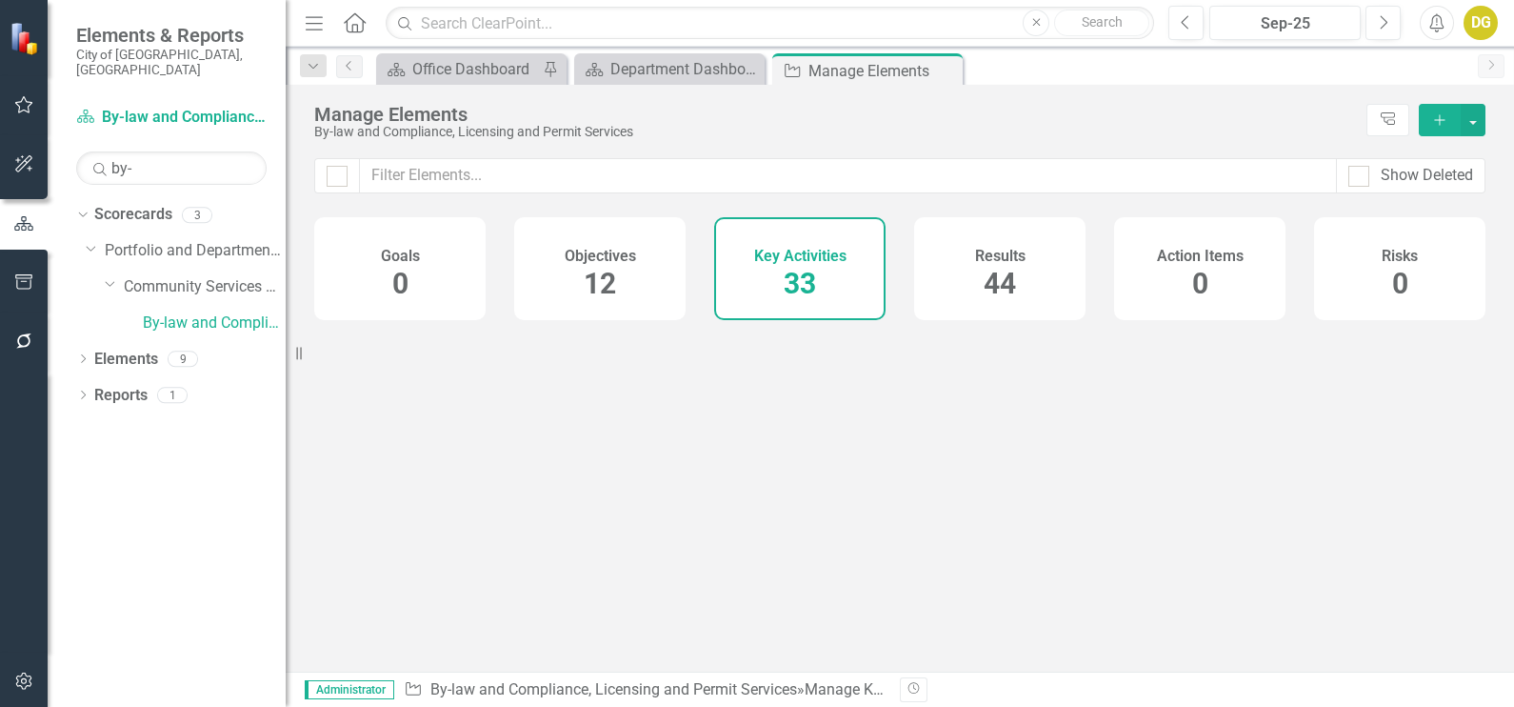
click at [803, 282] on span "33" at bounding box center [800, 283] width 32 height 33
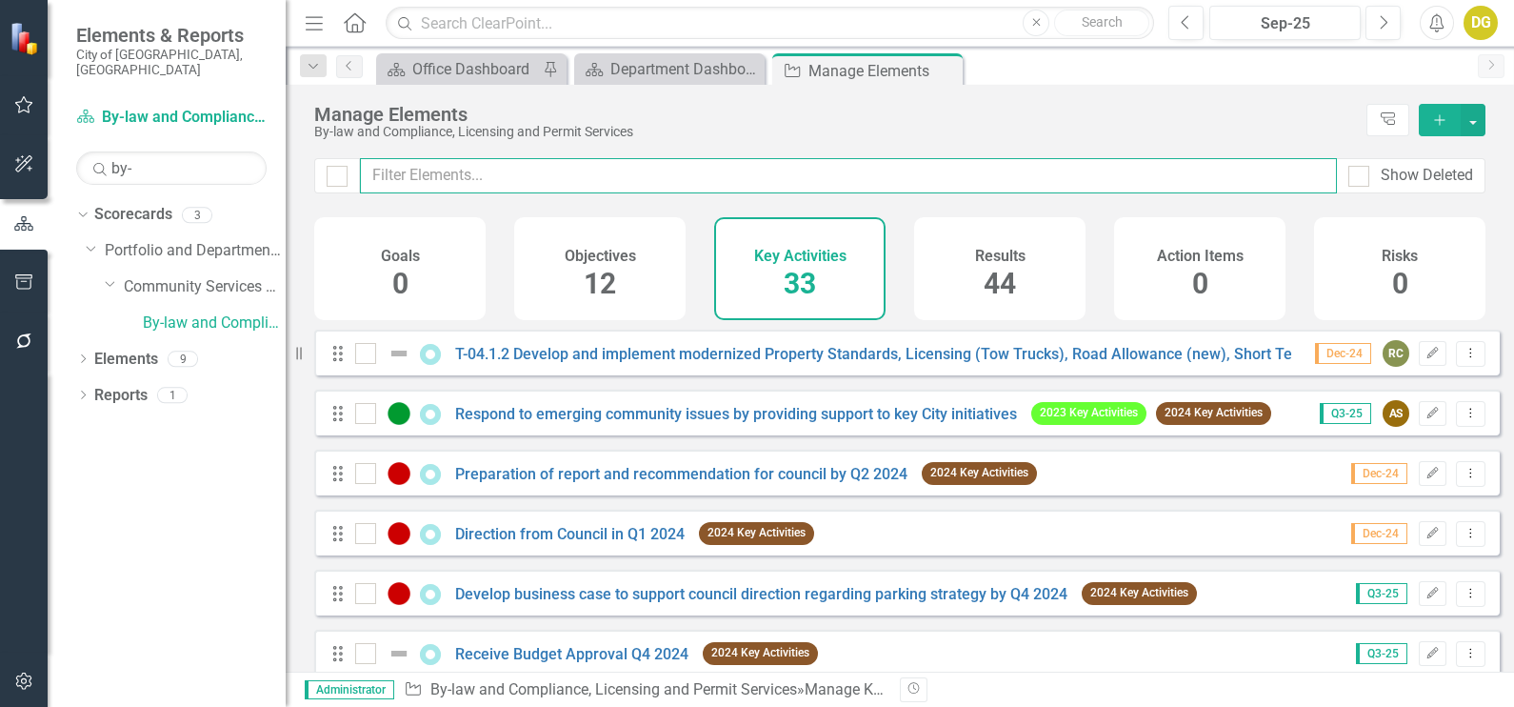
click at [737, 169] on input "text" at bounding box center [848, 175] width 977 height 35
type input "re"
checkbox input "false"
type input "rec"
checkbox input "false"
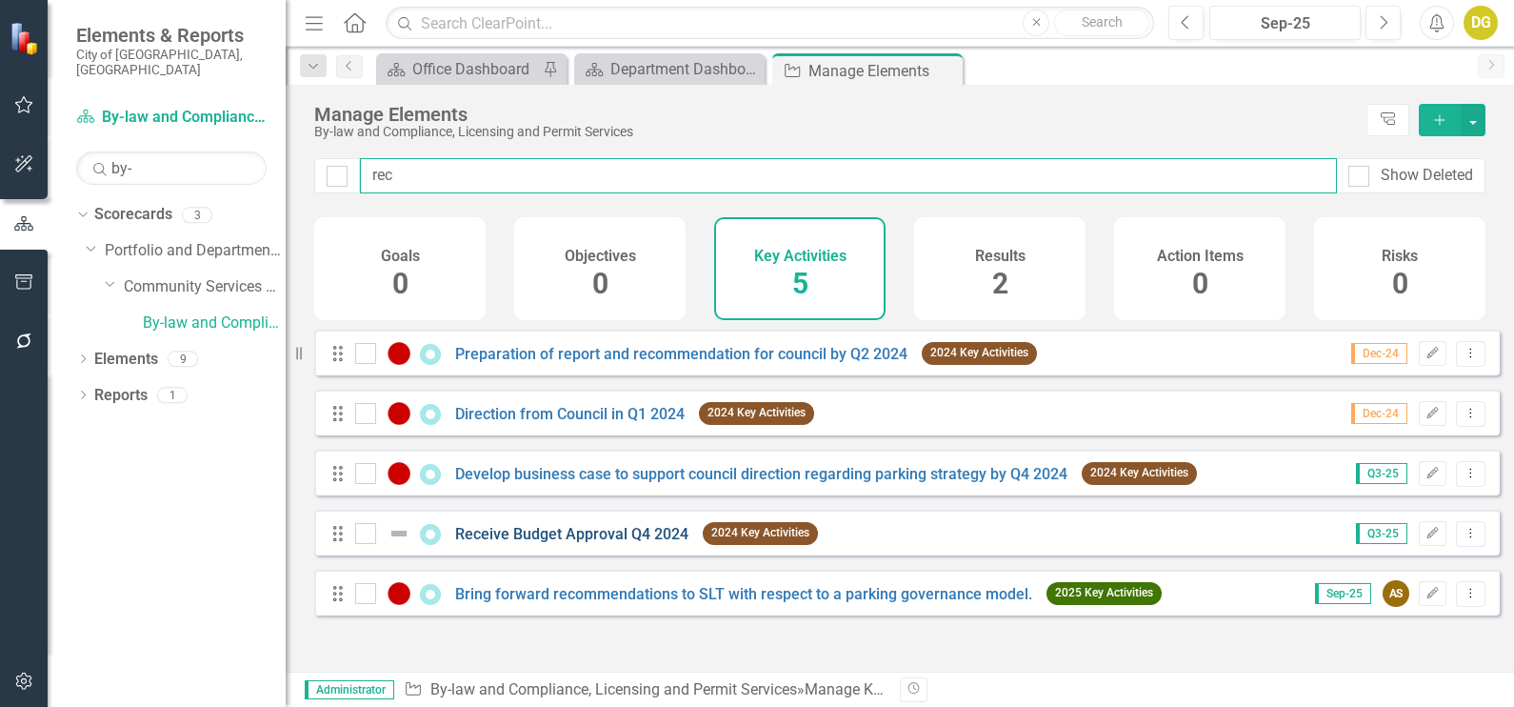
type input "rec"
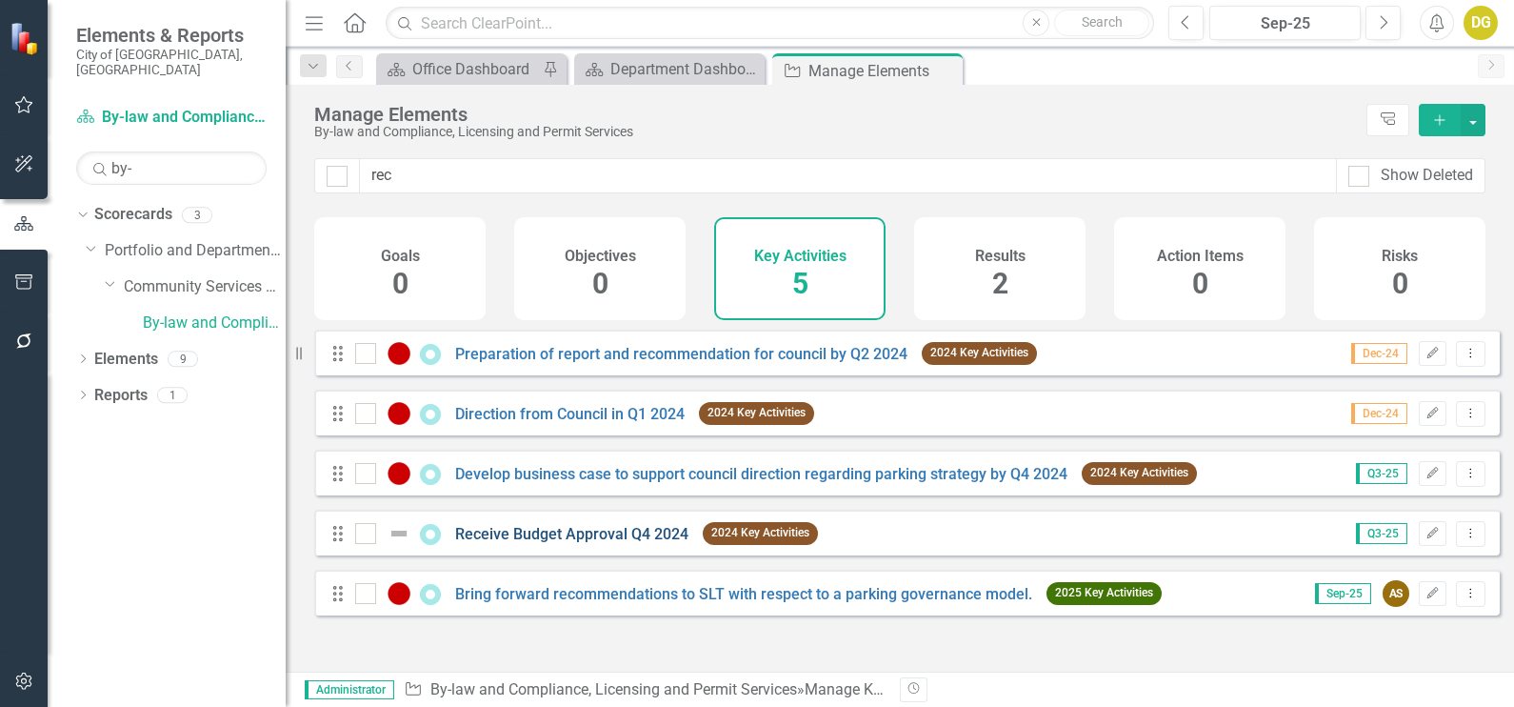
click at [620, 543] on link "Receive Budget Approval Q4 2024" at bounding box center [571, 534] width 233 height 18
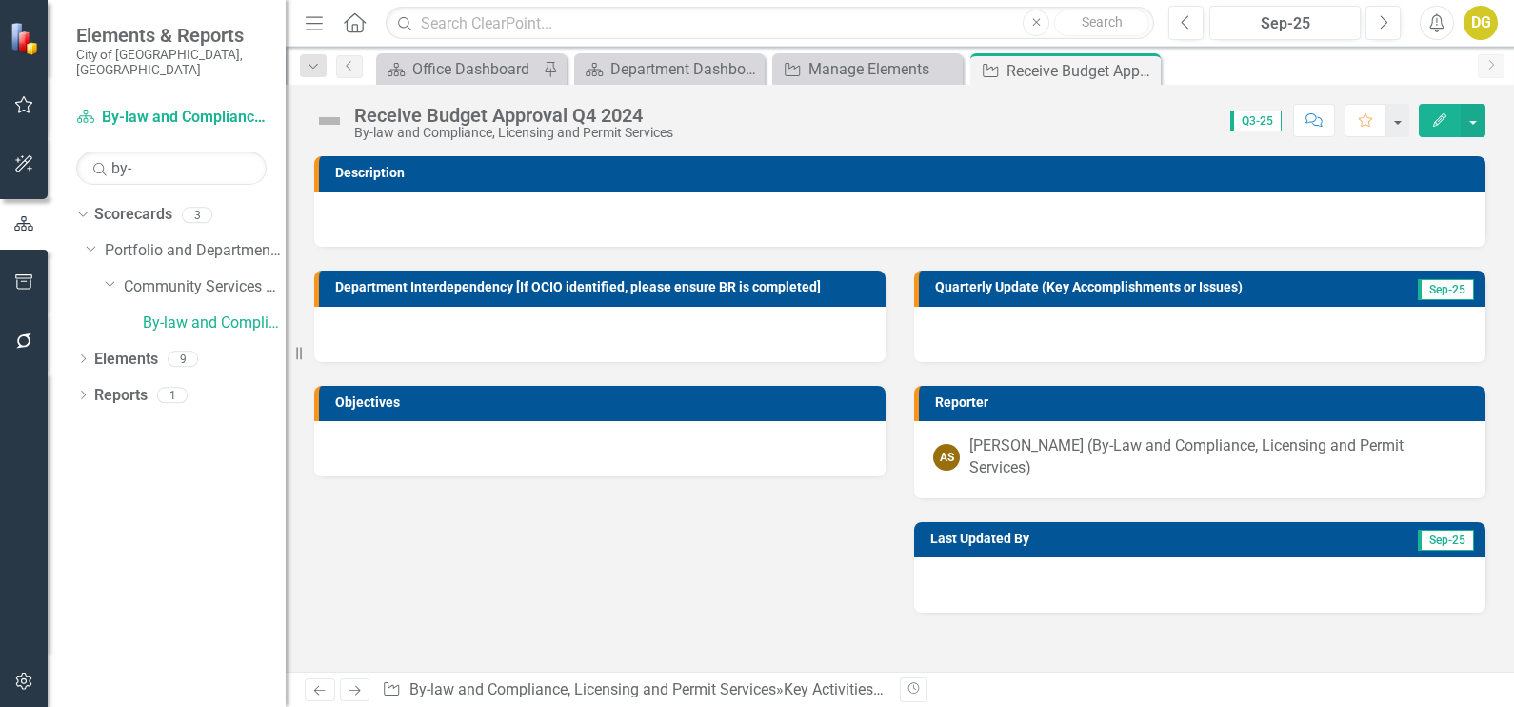
click at [1438, 130] on button "Edit" at bounding box center [1440, 120] width 42 height 33
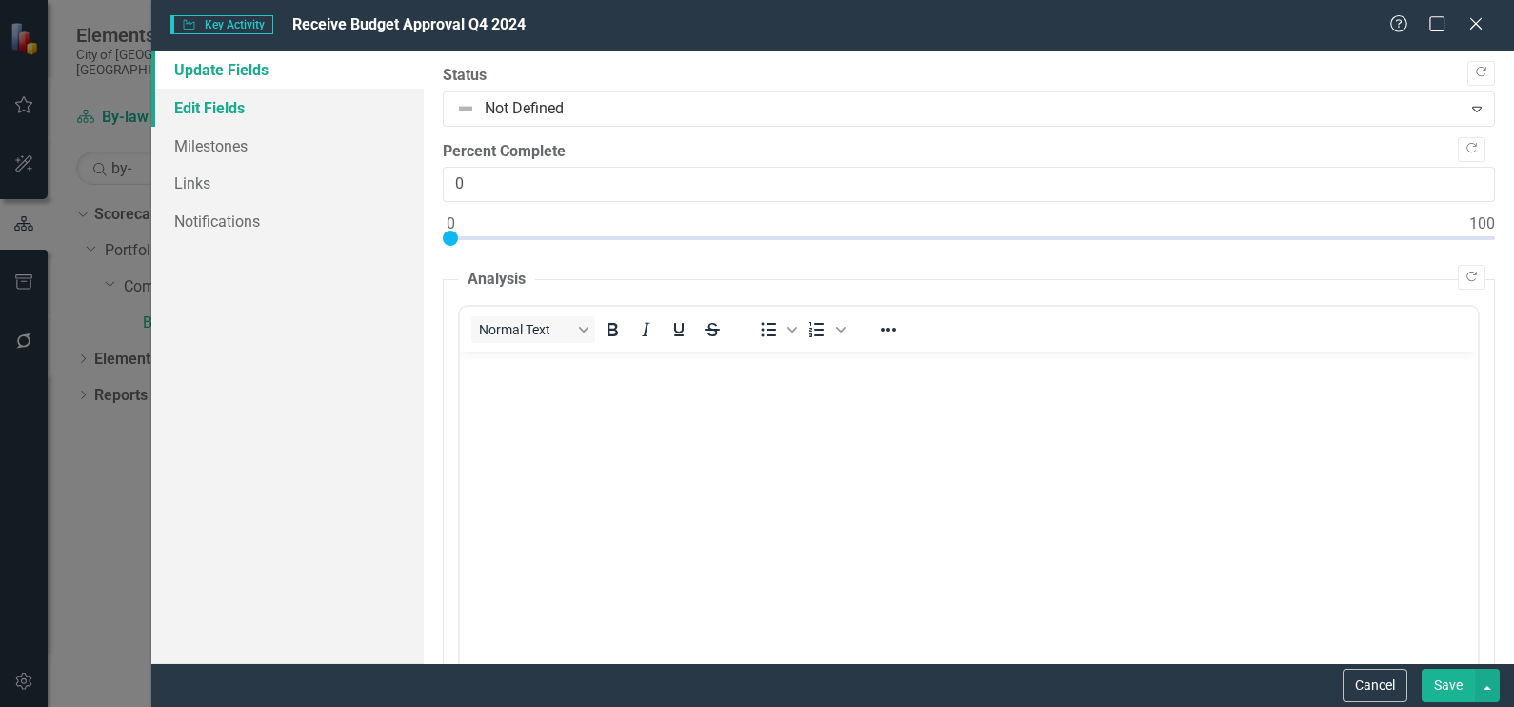
click at [188, 110] on link "Edit Fields" at bounding box center [287, 108] width 272 height 38
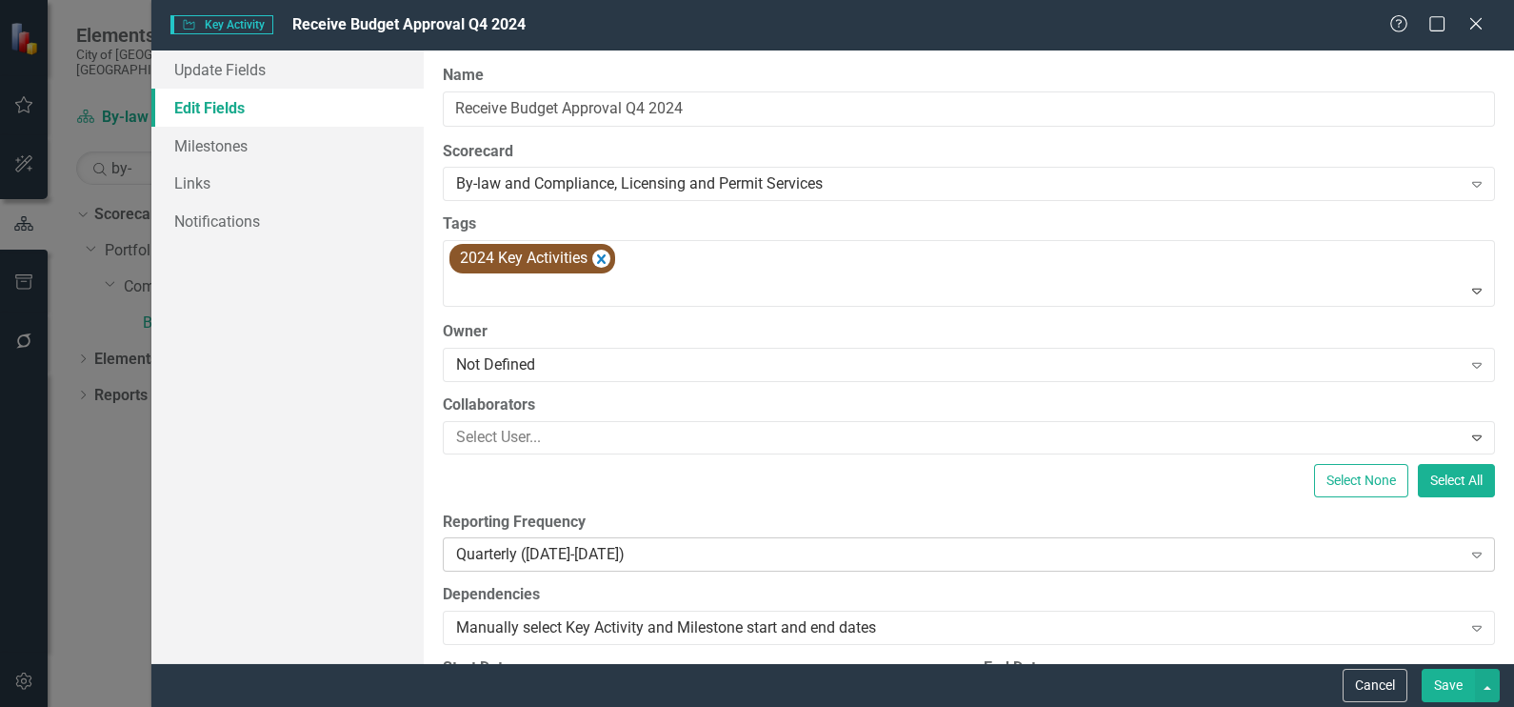
click at [512, 556] on div "Quarterly ([DATE]-[DATE])" at bounding box center [958, 555] width 1005 height 22
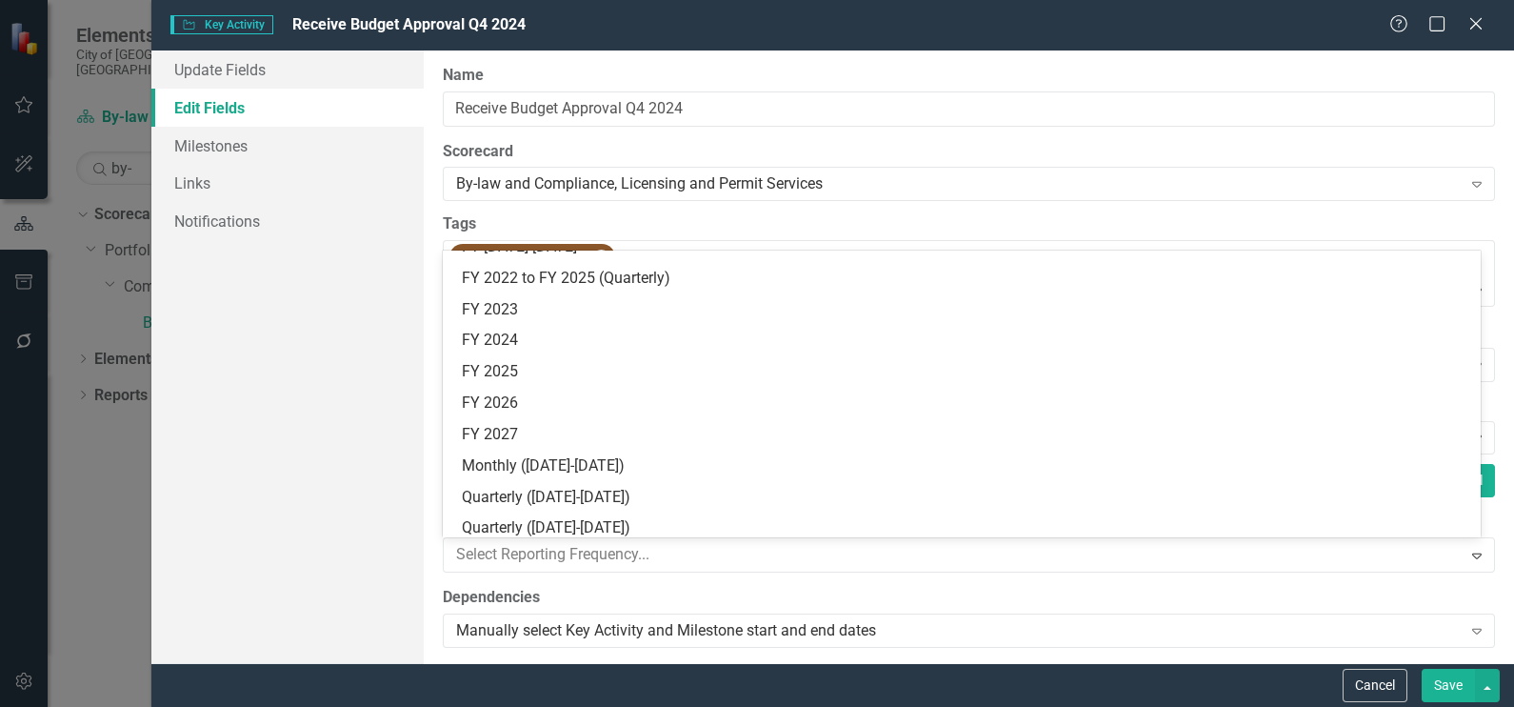
scroll to position [446, 0]
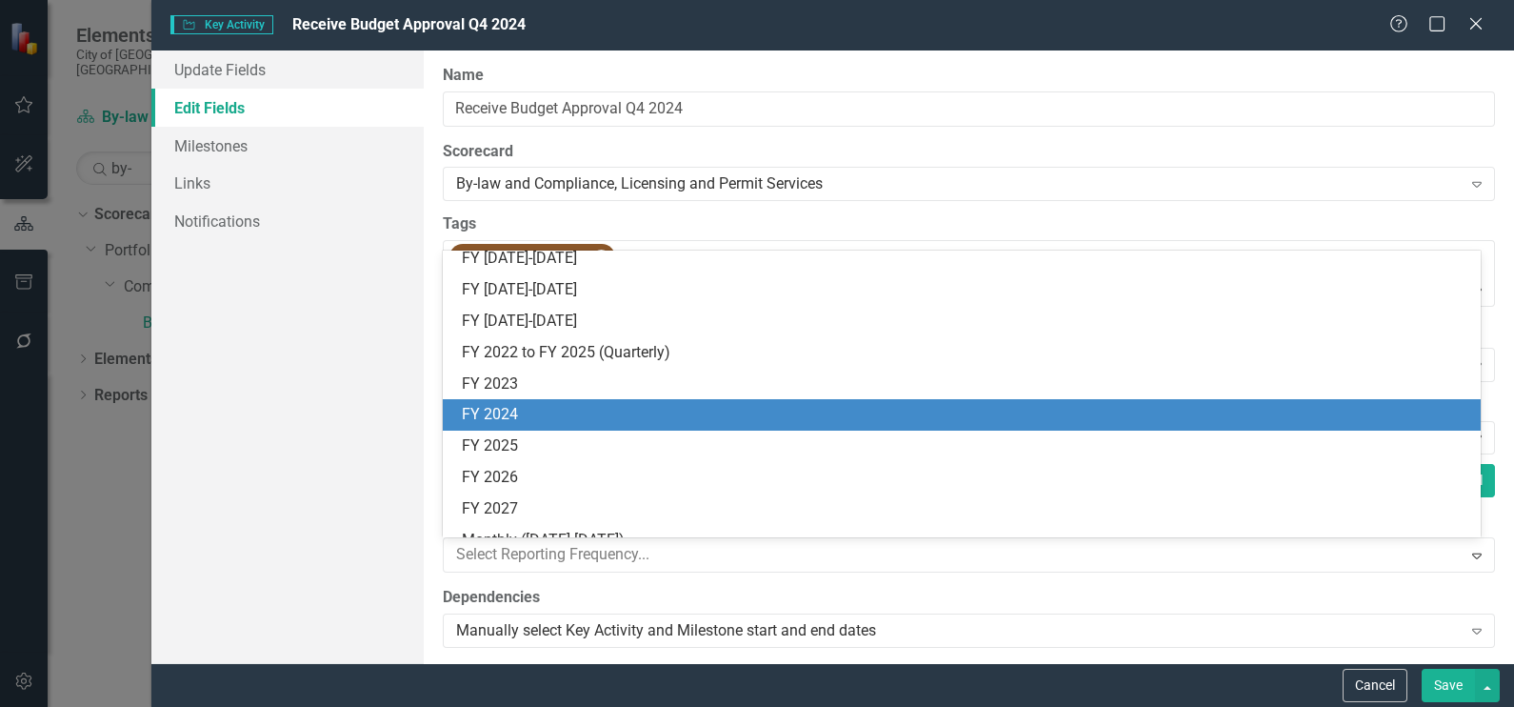
click at [523, 416] on div "FY 2024" at bounding box center [966, 415] width 1008 height 22
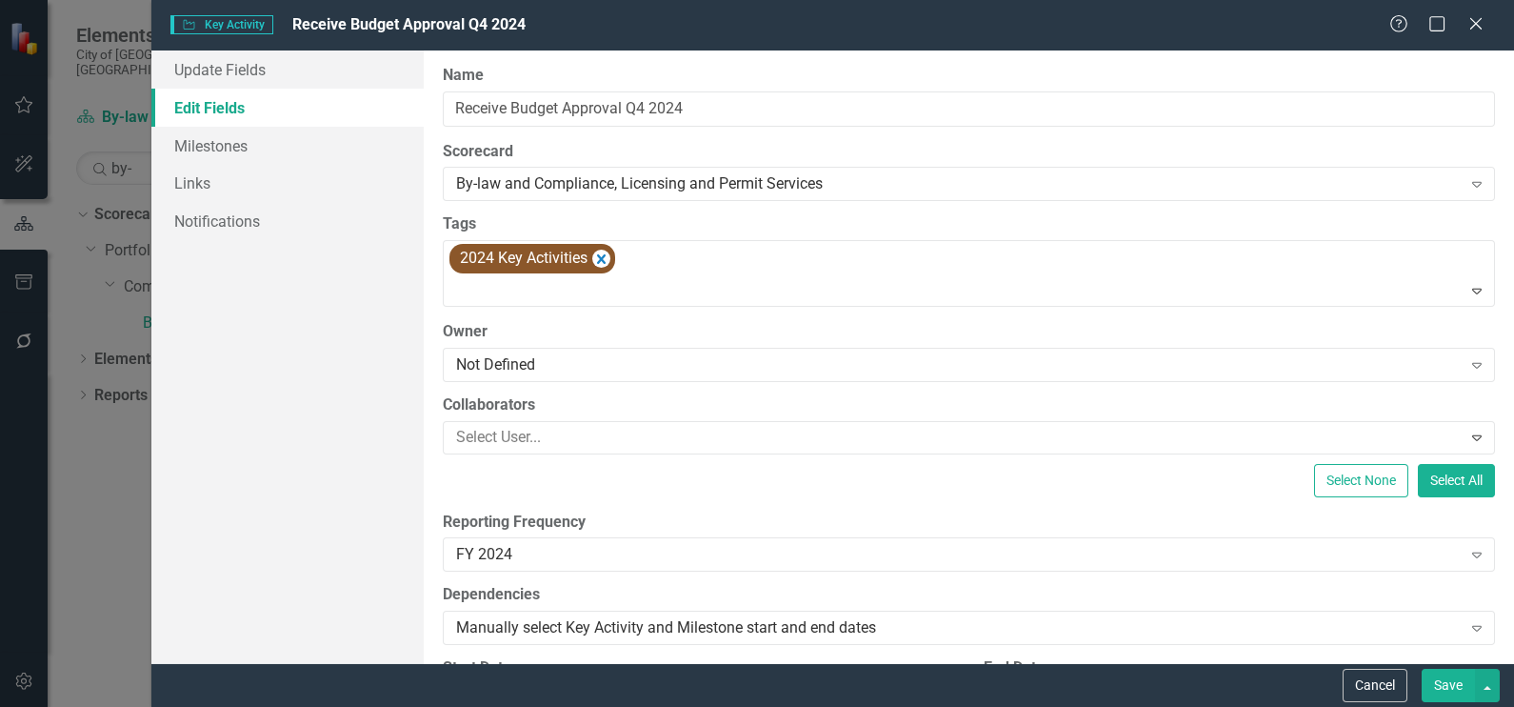
click at [1451, 681] on button "Save" at bounding box center [1448, 685] width 53 height 33
